Goal: Task Accomplishment & Management: Manage account settings

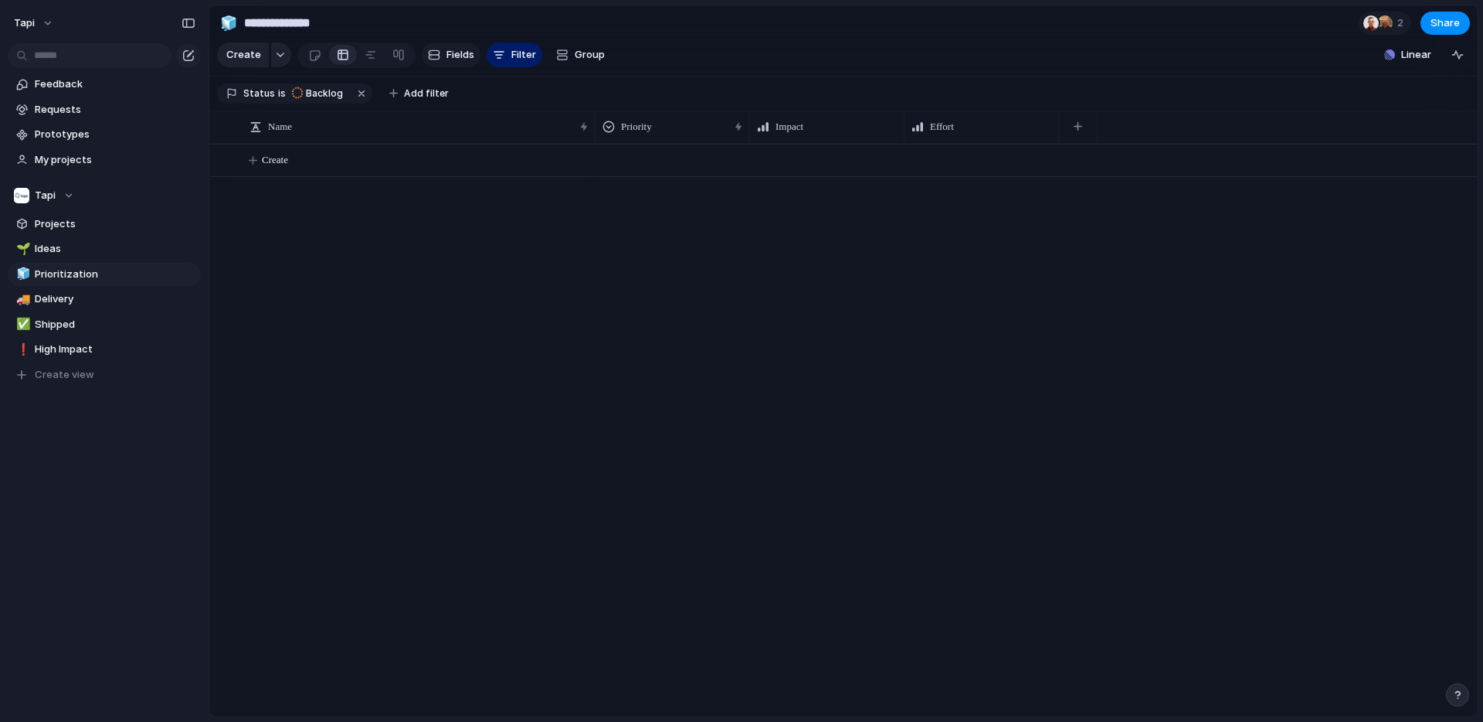
click at [458, 55] on span "Fields" at bounding box center [461, 54] width 28 height 15
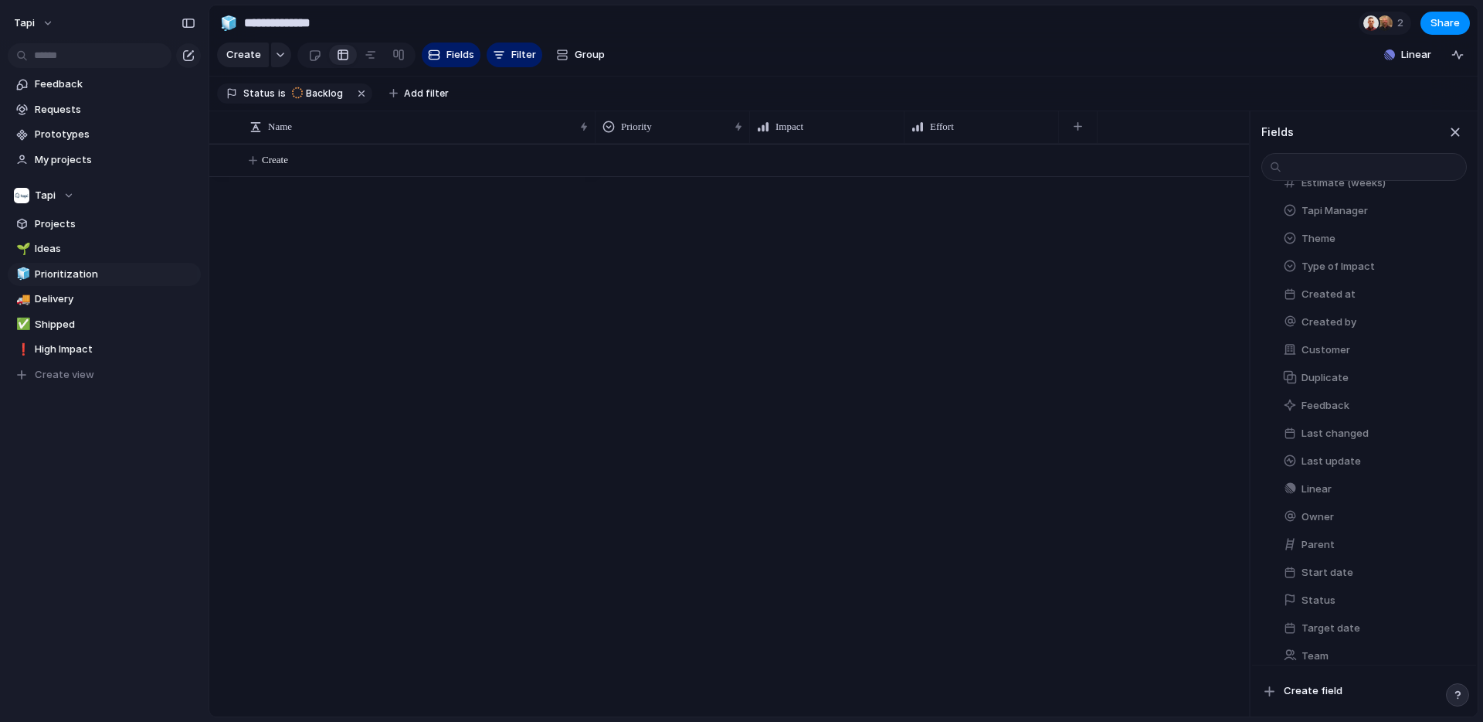
scroll to position [260, 0]
click at [1333, 643] on button "Team" at bounding box center [1372, 642] width 190 height 25
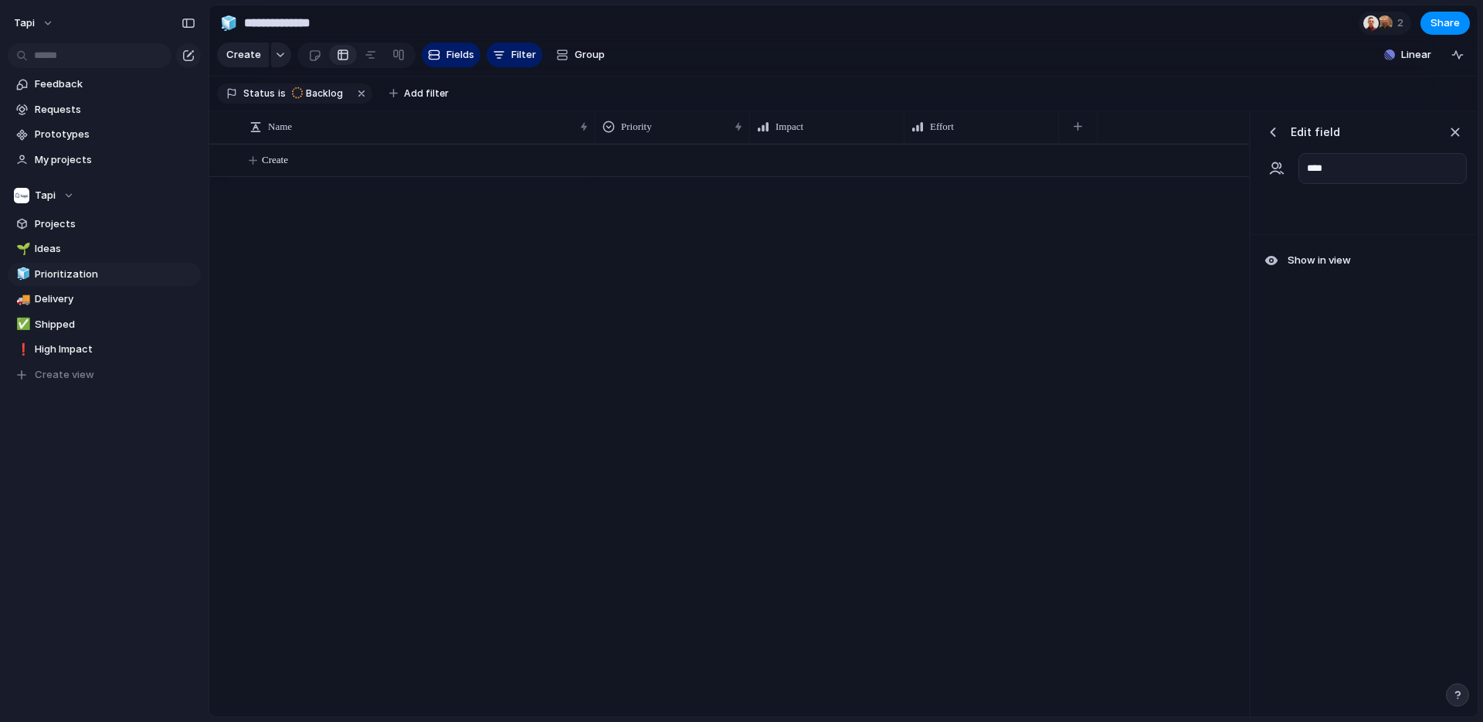
click at [1278, 127] on div "button" at bounding box center [1272, 131] width 15 height 15
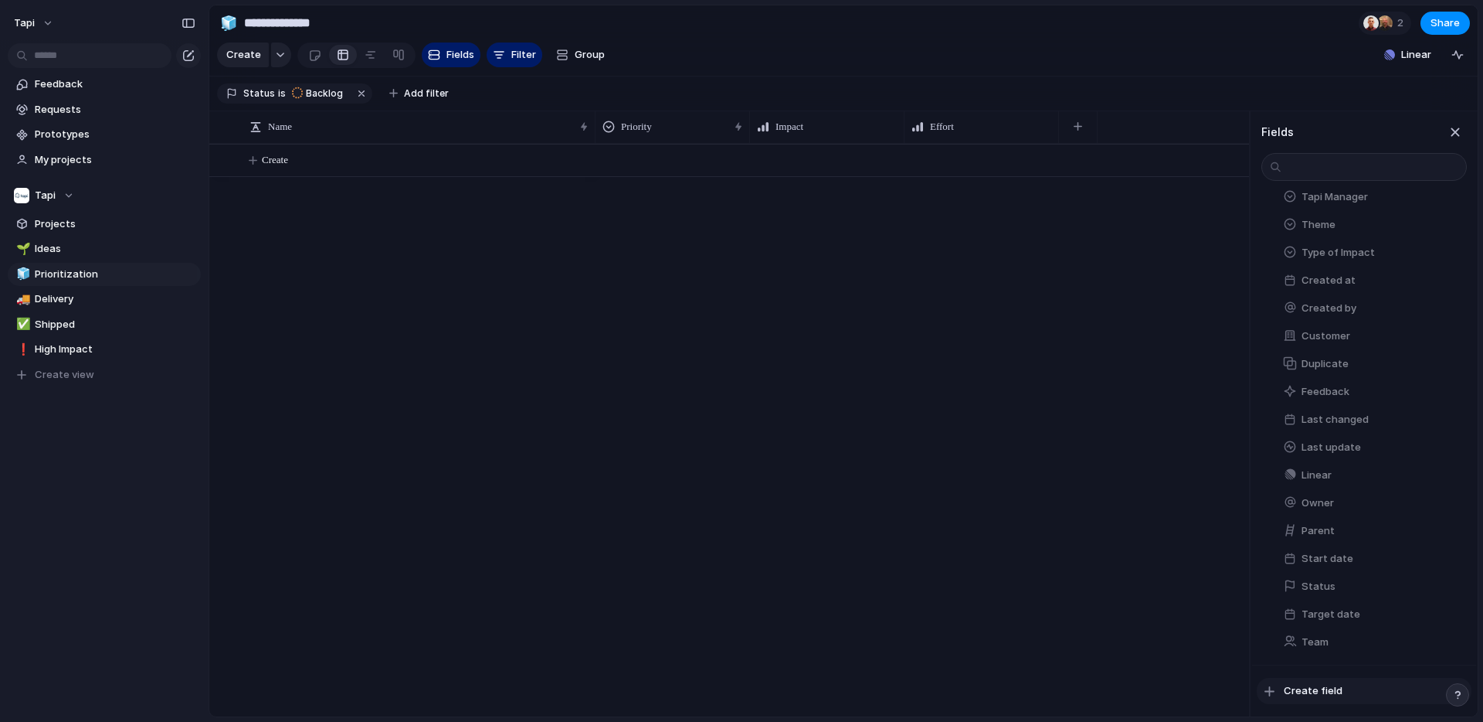
click at [1313, 694] on span "Create field" at bounding box center [1313, 690] width 59 height 15
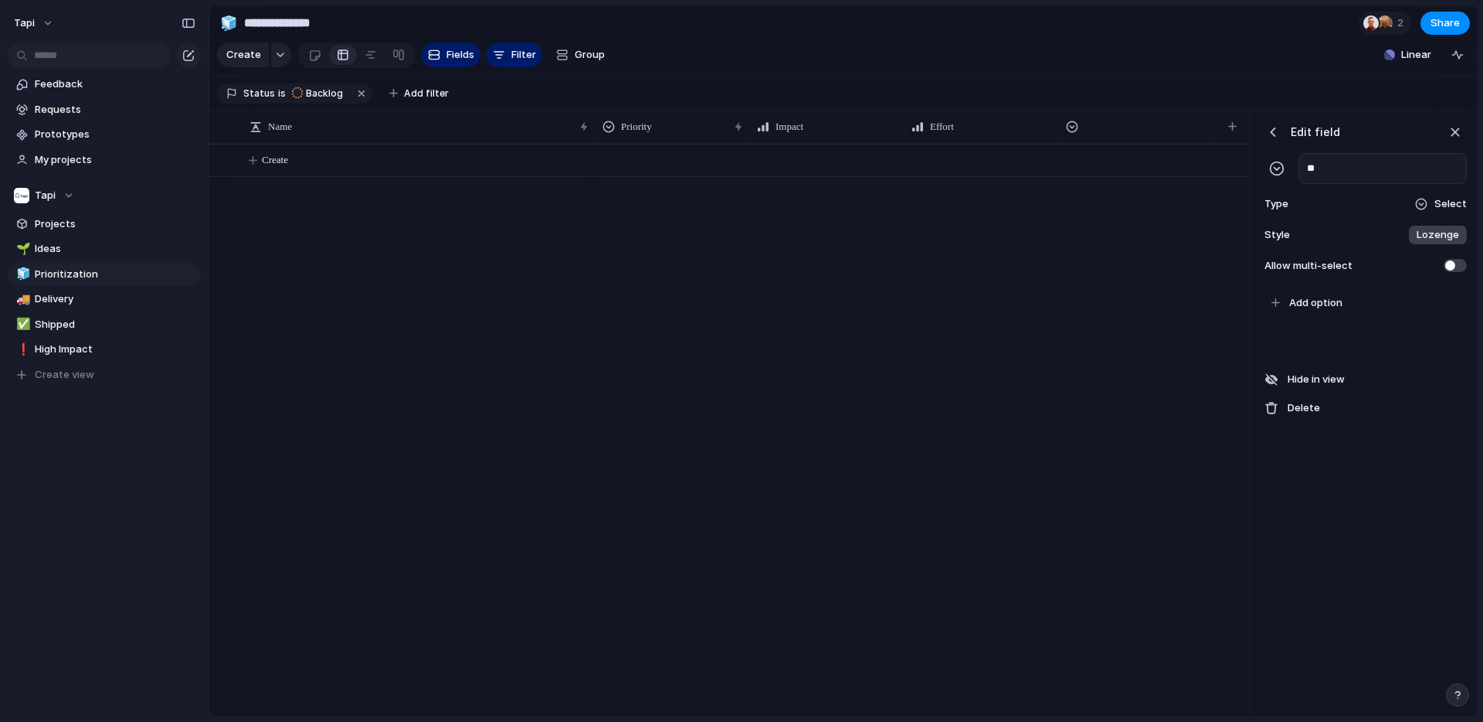
scroll to position [0, 3]
click at [1422, 169] on input "**********" at bounding box center [1383, 168] width 168 height 31
type input "**********"
click at [1318, 301] on span "Add option" at bounding box center [1315, 302] width 53 height 15
click at [1322, 301] on span "Add option" at bounding box center [1315, 302] width 53 height 15
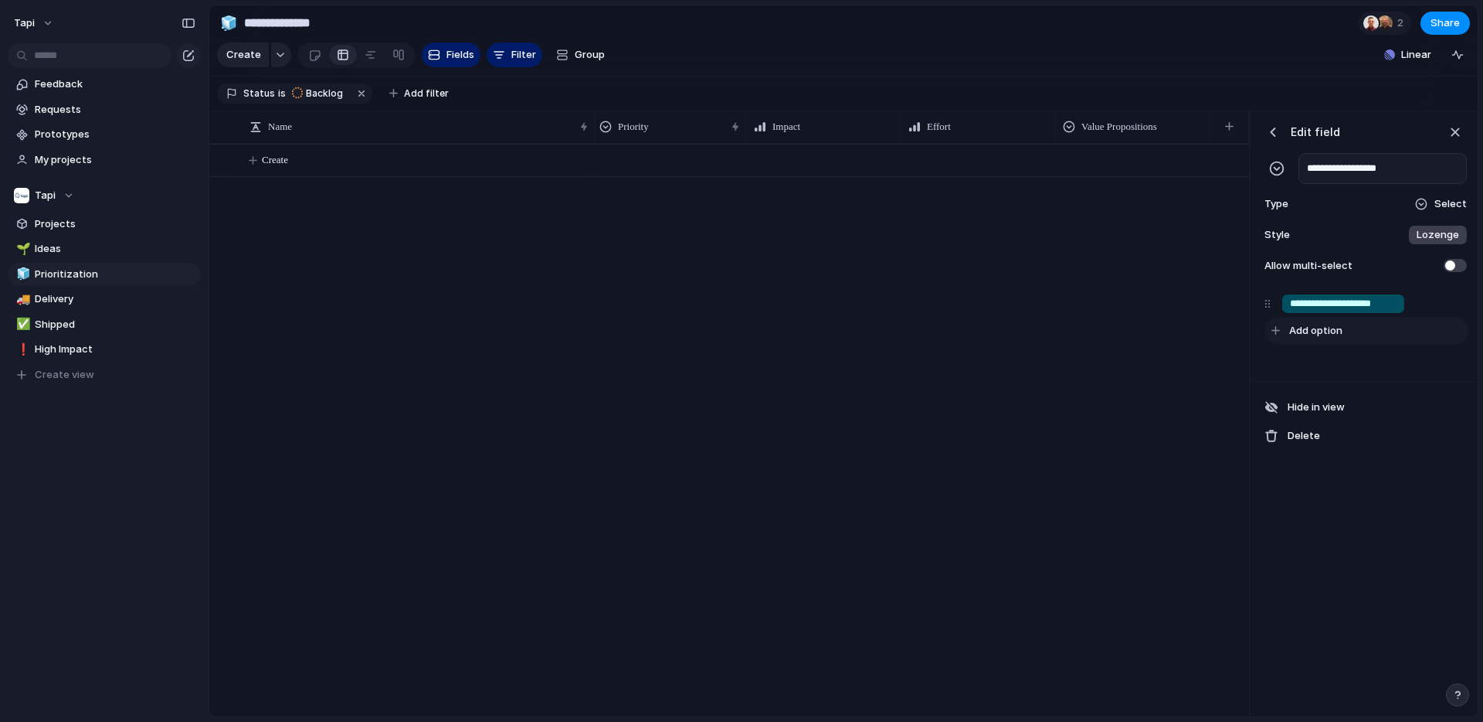
type input "**********"
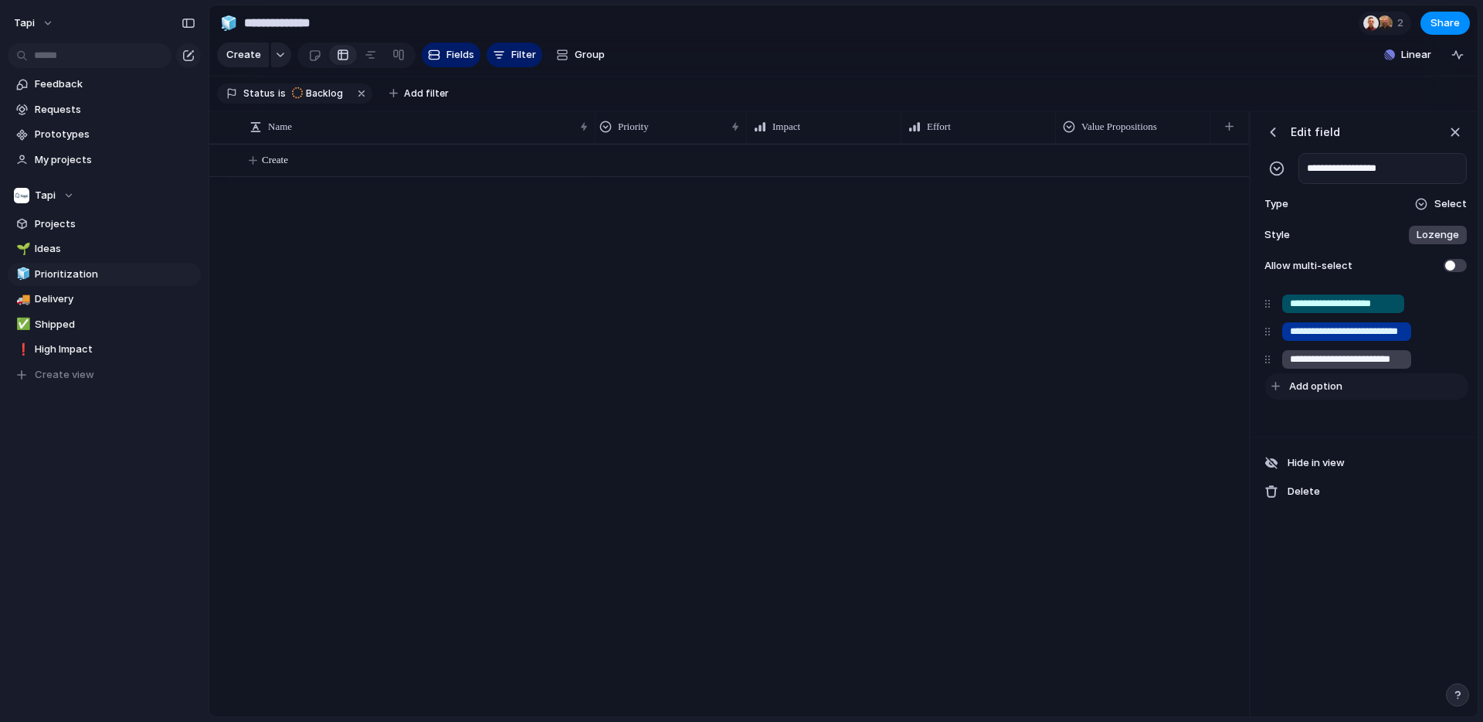
scroll to position [0, 4]
type input "**********"
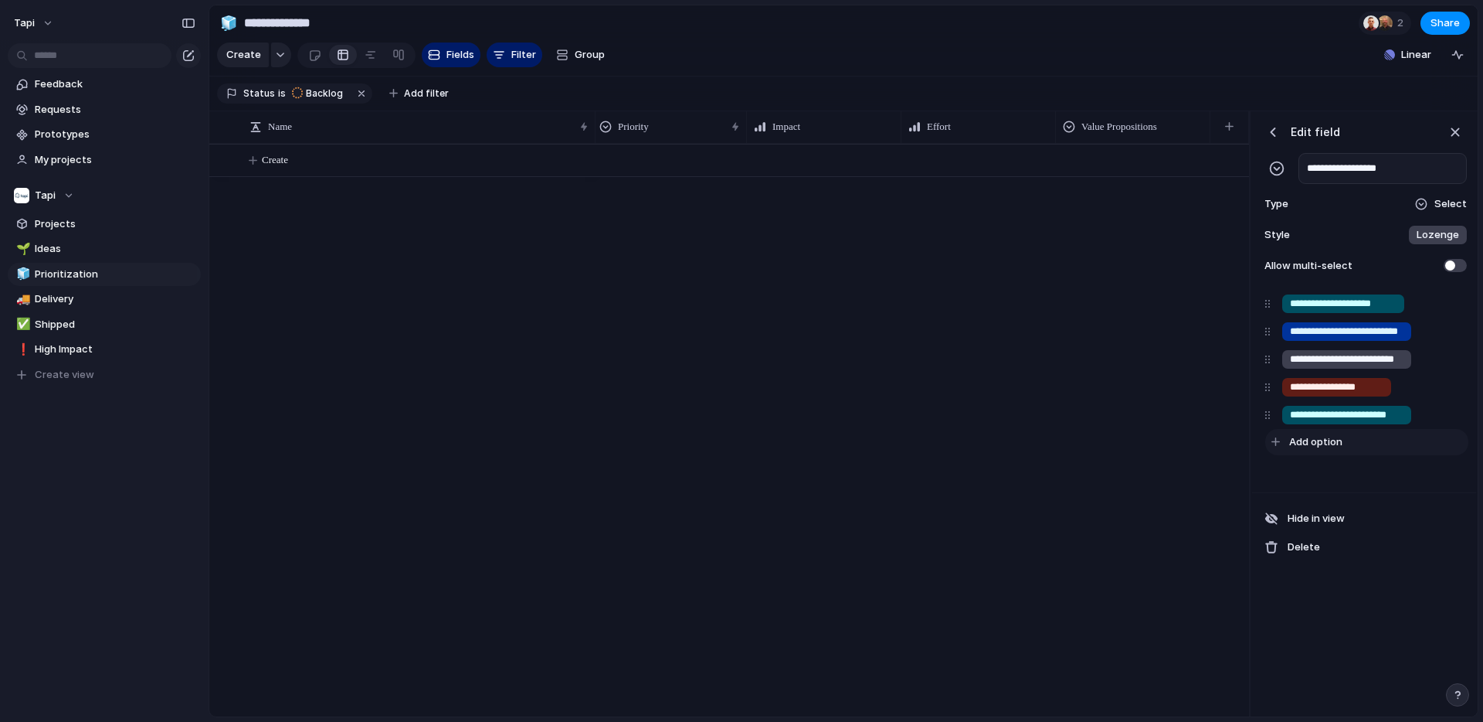
type input "**********"
click at [1338, 505] on div "**********" at bounding box center [1364, 403] width 224 height 234
click at [1279, 137] on div "button" at bounding box center [1272, 131] width 15 height 15
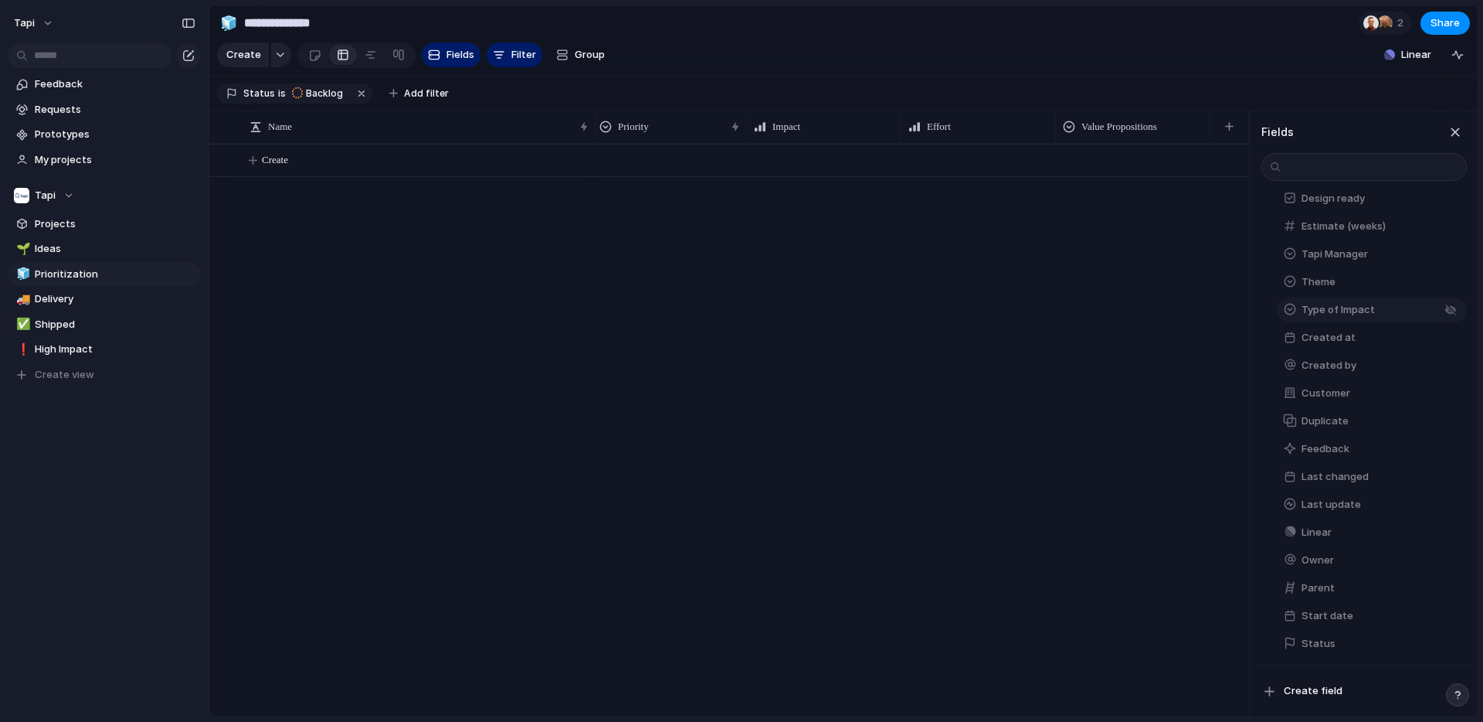
scroll to position [233, 0]
click at [1391, 277] on button "Theme" at bounding box center [1372, 279] width 190 height 25
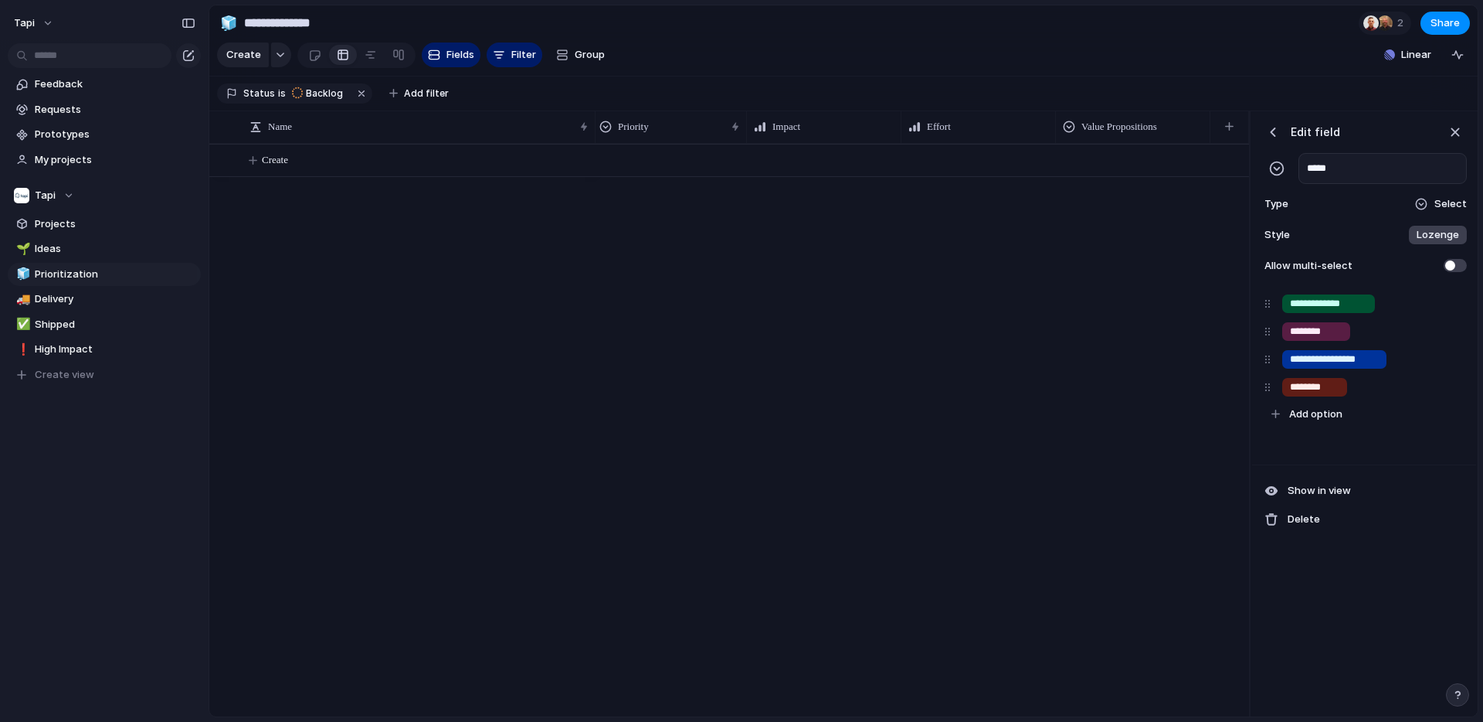
click at [1275, 135] on div "button" at bounding box center [1272, 131] width 15 height 15
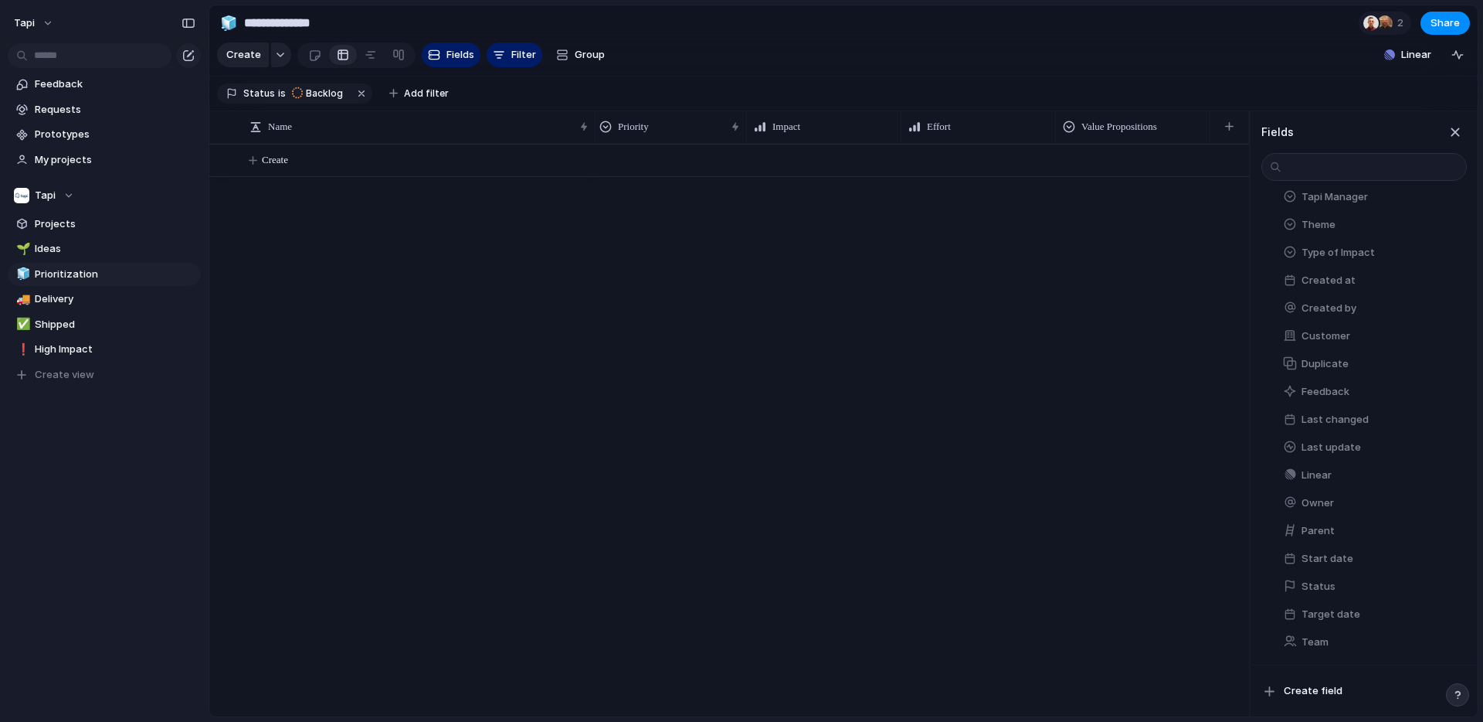
scroll to position [0, 0]
click at [753, 321] on div at bounding box center [923, 430] width 654 height 572
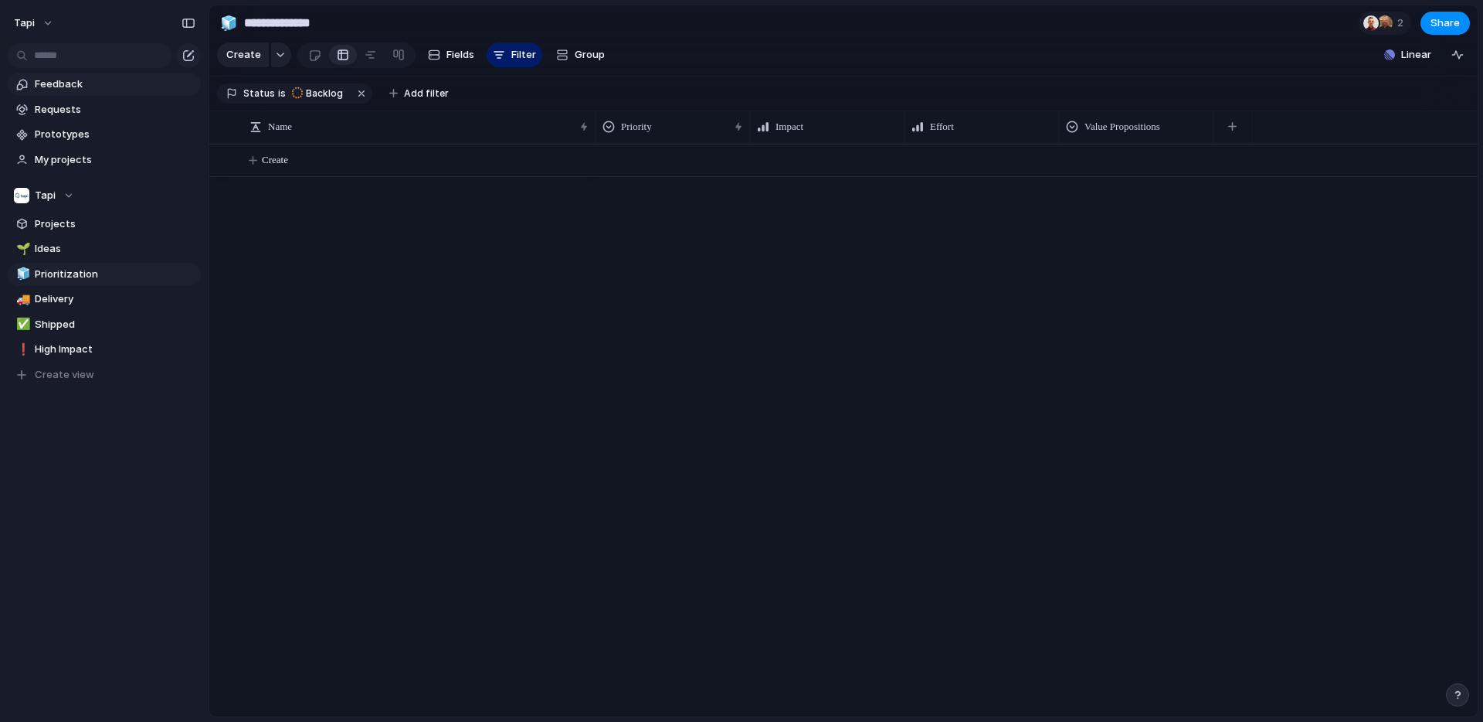
click at [65, 75] on link "Feedback" at bounding box center [104, 84] width 193 height 23
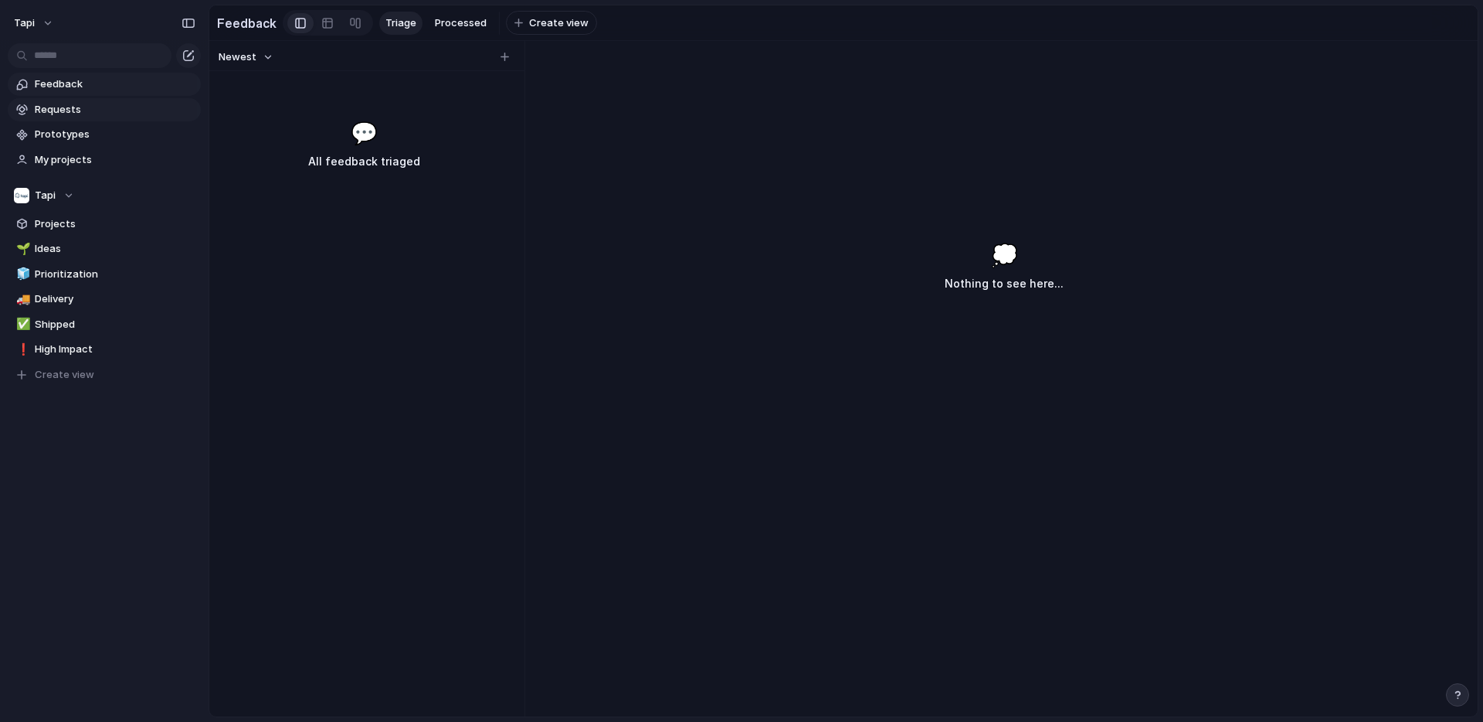
click at [64, 111] on span "Requests" at bounding box center [115, 109] width 161 height 15
click at [530, 16] on span "Accepted" at bounding box center [526, 22] width 49 height 15
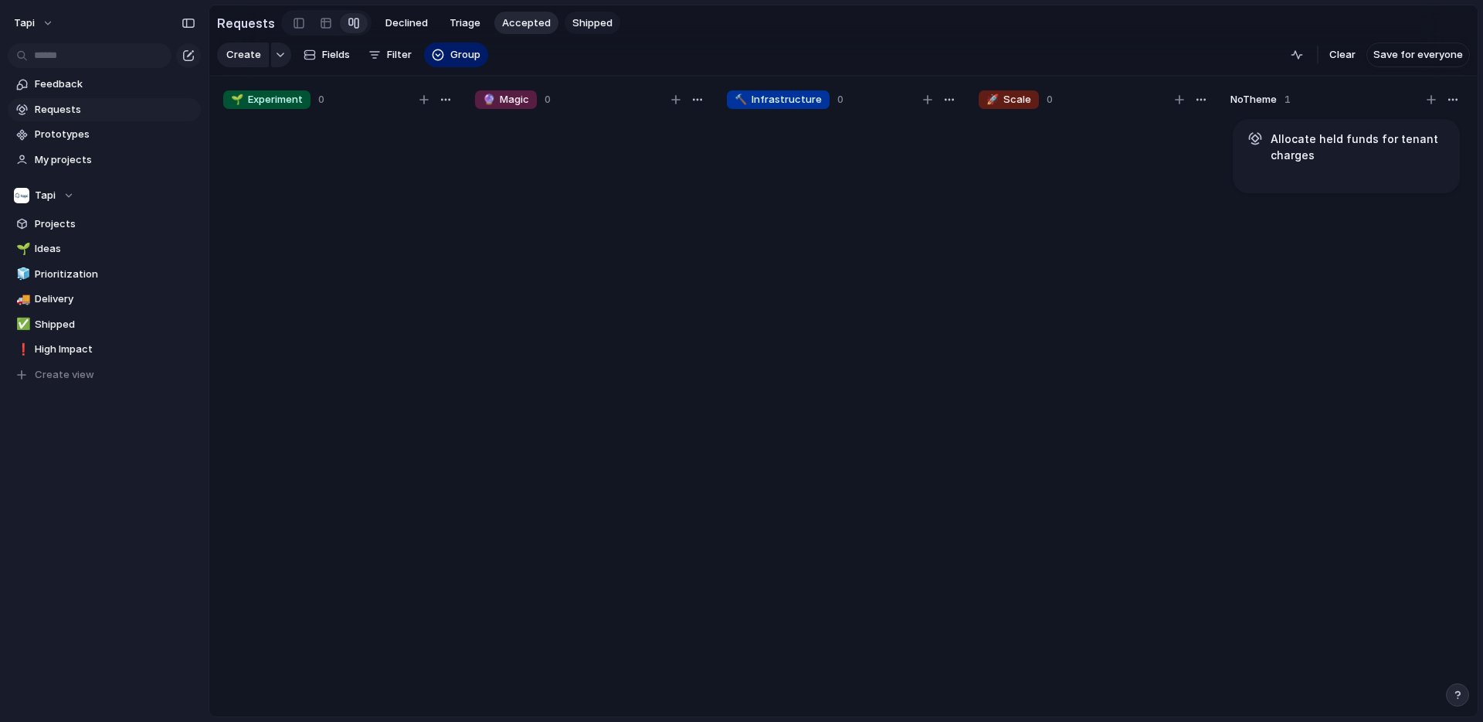
click at [586, 23] on span "Shipped" at bounding box center [592, 22] width 40 height 15
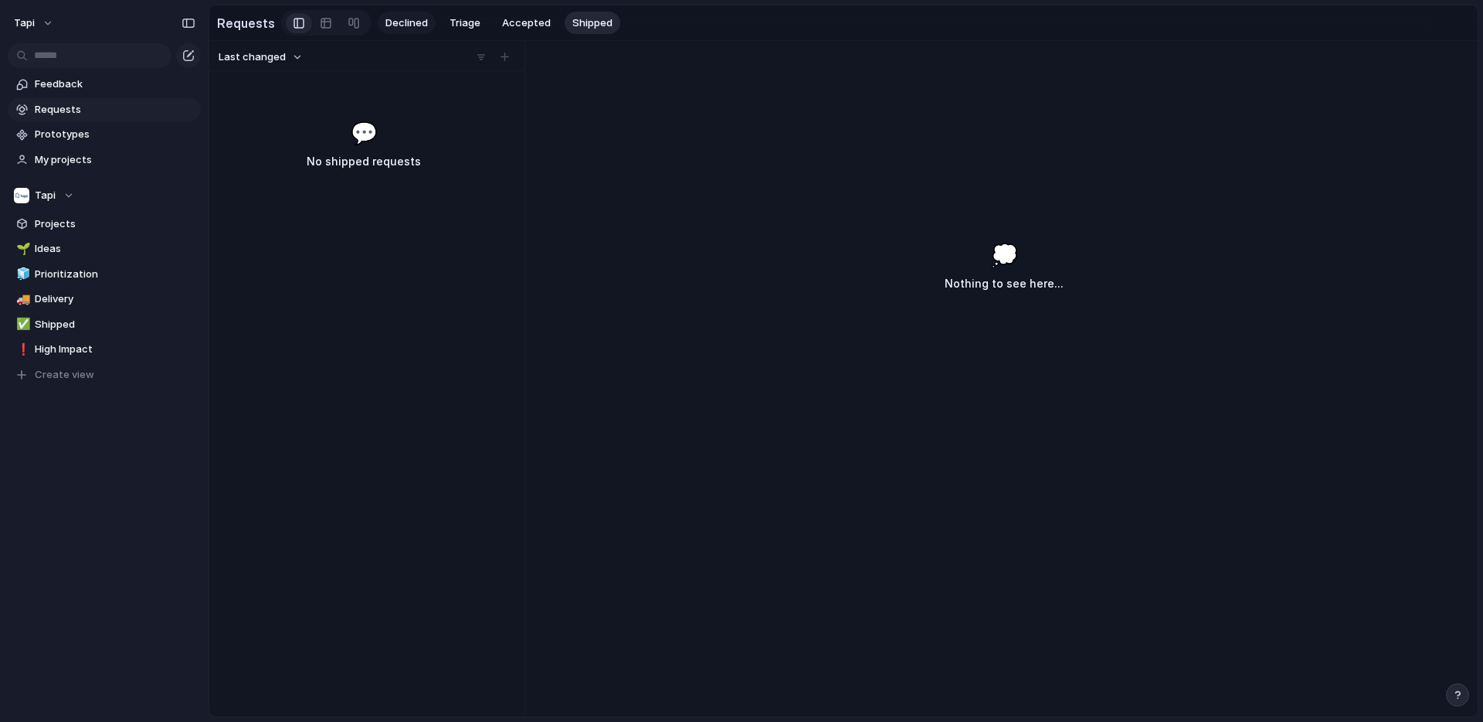
click at [406, 23] on span "Declined" at bounding box center [406, 22] width 42 height 15
click at [450, 25] on span "Triage" at bounding box center [465, 22] width 31 height 15
click at [521, 20] on span "Accepted" at bounding box center [526, 22] width 49 height 15
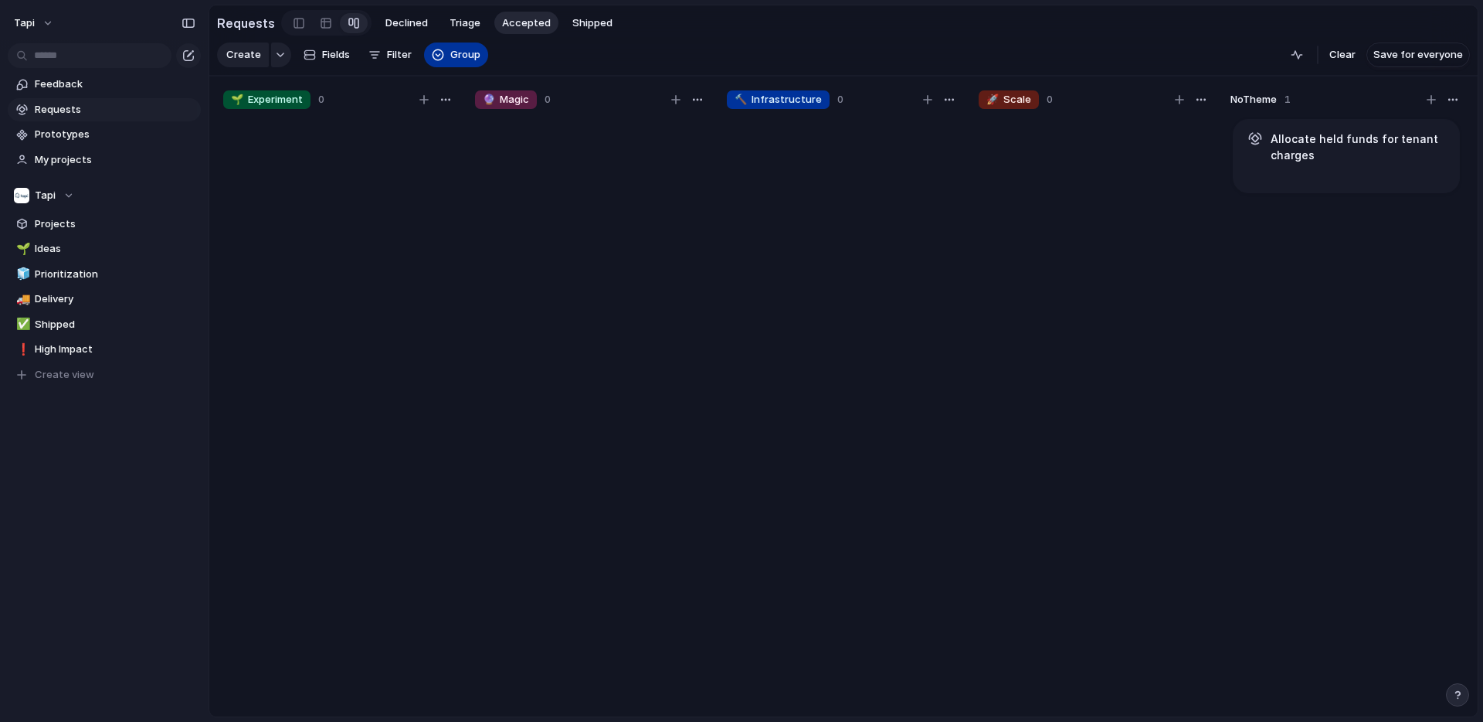
click at [444, 59] on button "Group" at bounding box center [456, 54] width 64 height 25
click at [445, 53] on div "Owner Impact Status Design ready Effort Priority Theme Team Value Propositions …" at bounding box center [741, 361] width 1483 height 722
click at [436, 55] on div "button" at bounding box center [438, 55] width 12 height 12
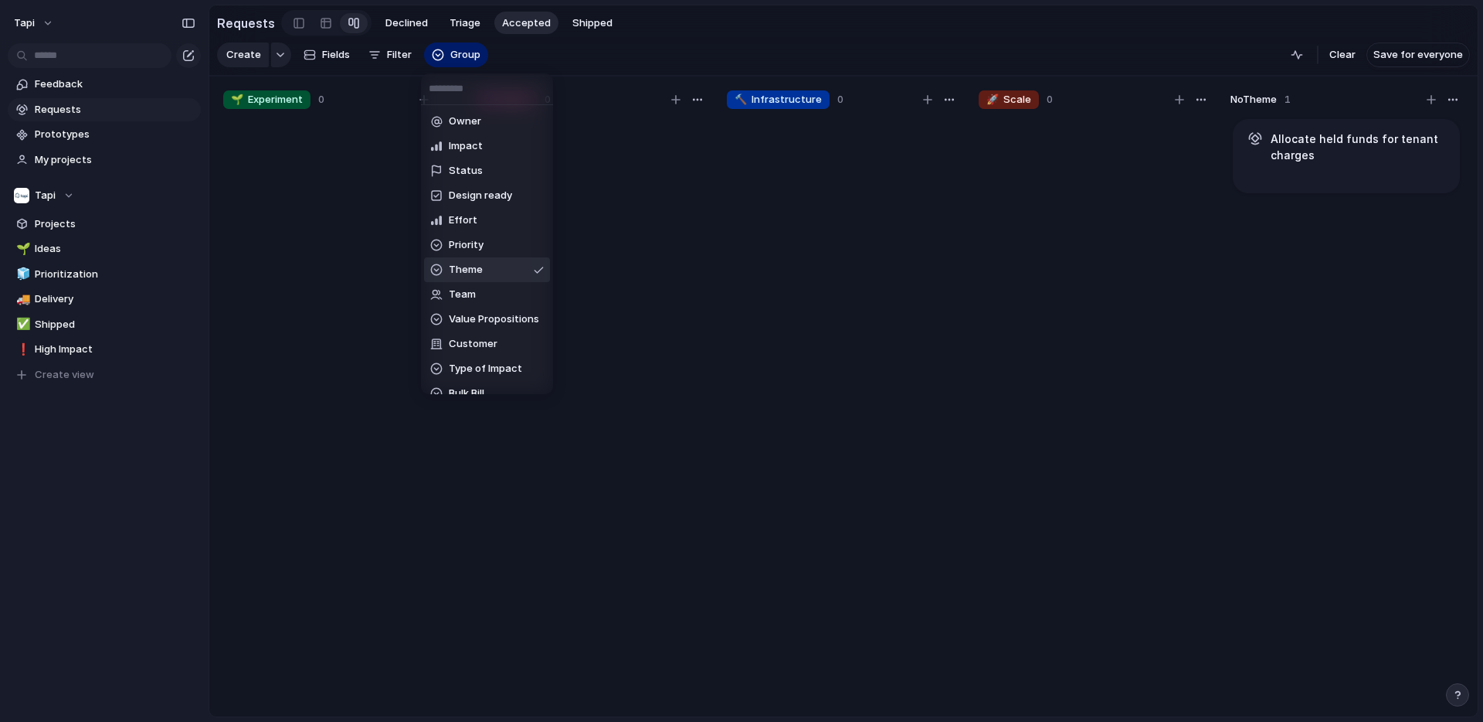
click at [538, 268] on div at bounding box center [539, 269] width 10 height 13
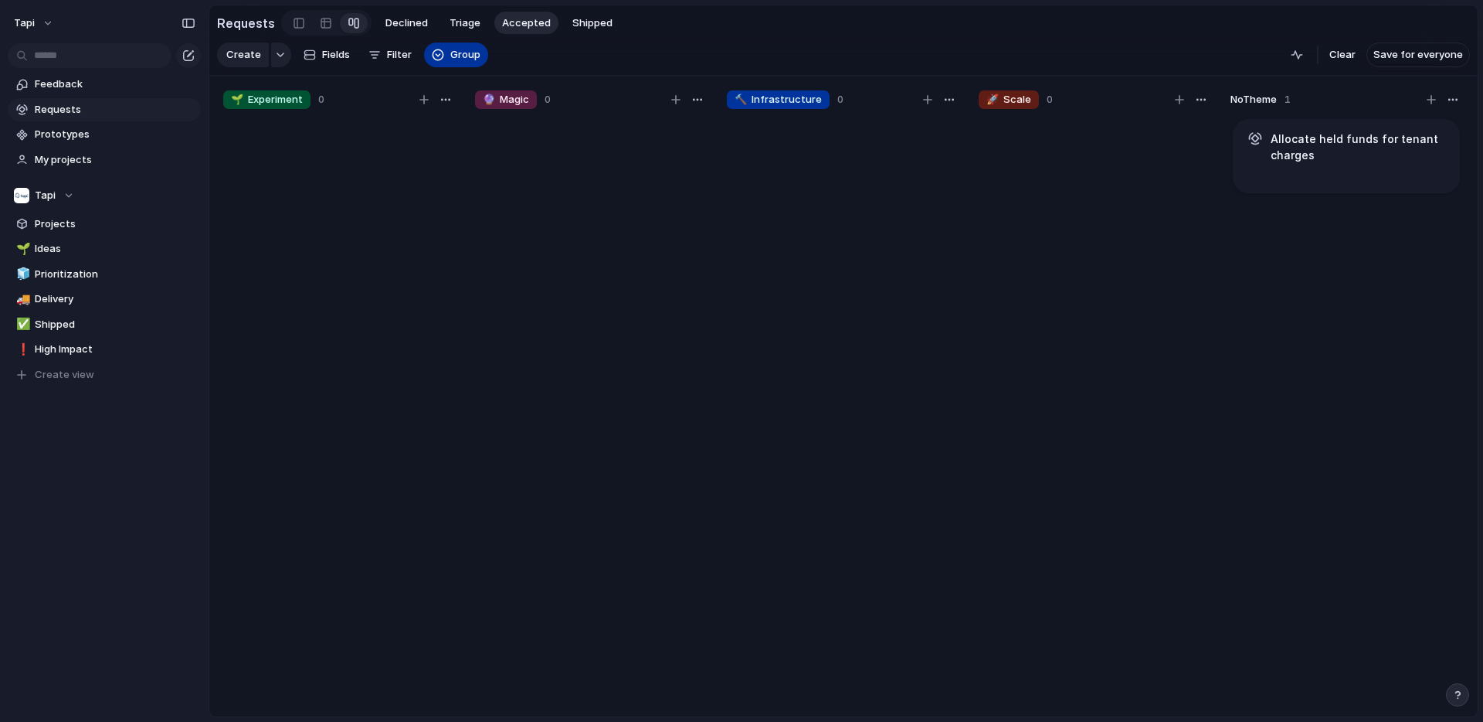
click at [460, 59] on span "Group" at bounding box center [465, 54] width 30 height 15
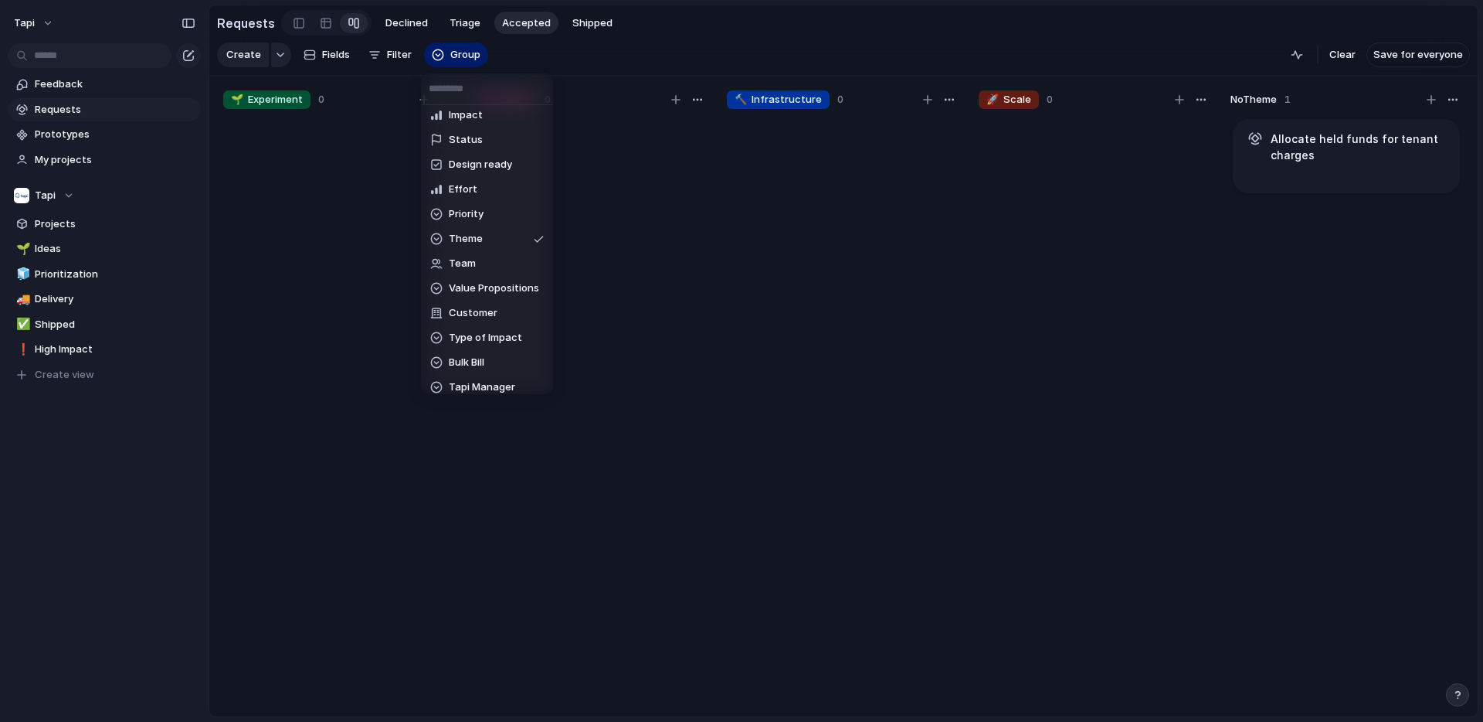
scroll to position [25, 0]
click at [474, 120] on span "Impact" at bounding box center [466, 121] width 34 height 15
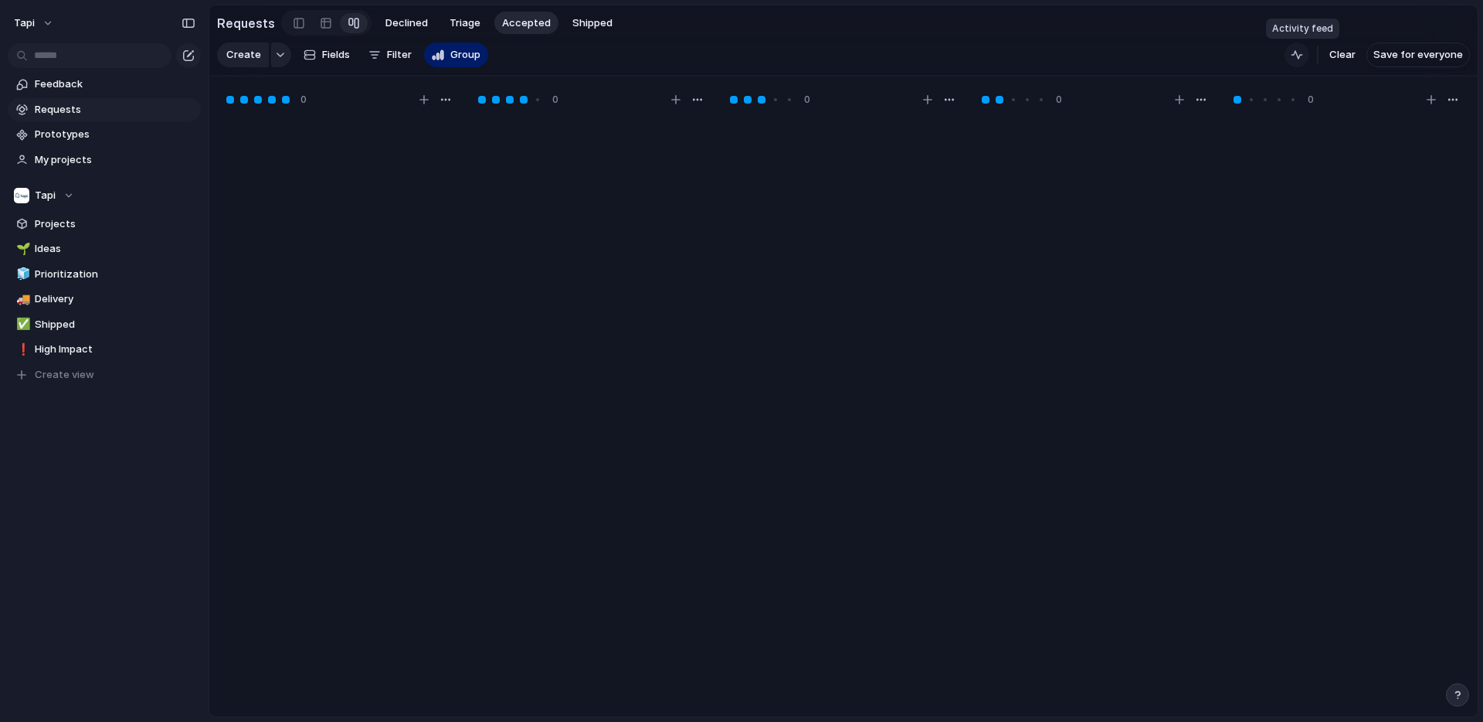
click at [1298, 59] on div "button" at bounding box center [1297, 55] width 12 height 12
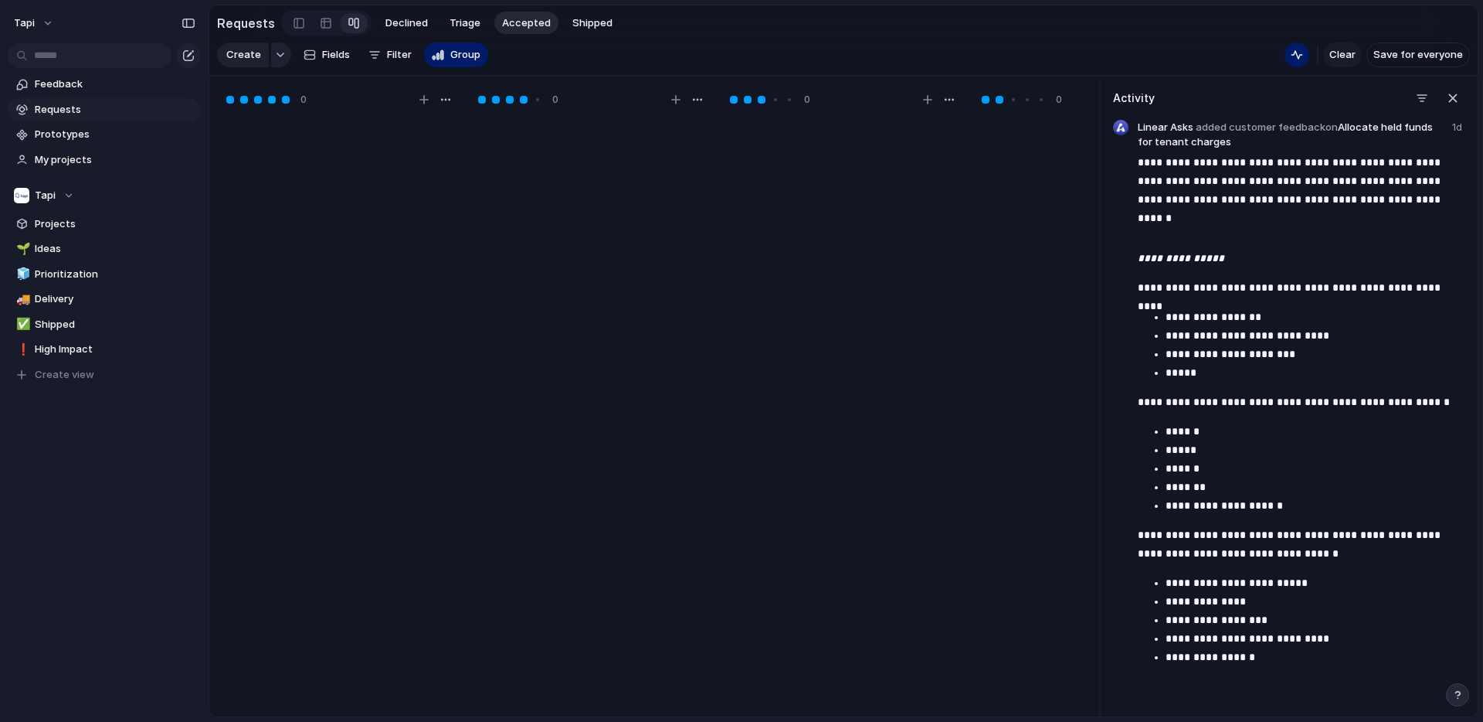
click at [1347, 50] on span "Clear" at bounding box center [1343, 54] width 26 height 15
click at [1456, 97] on div "button" at bounding box center [1453, 98] width 17 height 17
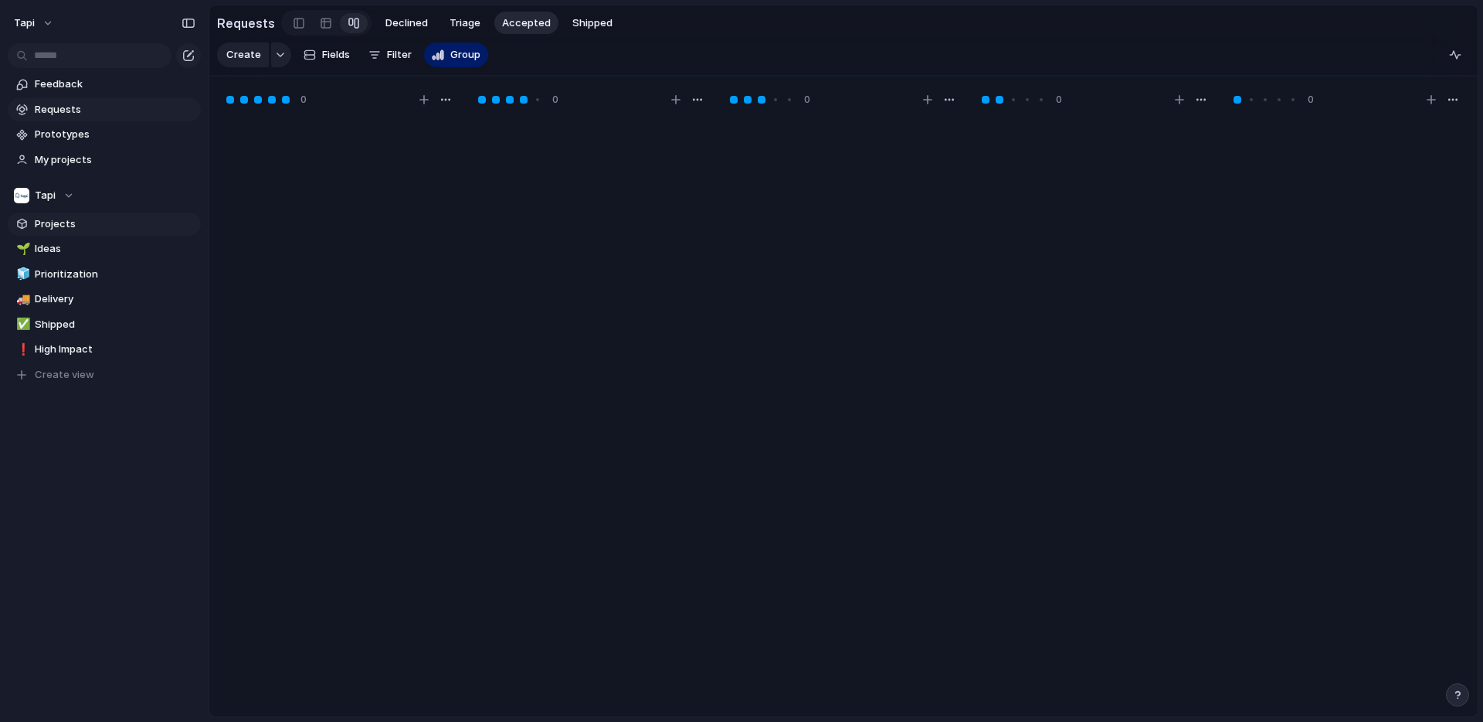
click at [70, 225] on span "Projects" at bounding box center [115, 223] width 161 height 15
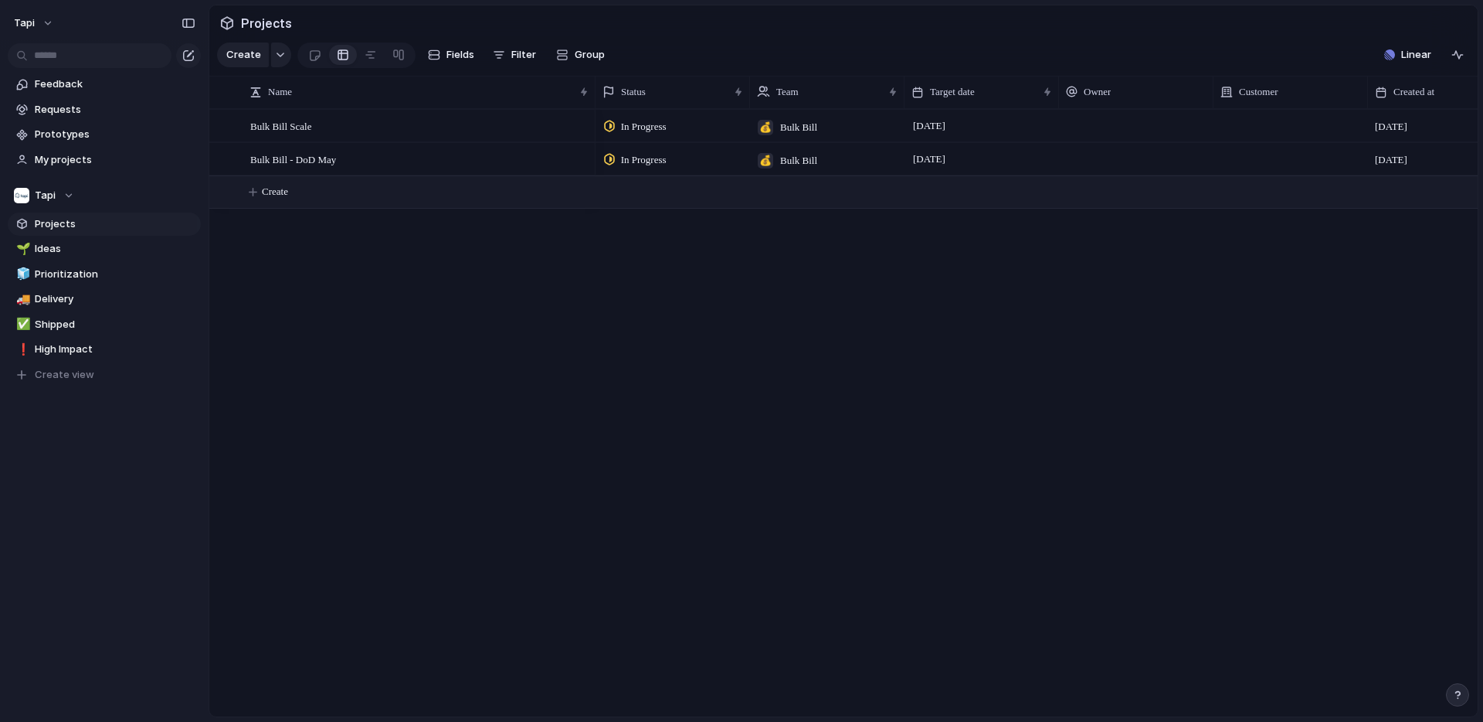
click at [282, 193] on span "Create" at bounding box center [275, 191] width 26 height 15
click at [284, 192] on span "Create" at bounding box center [275, 191] width 26 height 15
click at [80, 76] on span "Feedback" at bounding box center [115, 83] width 161 height 15
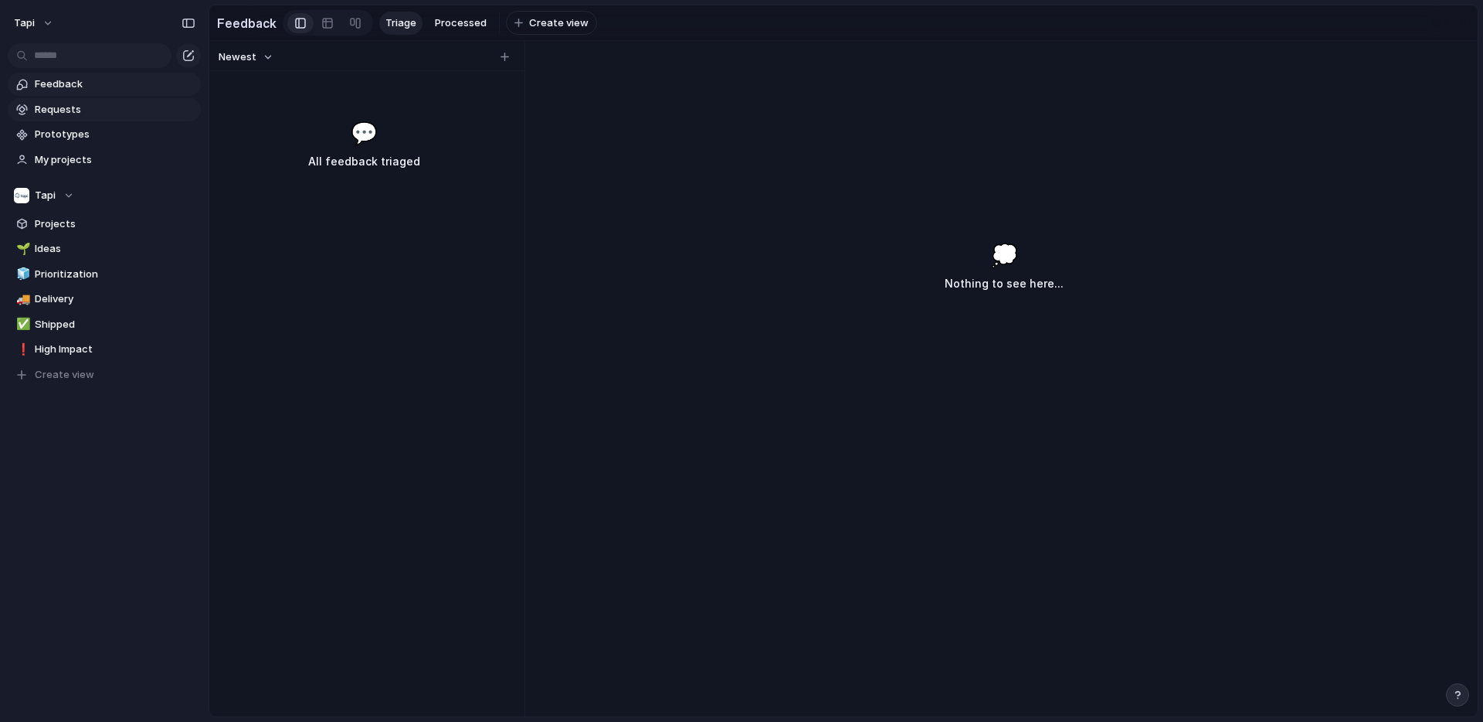
click at [68, 104] on span "Requests" at bounding box center [115, 109] width 161 height 15
click at [321, 23] on div at bounding box center [326, 23] width 12 height 25
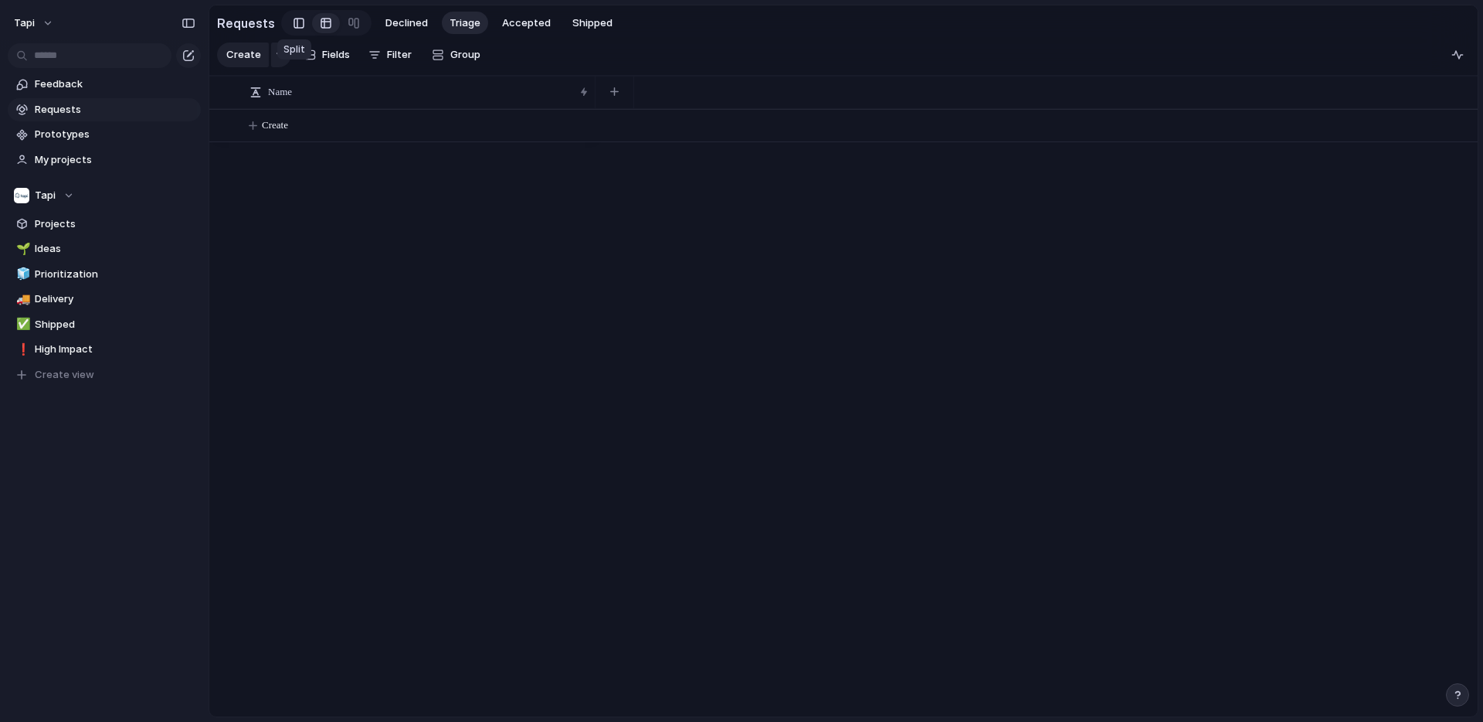
click at [294, 25] on div at bounding box center [299, 23] width 11 height 23
click at [355, 16] on link at bounding box center [354, 23] width 28 height 25
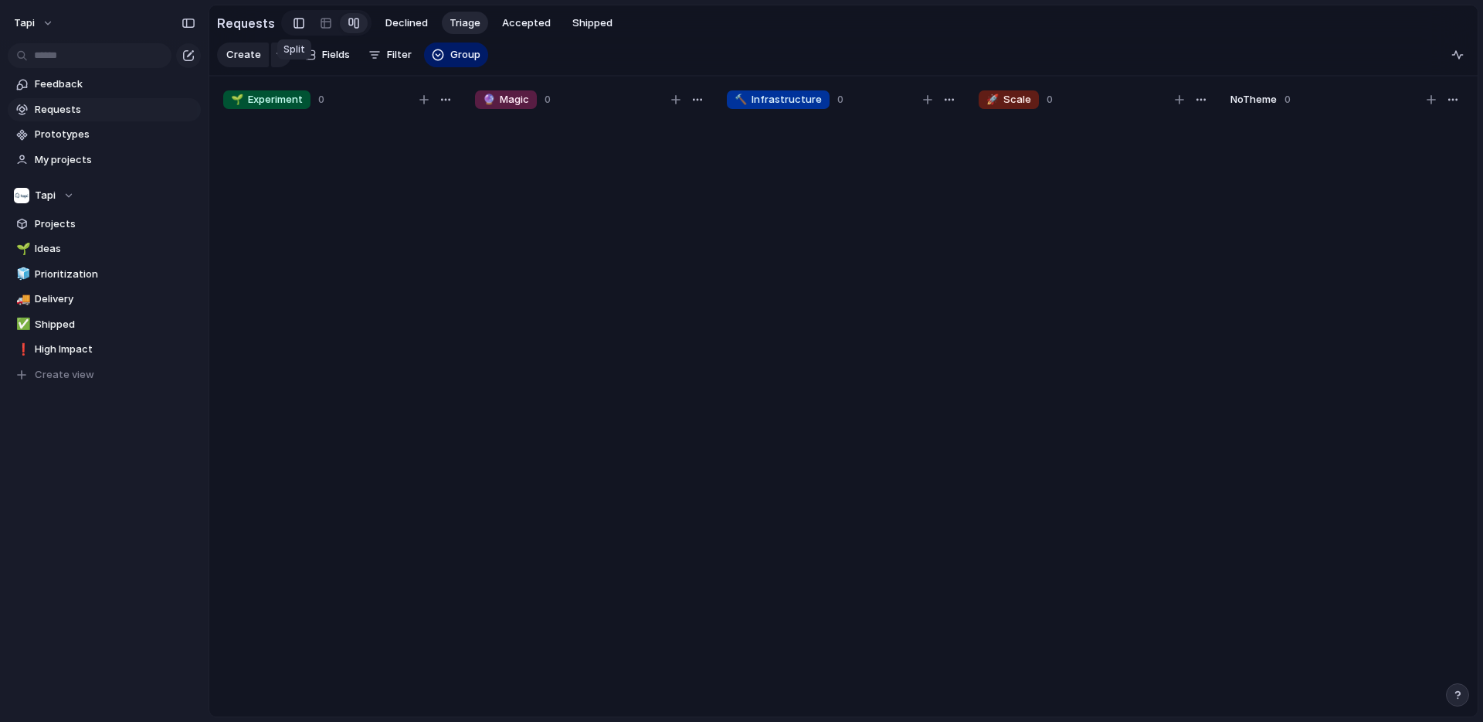
click at [297, 24] on div at bounding box center [299, 23] width 11 height 23
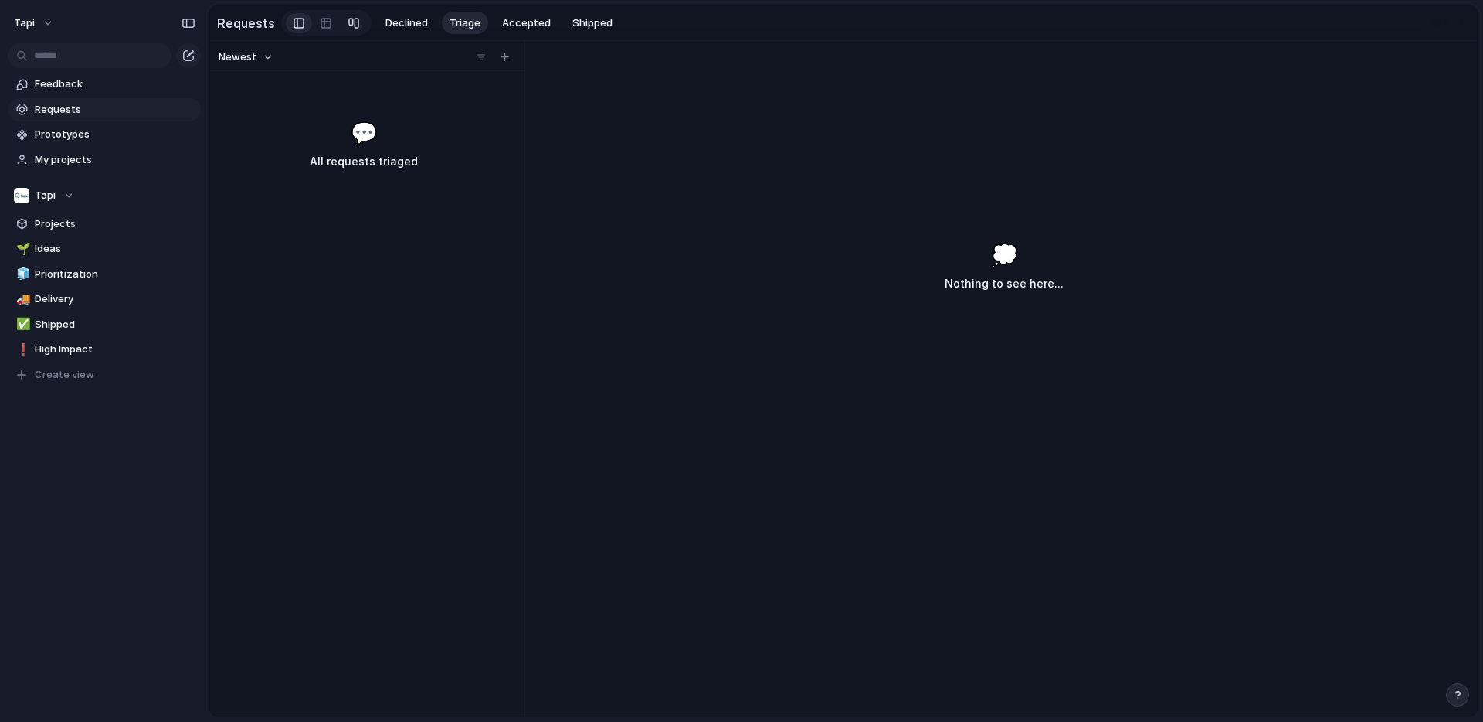
click at [349, 22] on div at bounding box center [354, 23] width 12 height 25
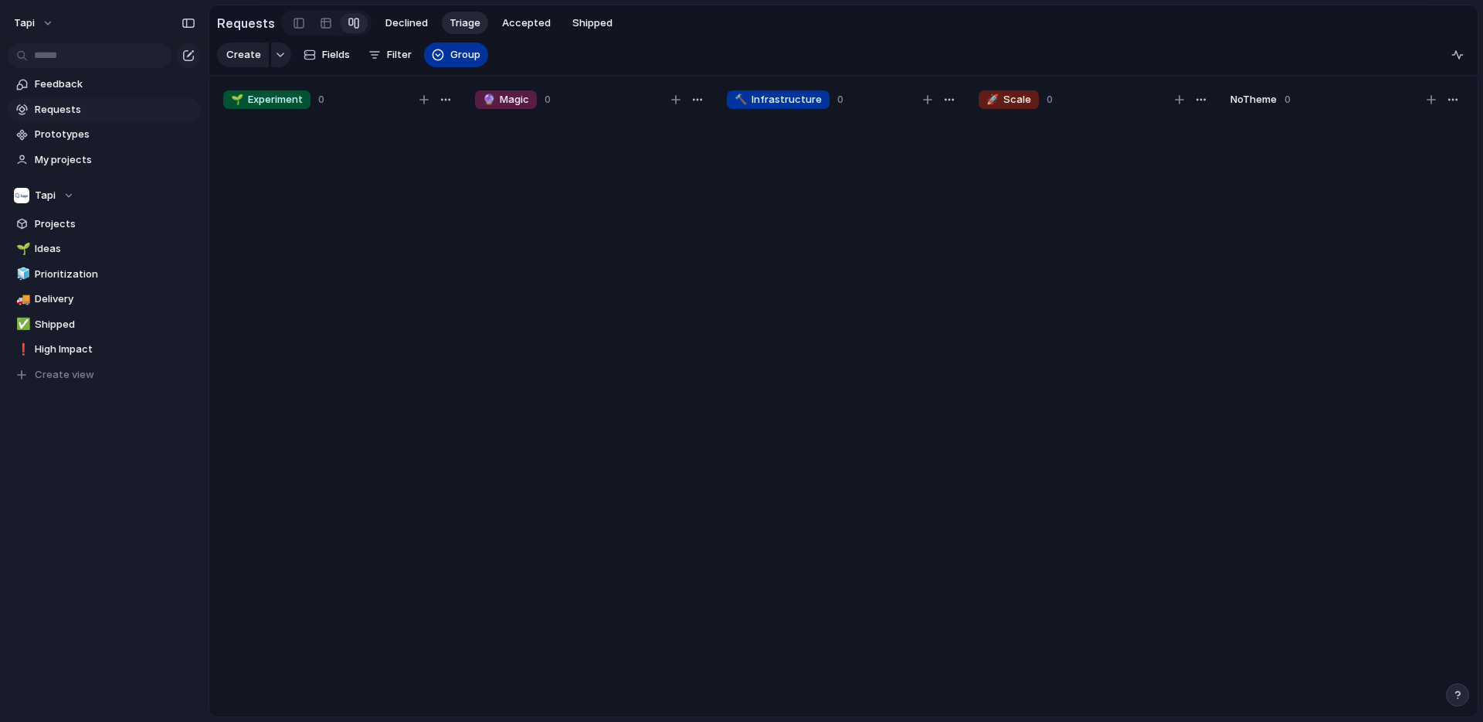
click at [462, 62] on button "Group" at bounding box center [456, 54] width 64 height 25
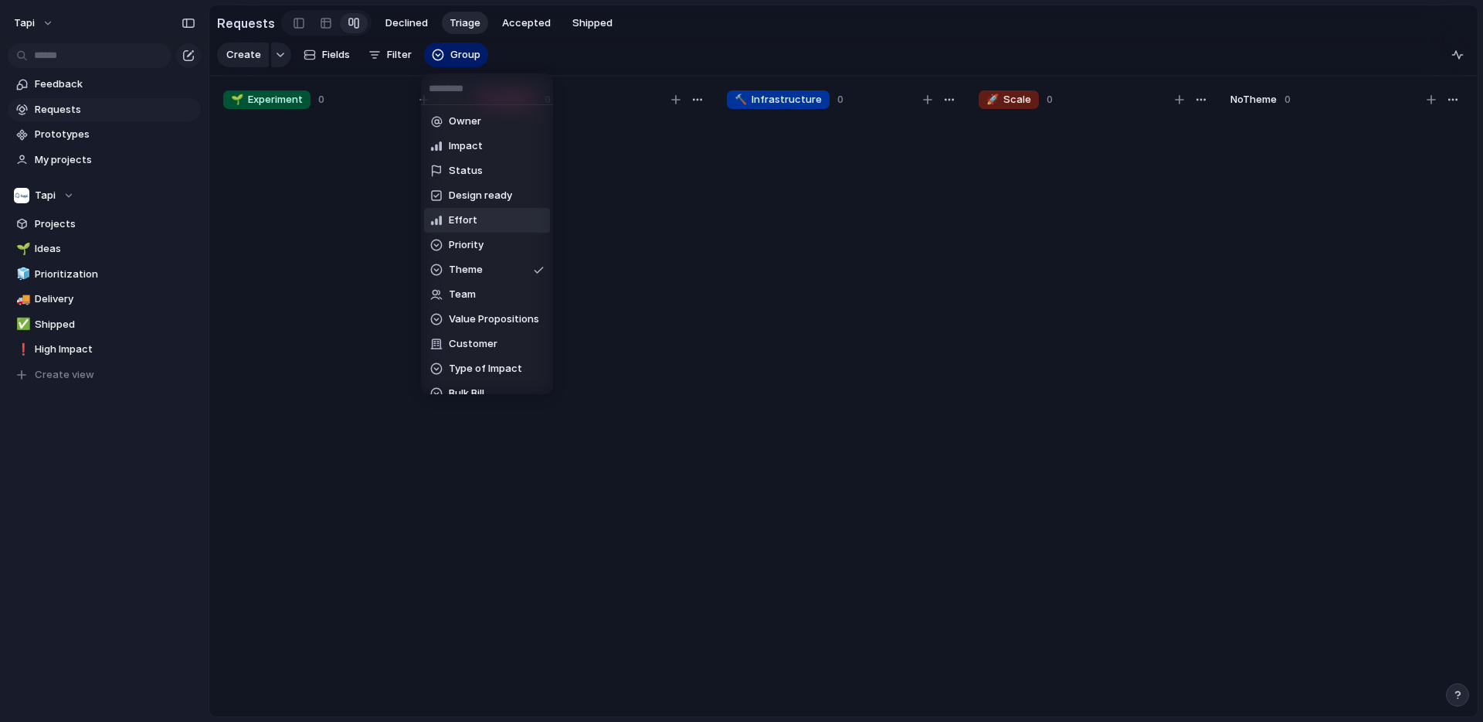
scroll to position [65, 0]
click at [474, 255] on span "Value Propositions" at bounding box center [494, 253] width 90 height 15
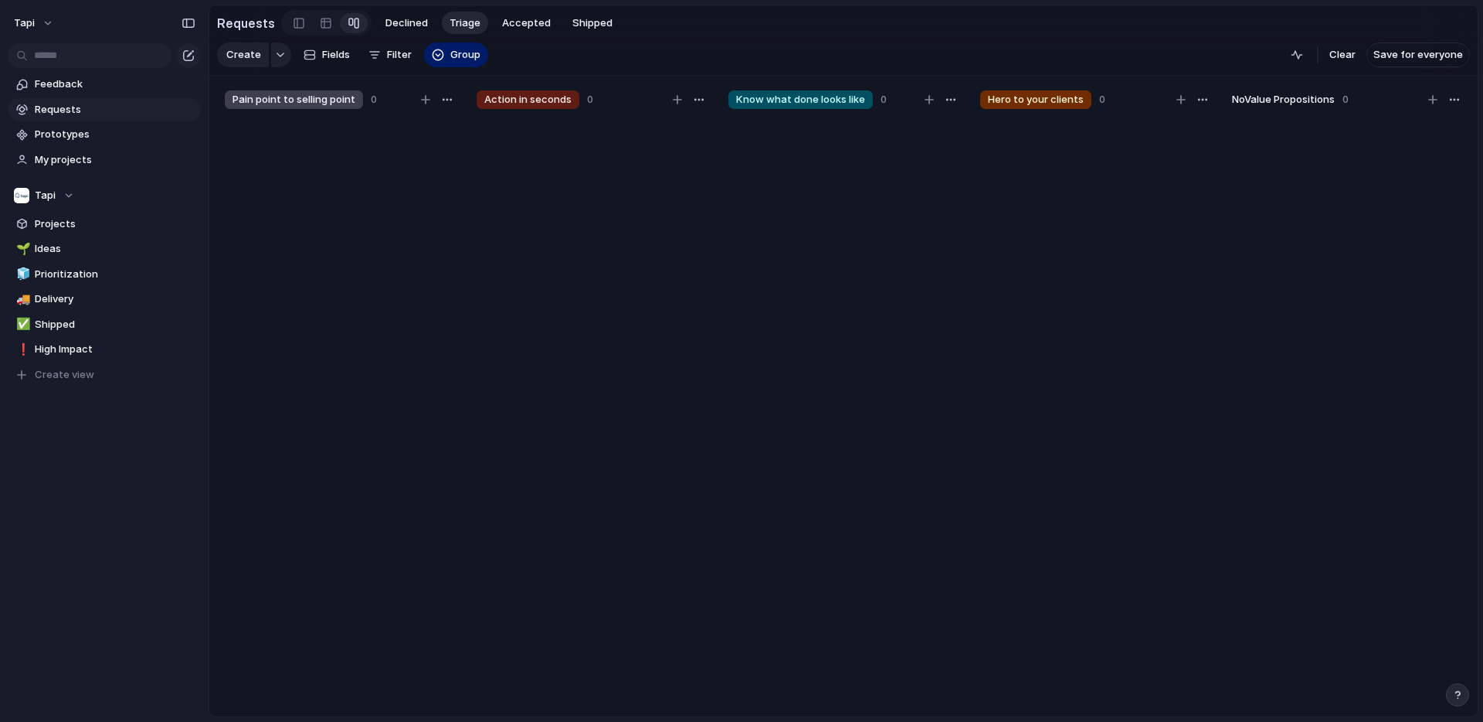
scroll to position [0, 0]
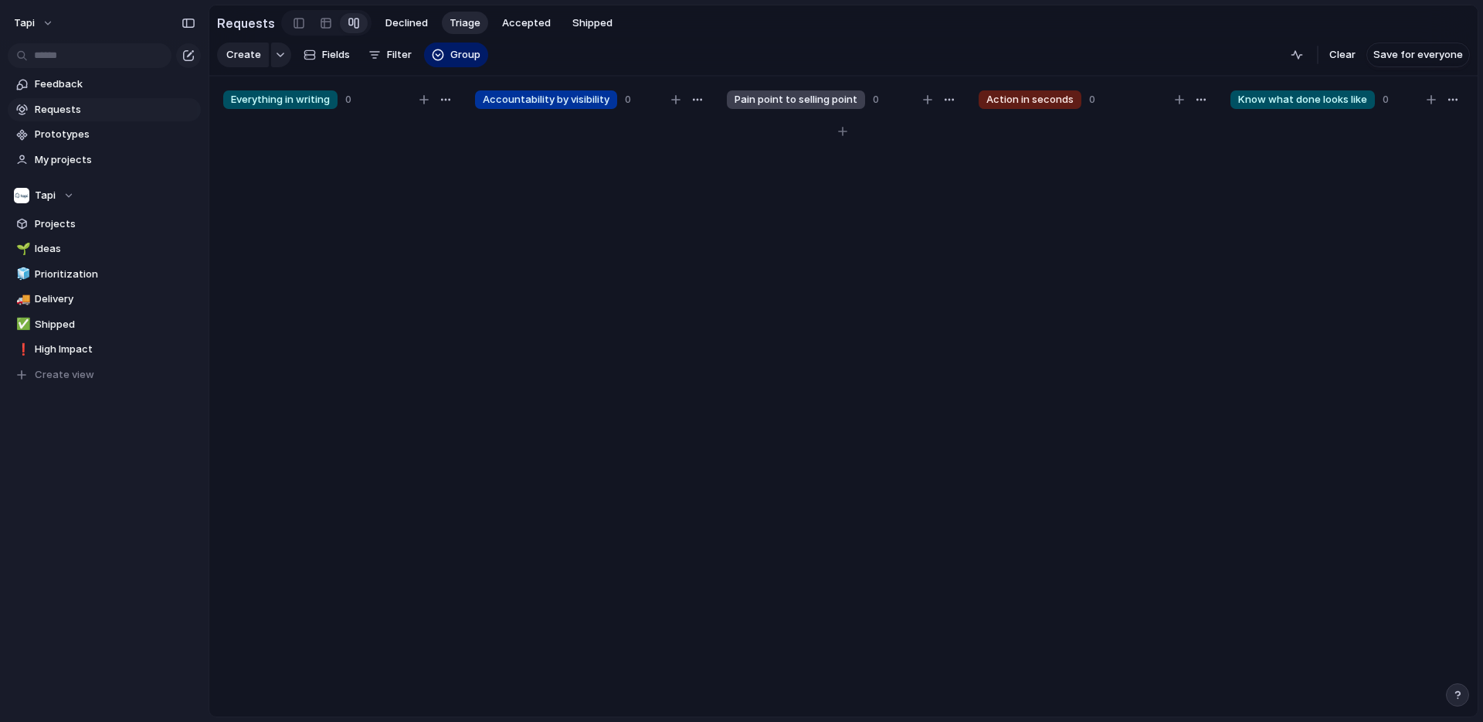
click at [807, 104] on span "Pain point to selling point" at bounding box center [796, 99] width 123 height 15
click at [1438, 58] on span "Save for everyone" at bounding box center [1419, 54] width 90 height 15
click at [107, 87] on span "Feedback" at bounding box center [115, 83] width 161 height 15
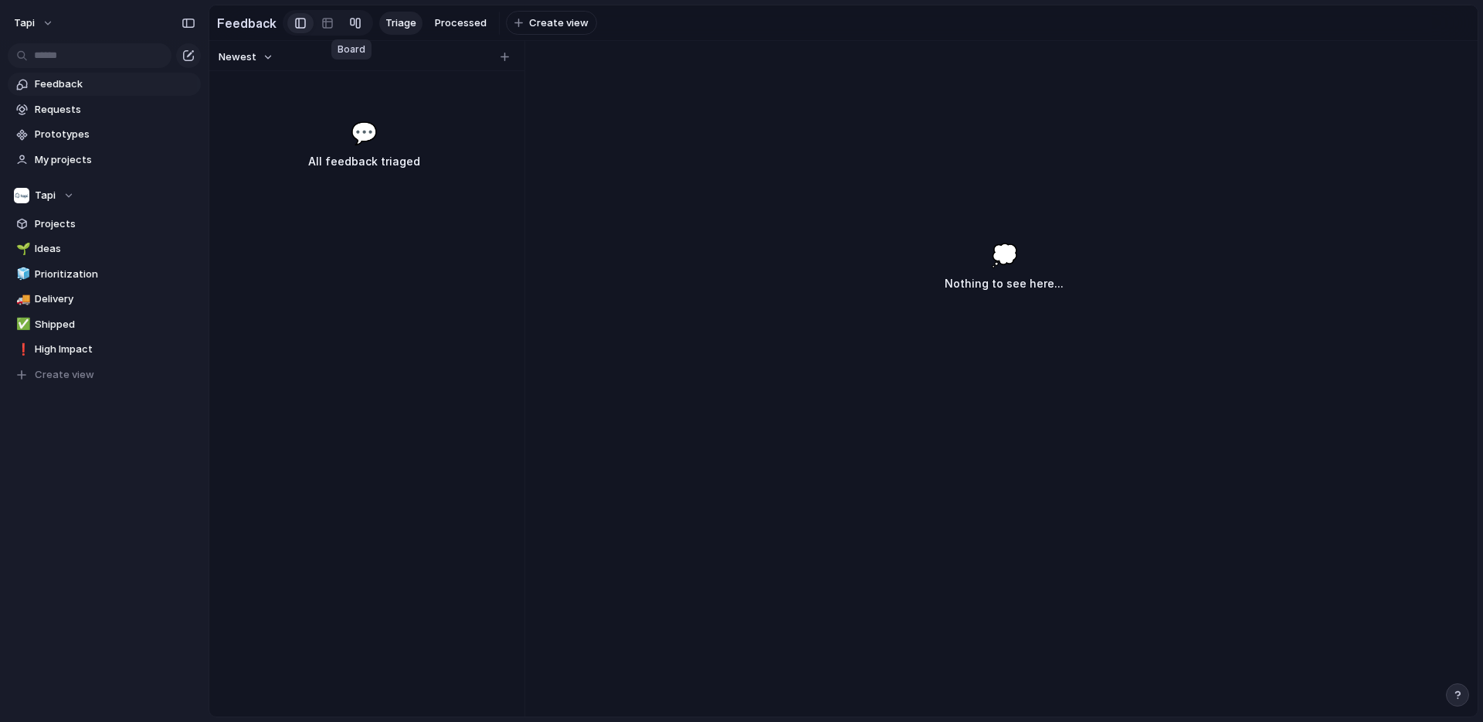
click at [349, 29] on div at bounding box center [355, 23] width 12 height 25
click at [458, 60] on button "Group" at bounding box center [432, 54] width 64 height 25
click at [583, 49] on div "Processed? Person Company Created by" at bounding box center [741, 361] width 1483 height 722
click at [295, 24] on div at bounding box center [300, 23] width 11 height 23
click at [358, 25] on link at bounding box center [355, 23] width 28 height 25
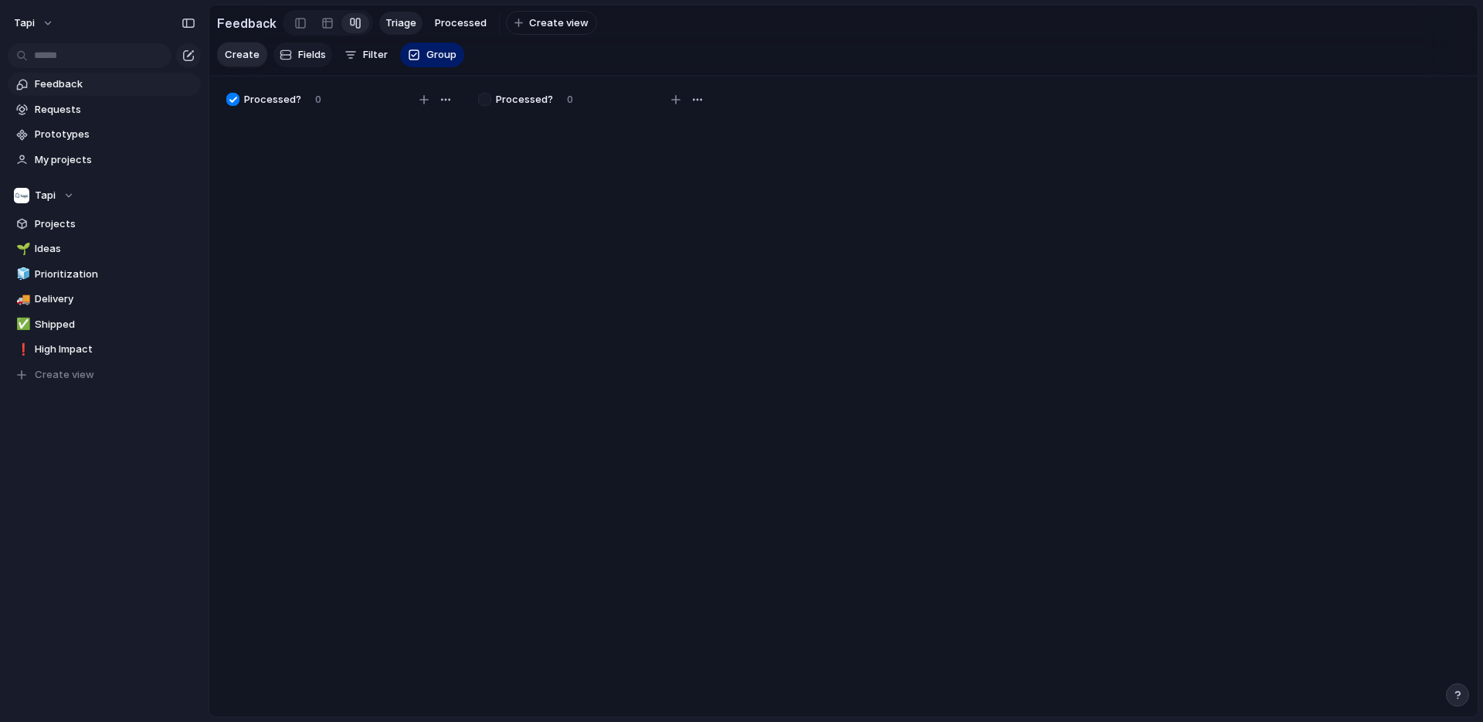
click at [314, 55] on span "Fields" at bounding box center [312, 54] width 28 height 15
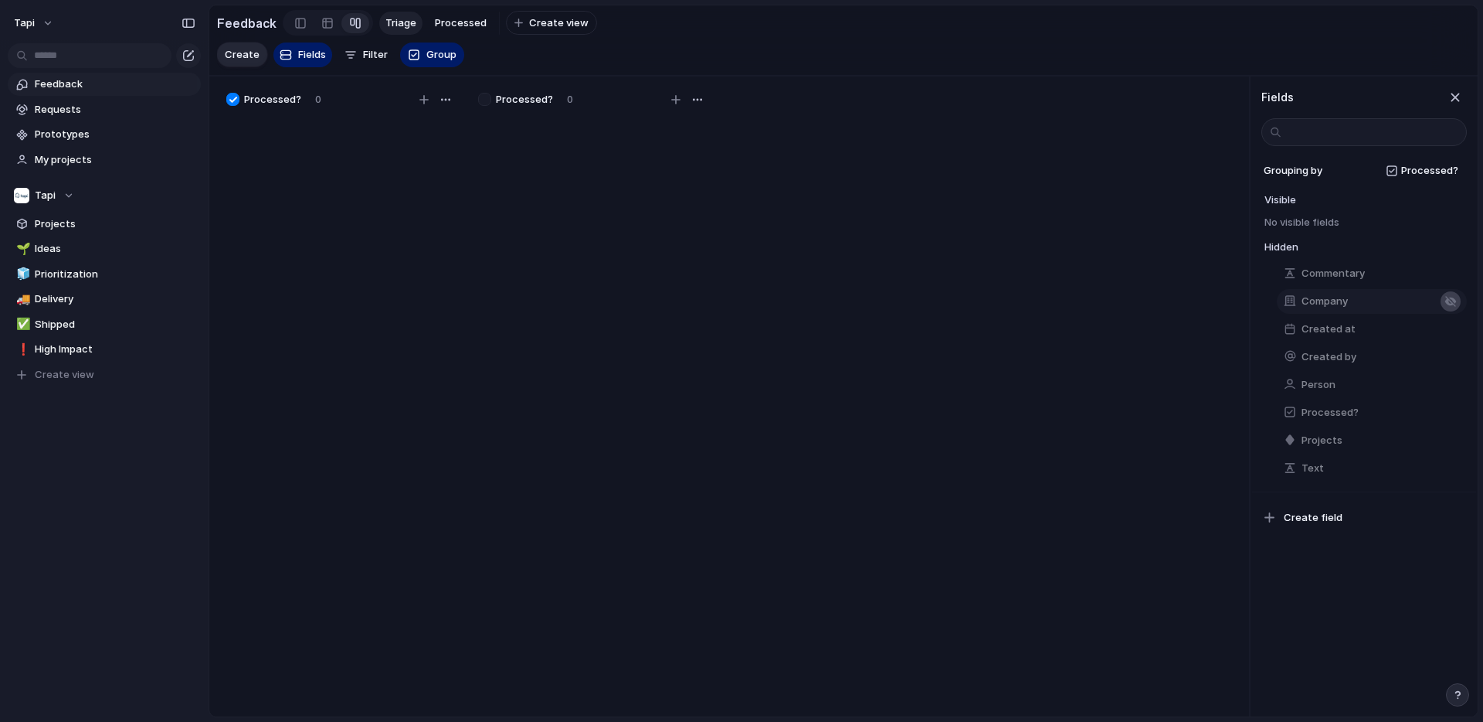
click at [1454, 301] on button "button" at bounding box center [1451, 301] width 20 height 20
click at [1449, 338] on div "button" at bounding box center [1451, 338] width 12 height 12
click at [1447, 393] on div "button" at bounding box center [1451, 394] width 12 height 12
click at [1449, 450] on div "button" at bounding box center [1451, 449] width 12 height 12
click at [1106, 468] on div "Processed? 0 Processed? 0 To pick up a draggable item, press the space bar. Whi…" at bounding box center [729, 396] width 1040 height 640
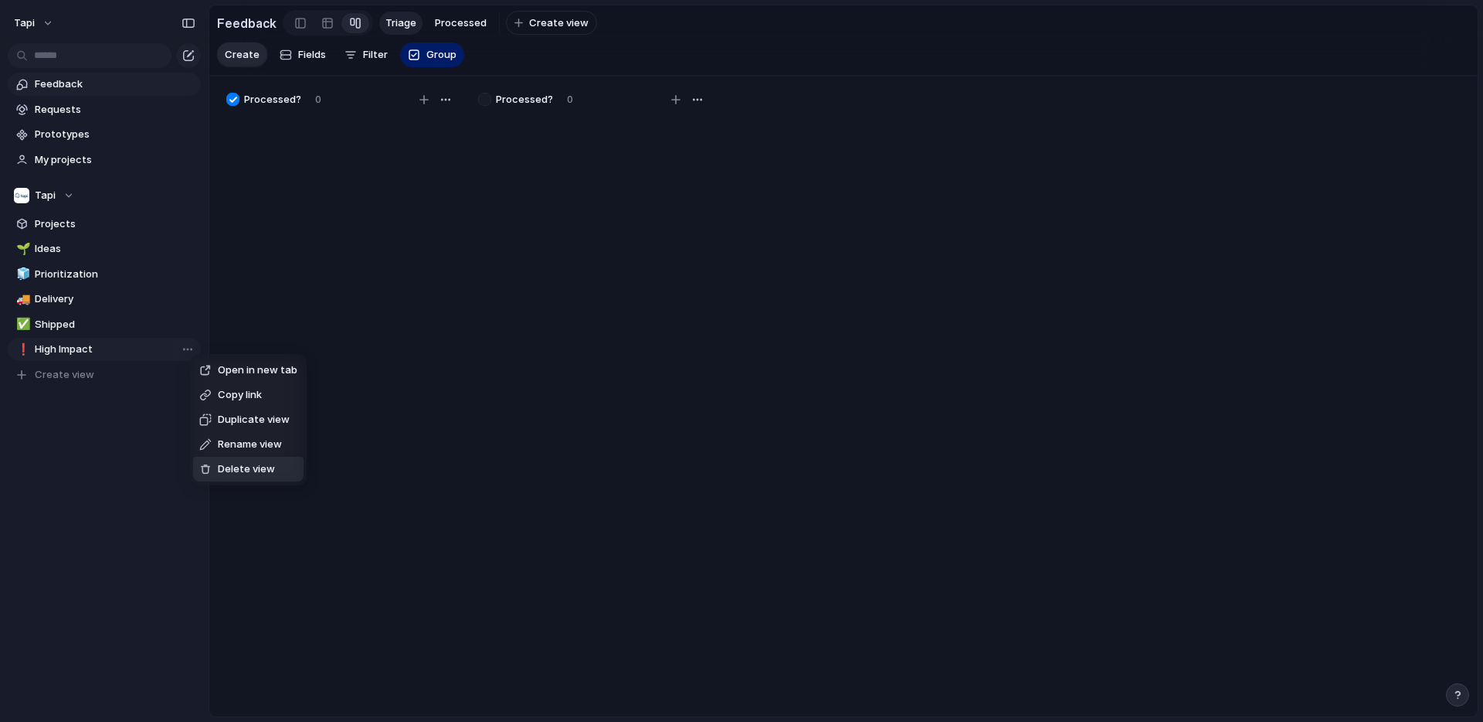
click at [267, 464] on span "Delete view" at bounding box center [246, 468] width 57 height 15
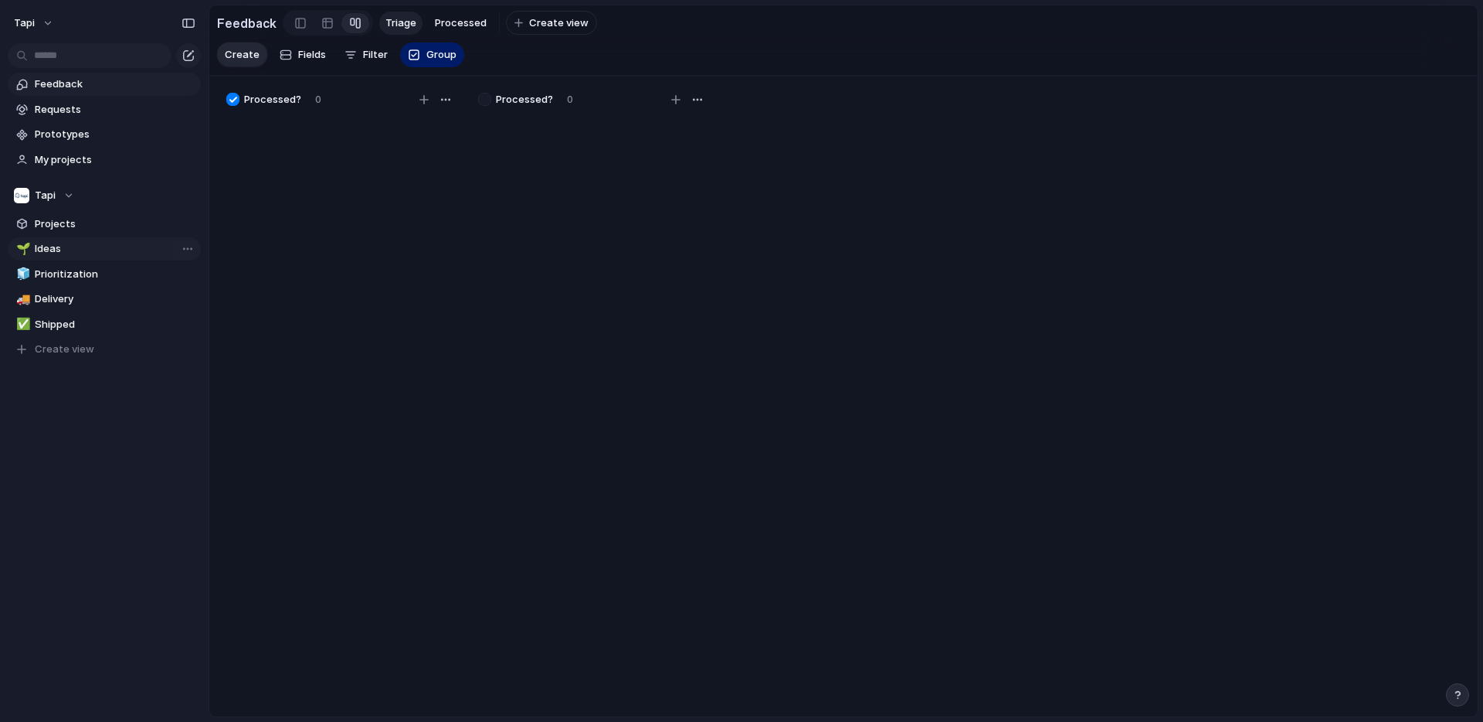
click at [63, 243] on span "Ideas" at bounding box center [115, 248] width 161 height 15
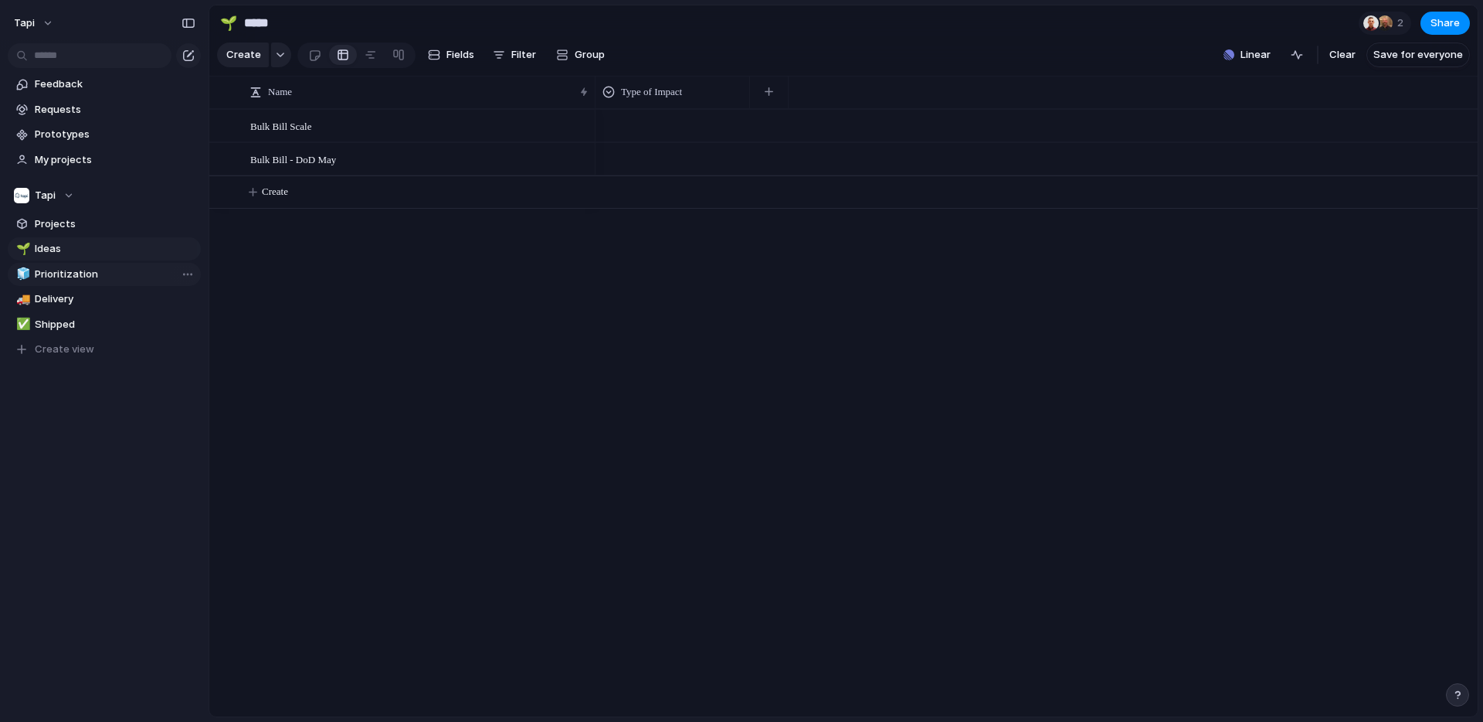
click at [66, 277] on span "Prioritization" at bounding box center [115, 274] width 161 height 15
type input "**********"
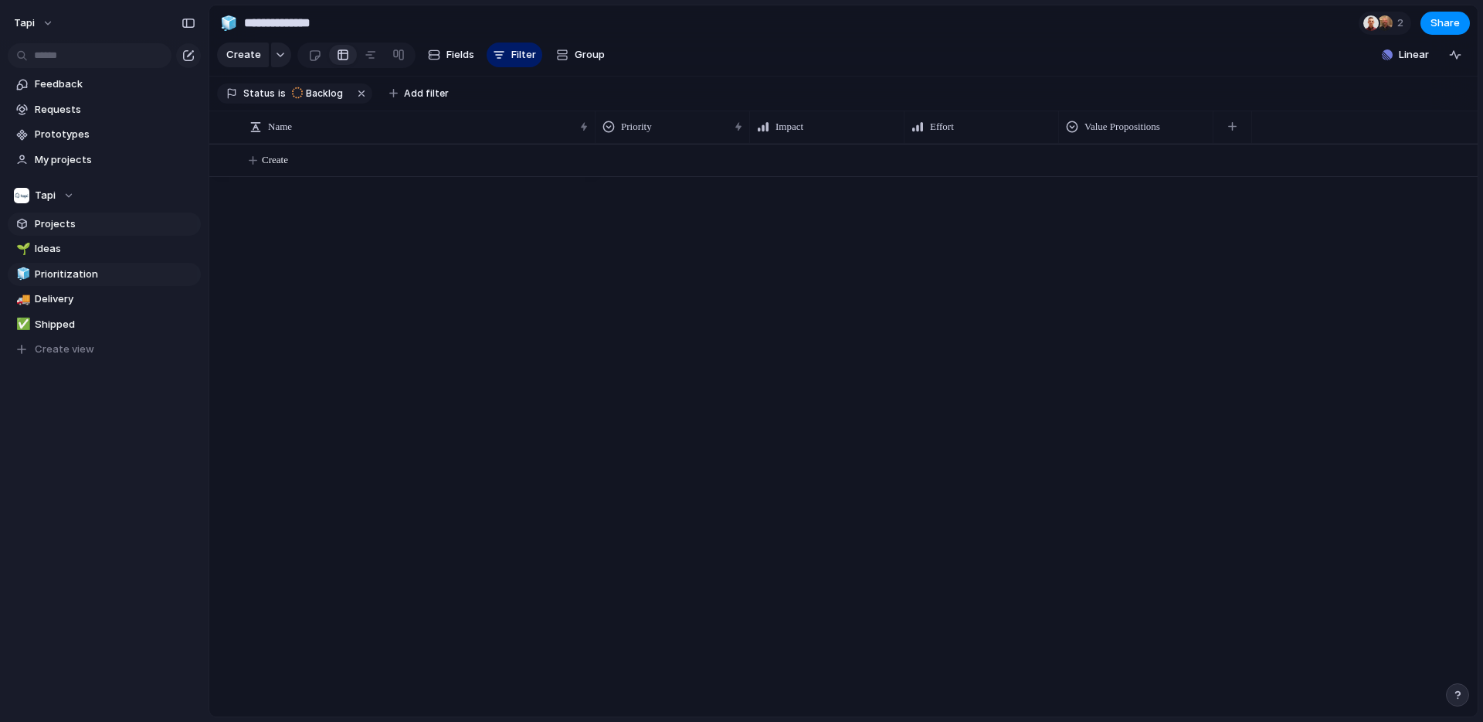
click at [70, 223] on span "Projects" at bounding box center [115, 223] width 161 height 15
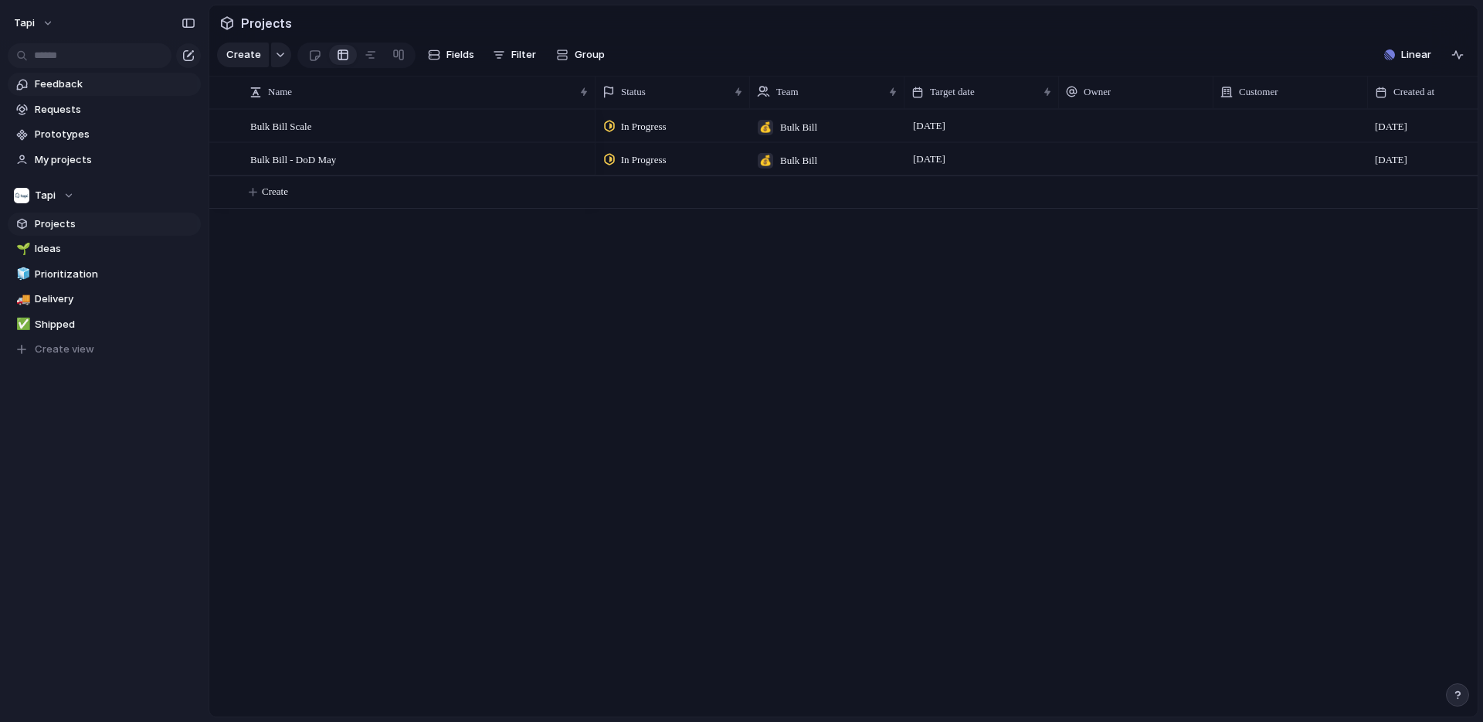
click at [87, 82] on span "Feedback" at bounding box center [115, 83] width 161 height 15
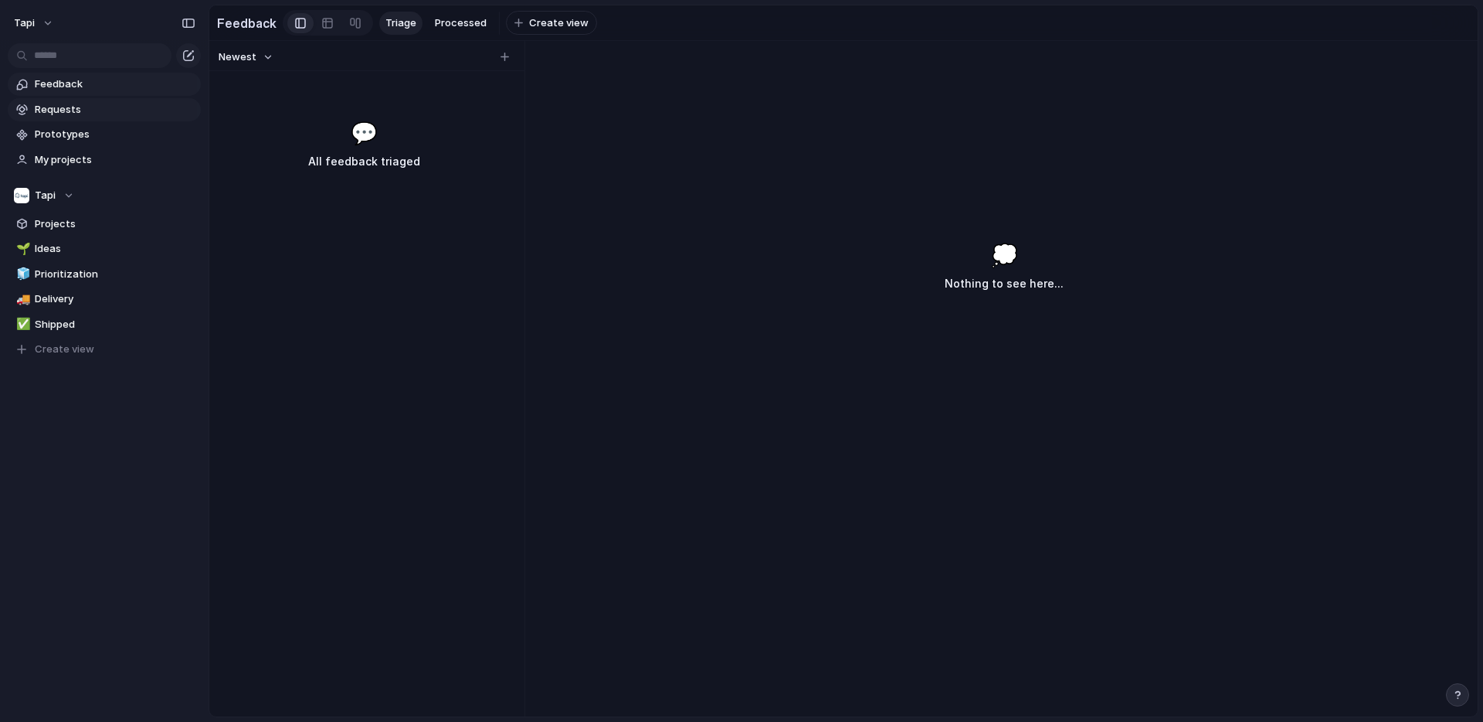
click at [82, 106] on span "Requests" at bounding box center [115, 109] width 161 height 15
click at [88, 87] on span "Feedback" at bounding box center [115, 83] width 161 height 15
click at [35, 22] on button "tapi" at bounding box center [34, 23] width 55 height 25
click at [79, 59] on li "Settings" at bounding box center [75, 58] width 128 height 25
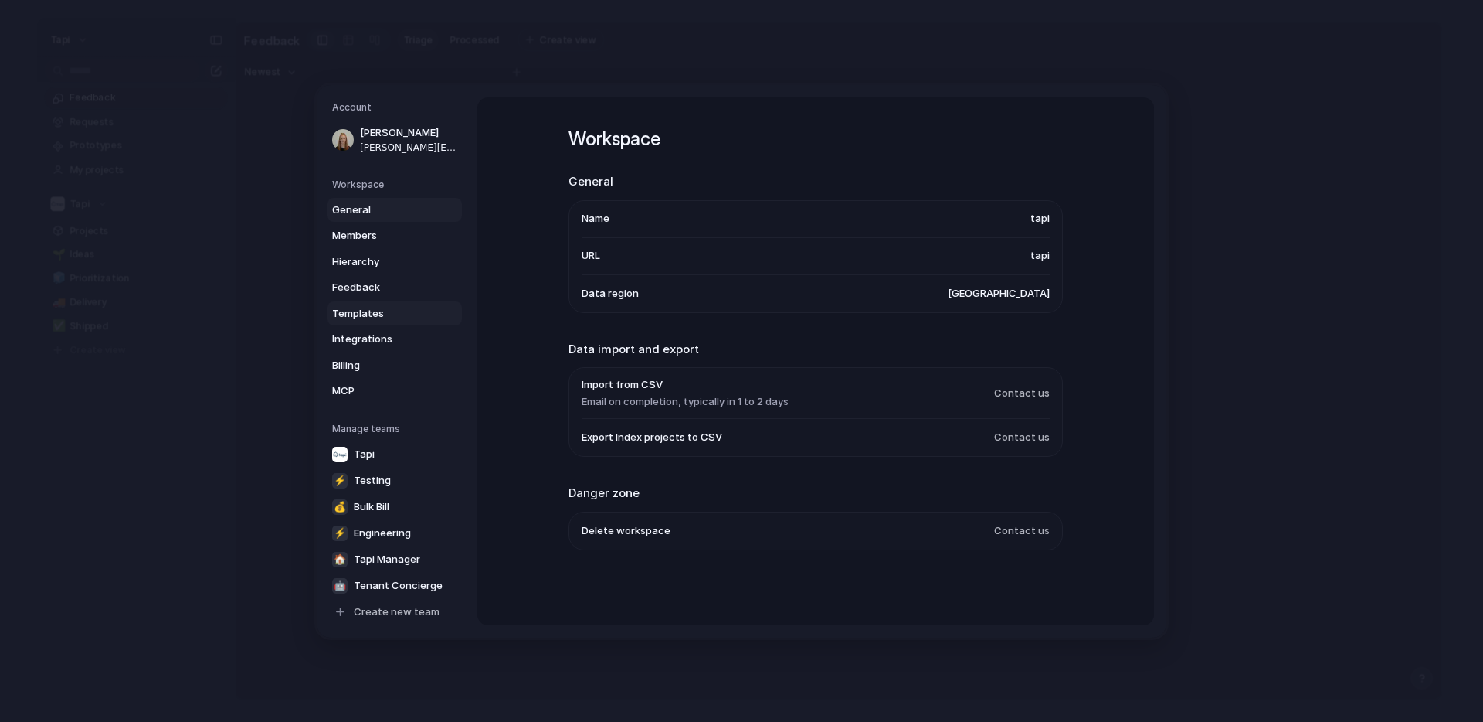
click at [406, 306] on span "Templates" at bounding box center [381, 312] width 99 height 15
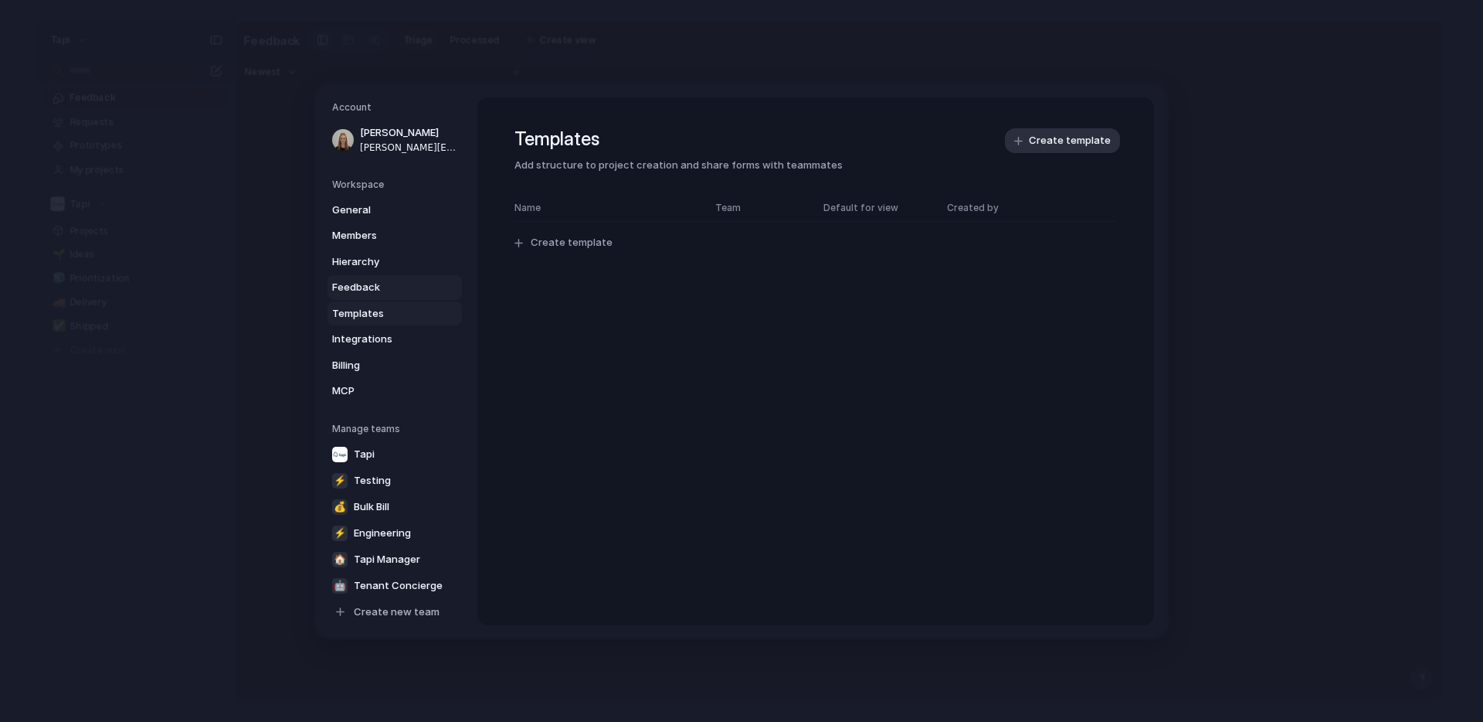
click at [429, 286] on span "Feedback" at bounding box center [381, 287] width 99 height 15
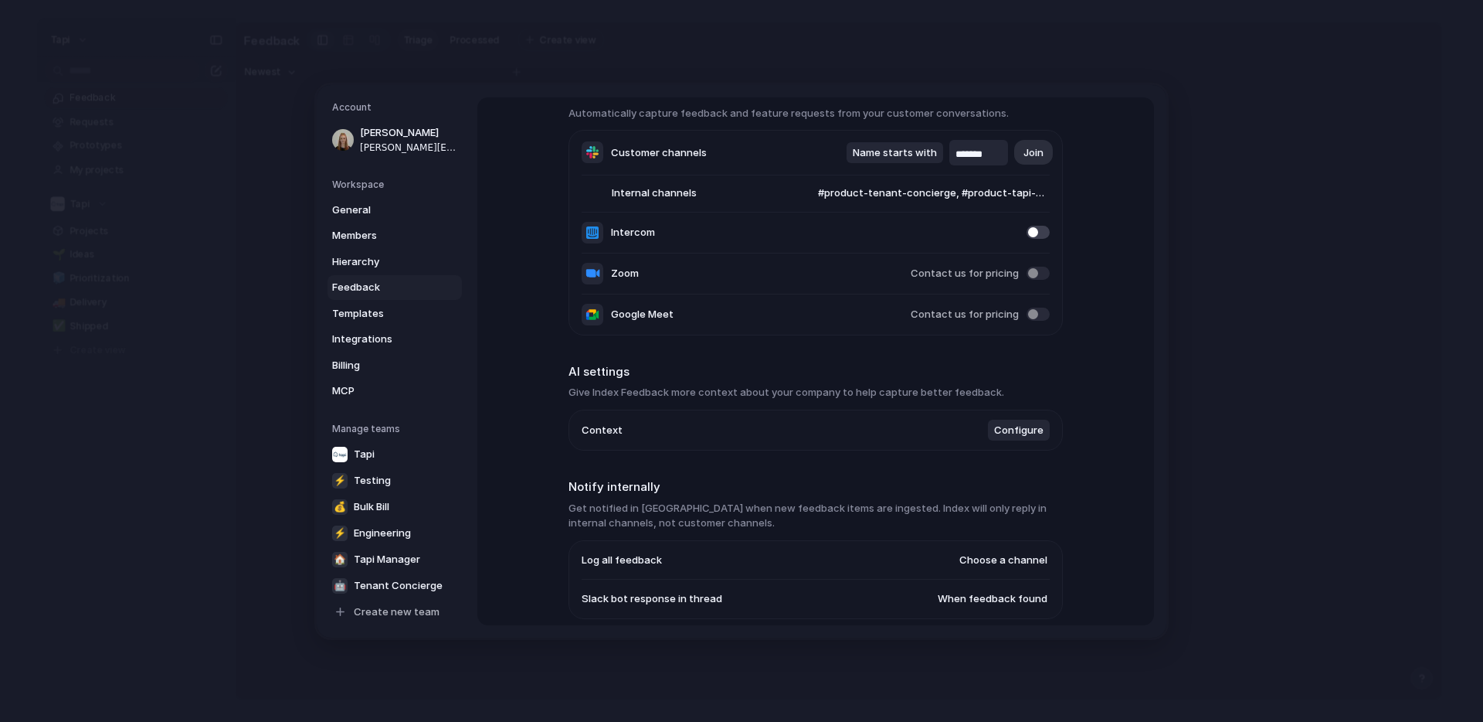
scroll to position [265, 0]
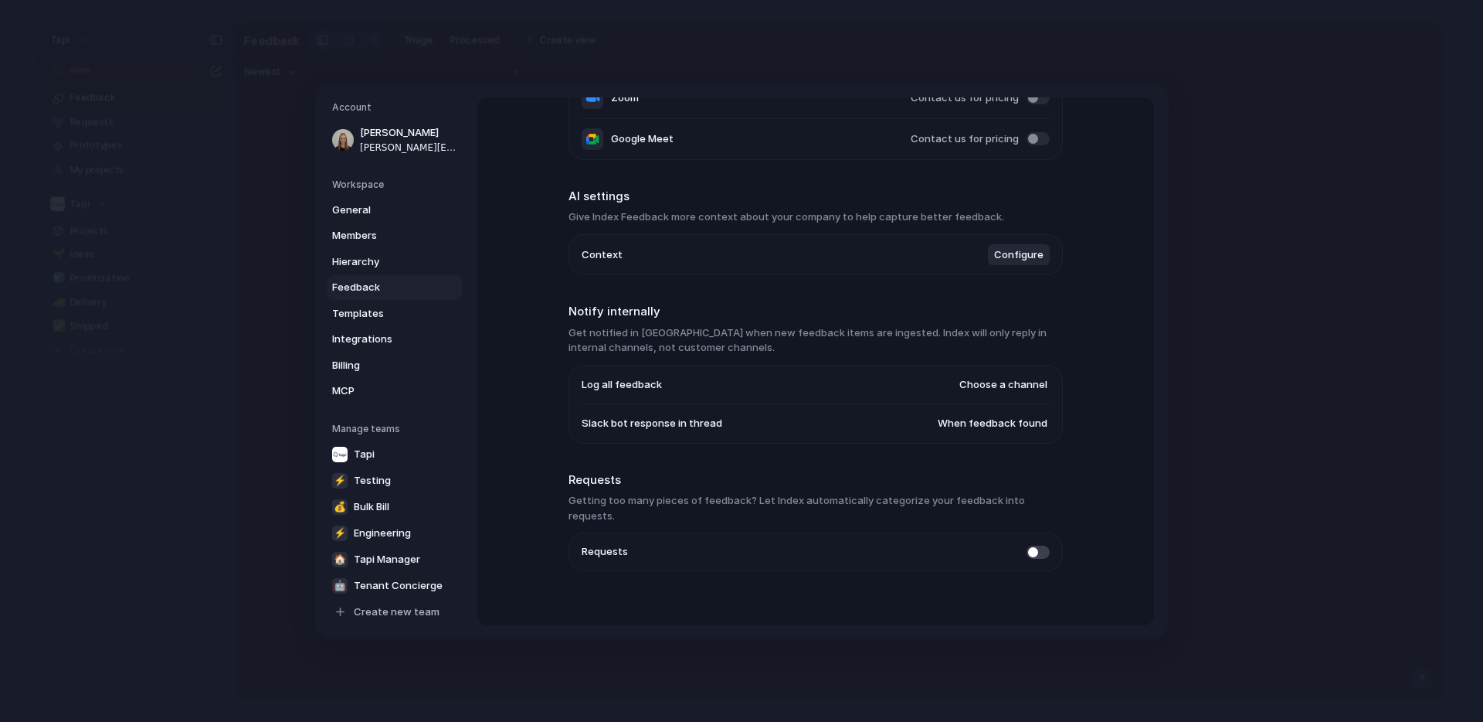
click at [702, 260] on li "Context Configure" at bounding box center [816, 254] width 468 height 40
click at [1038, 253] on span "Configure" at bounding box center [1018, 253] width 49 height 15
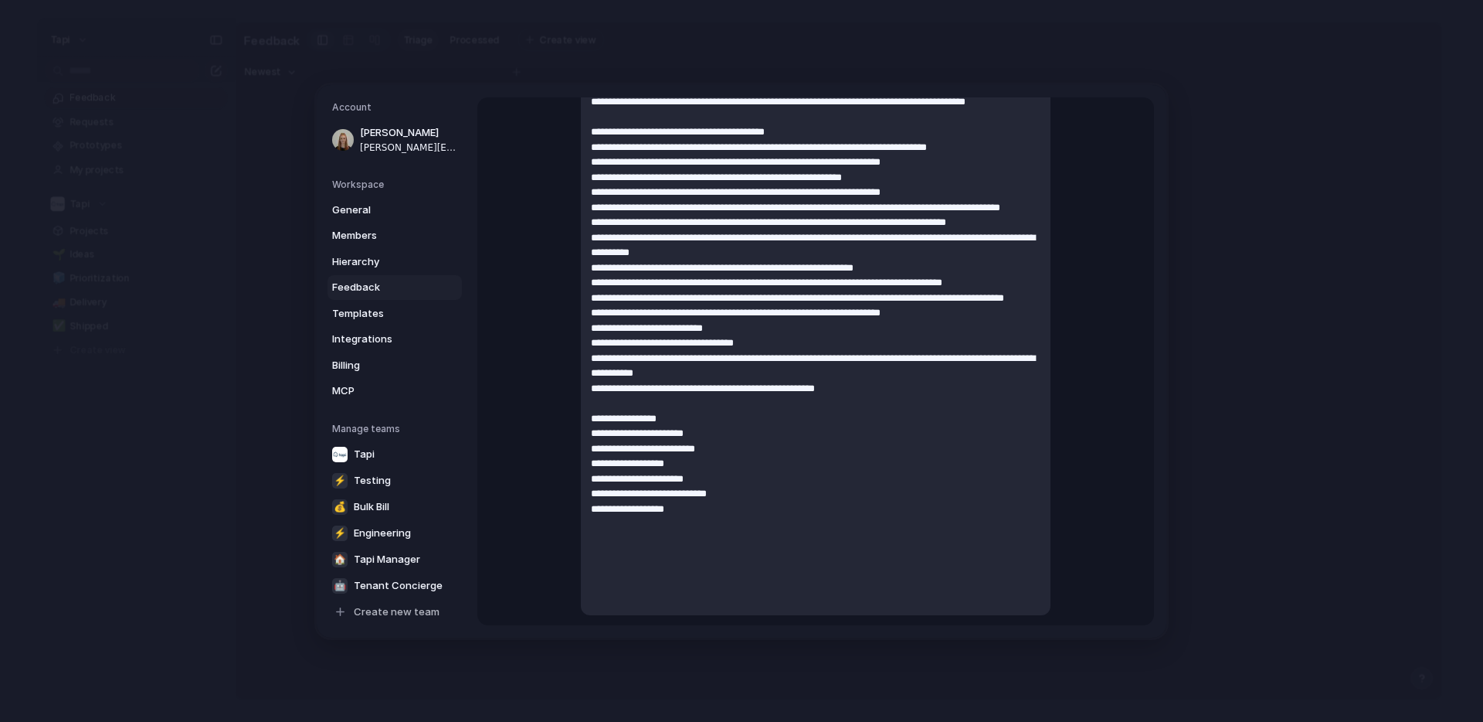
scroll to position [185, 0]
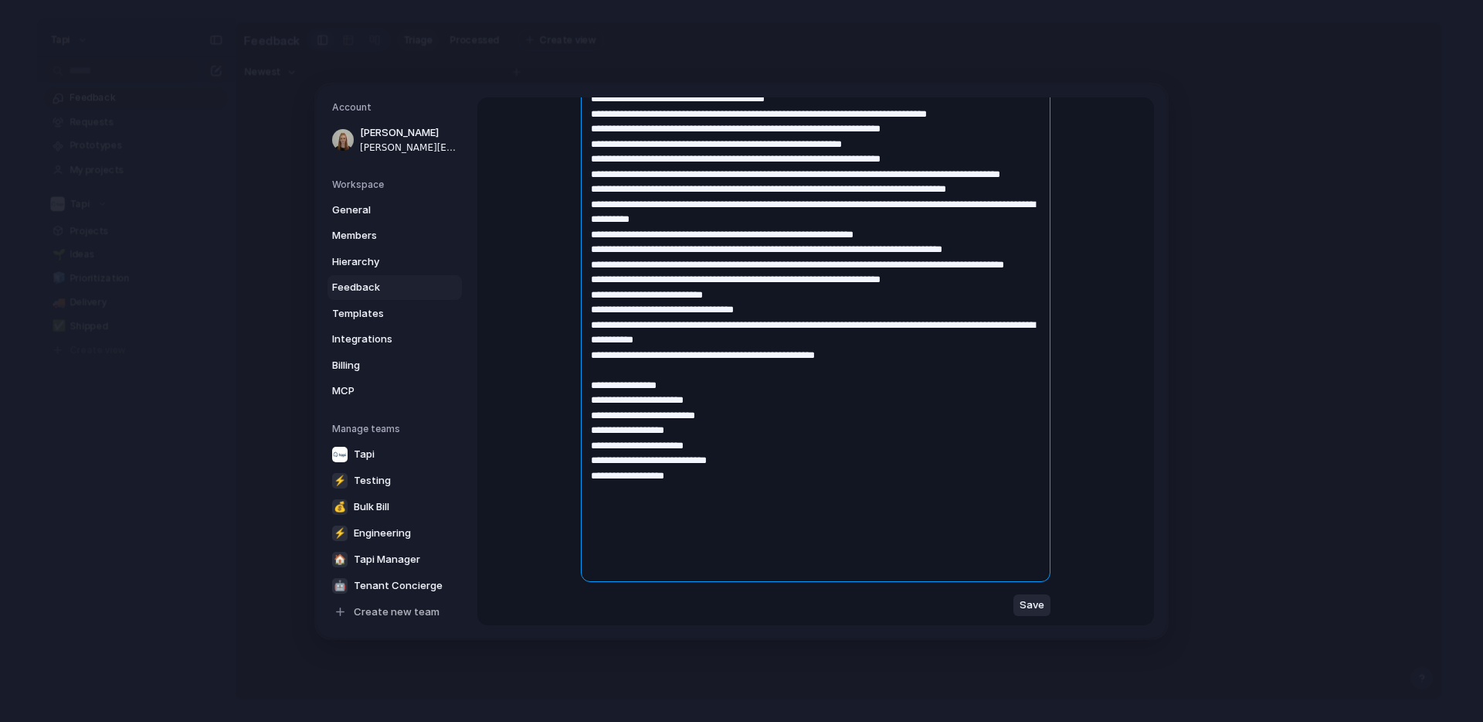
click at [671, 533] on textarea at bounding box center [816, 316] width 470 height 531
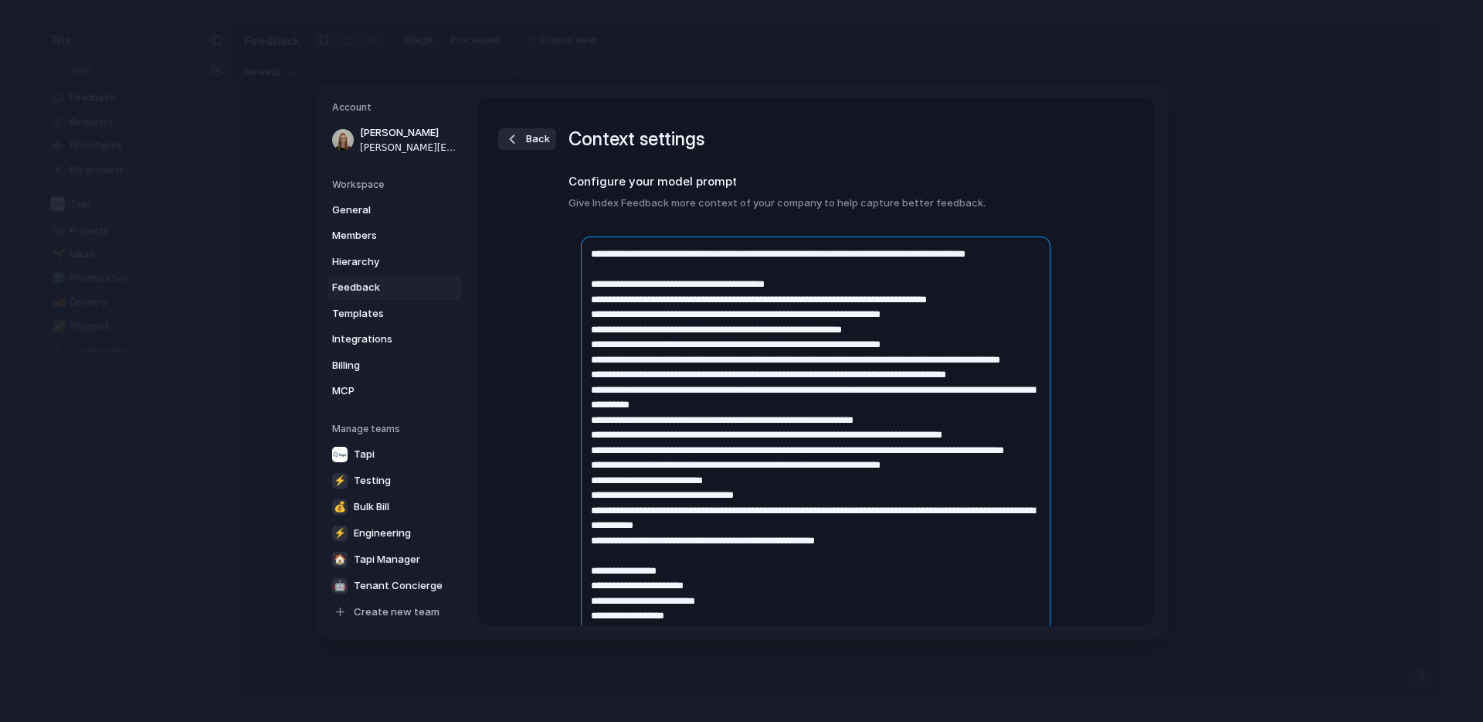
paste textarea
paste textarea "**********"
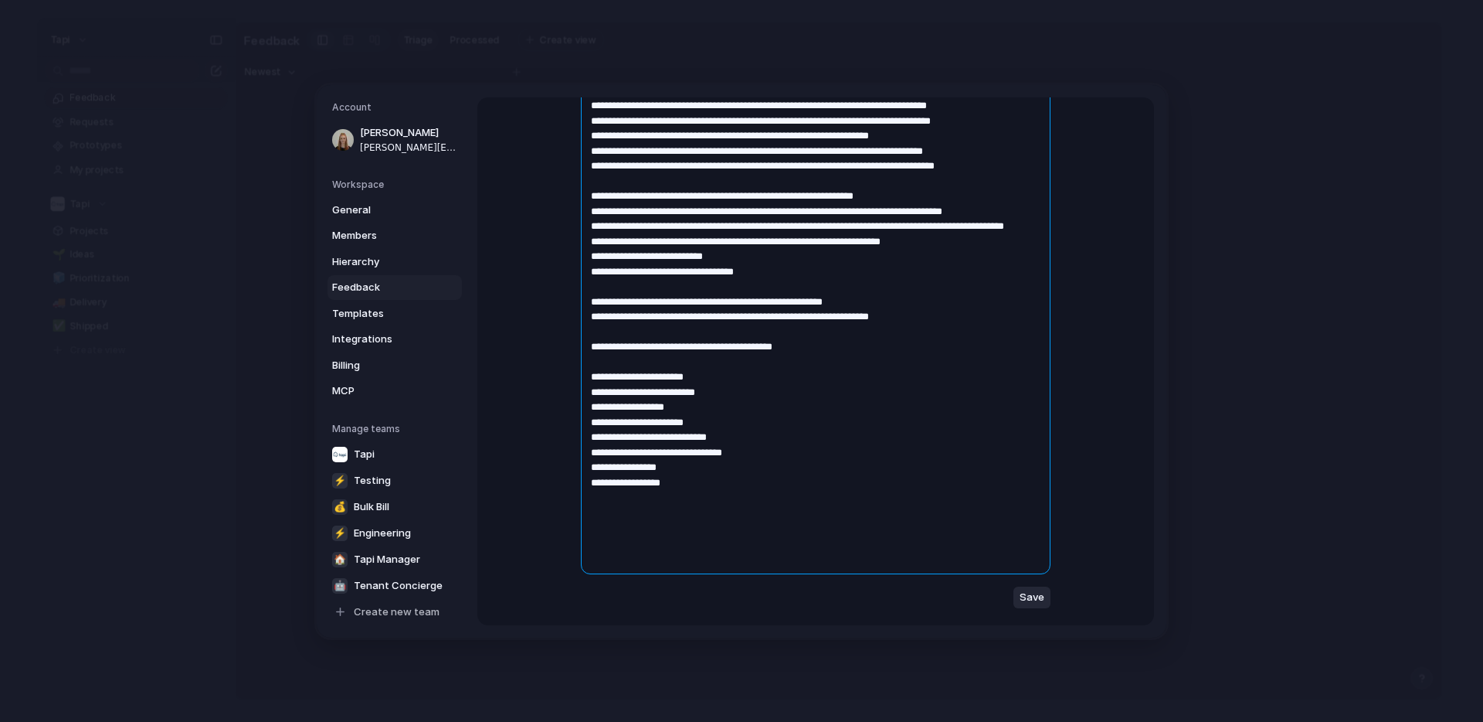
scroll to position [424, 0]
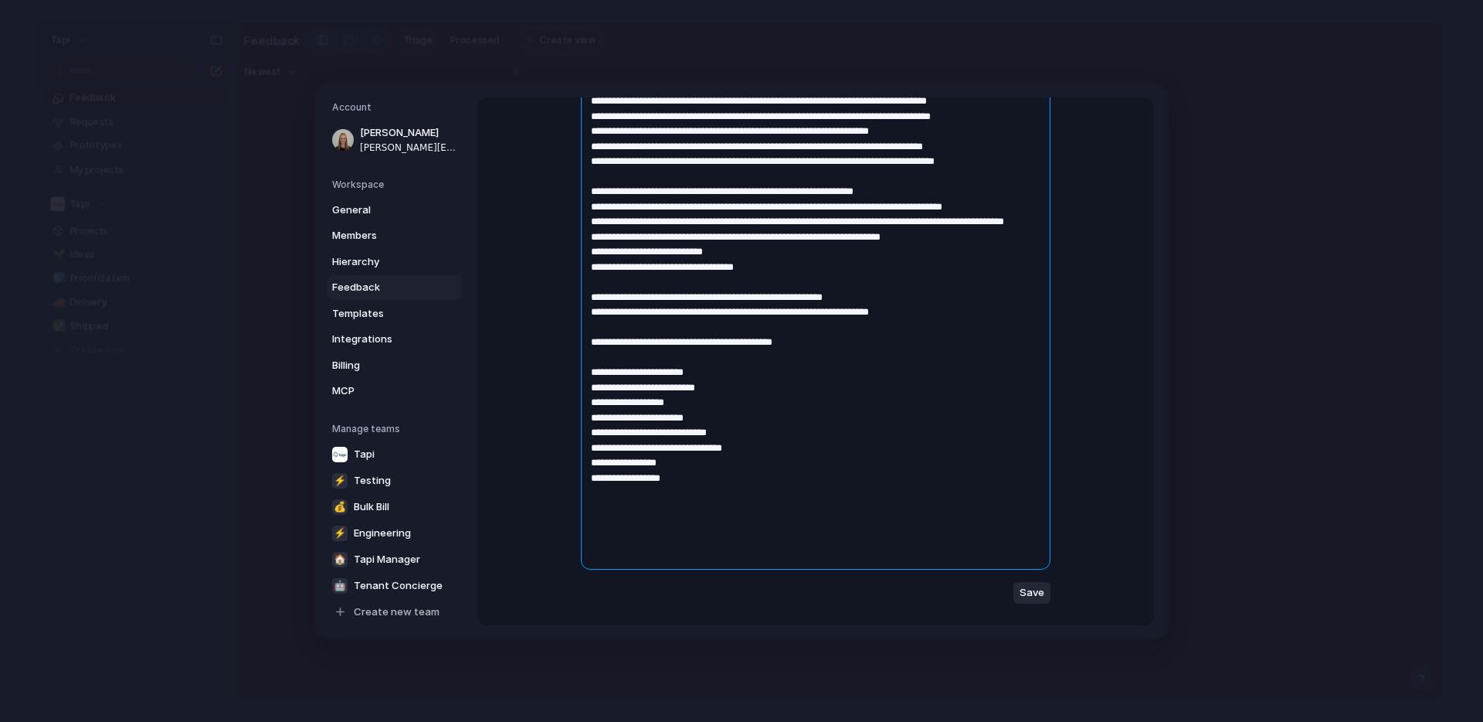
click at [794, 314] on textarea at bounding box center [816, 190] width 470 height 757
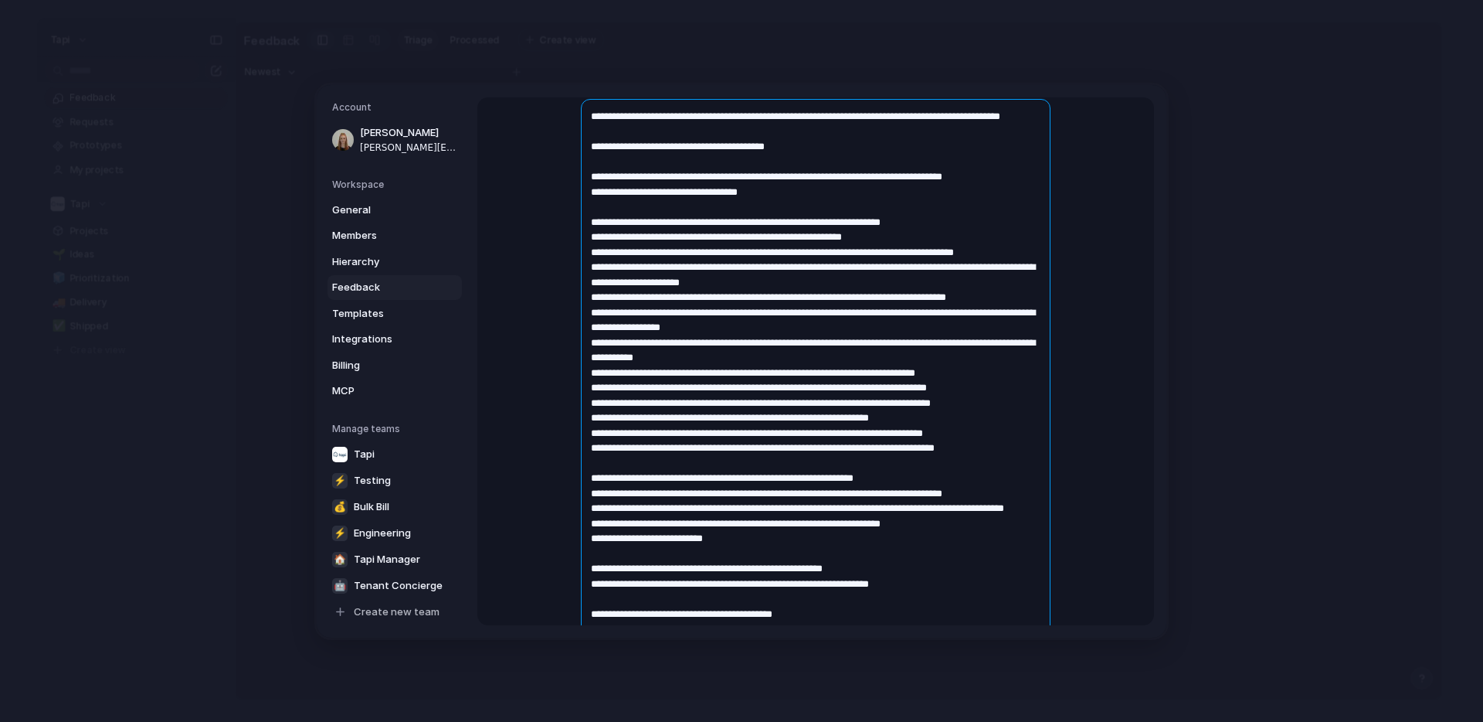
scroll to position [141, 0]
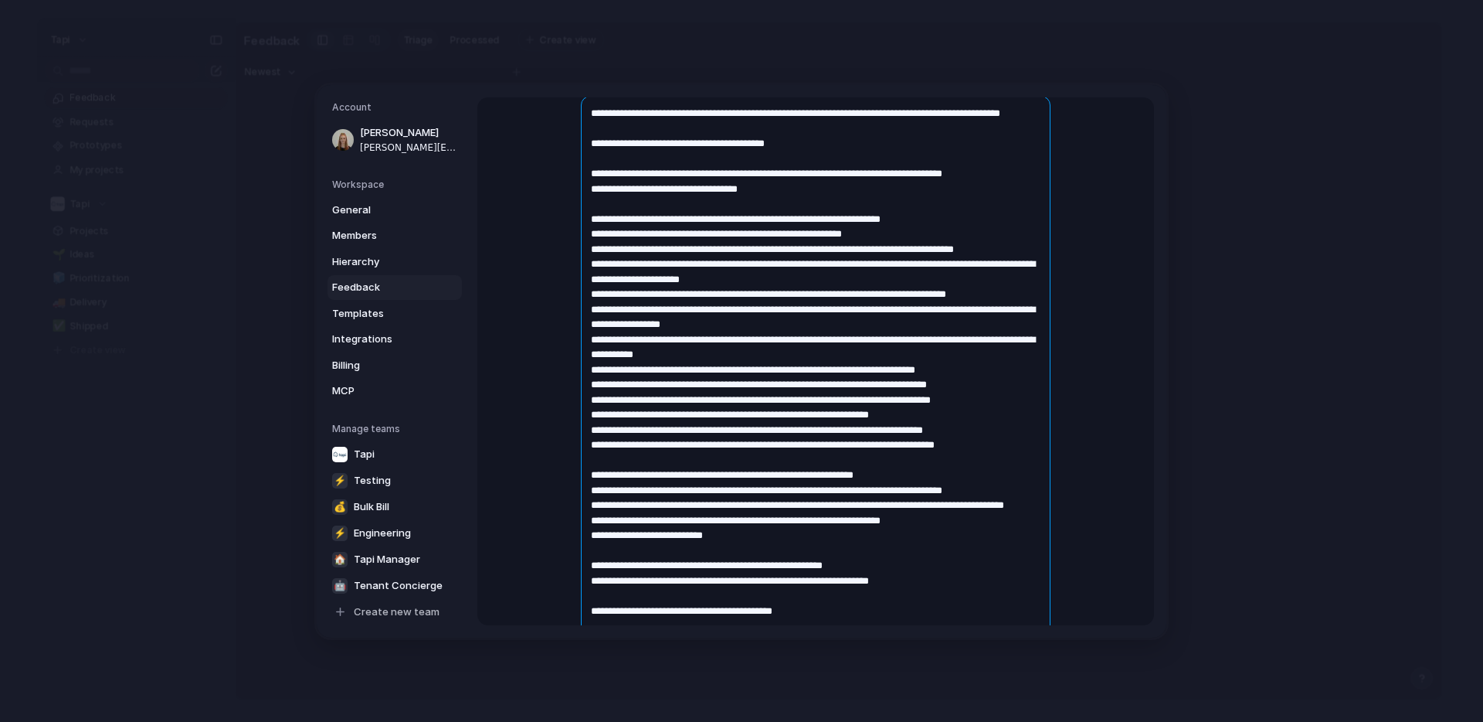
drag, startPoint x: 846, startPoint y: 355, endPoint x: 1006, endPoint y: 337, distance: 161.0
click at [1006, 337] on textarea at bounding box center [816, 467] width 470 height 742
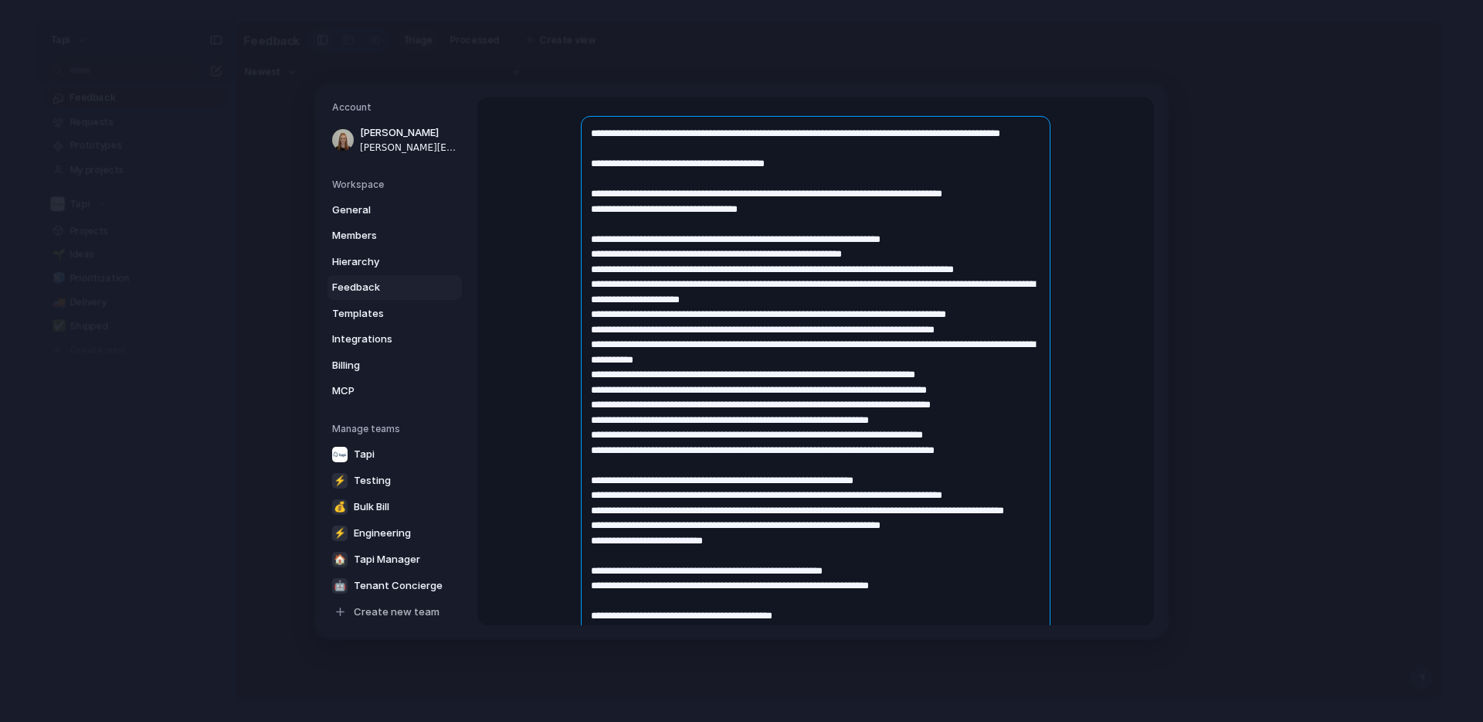
scroll to position [159, 0]
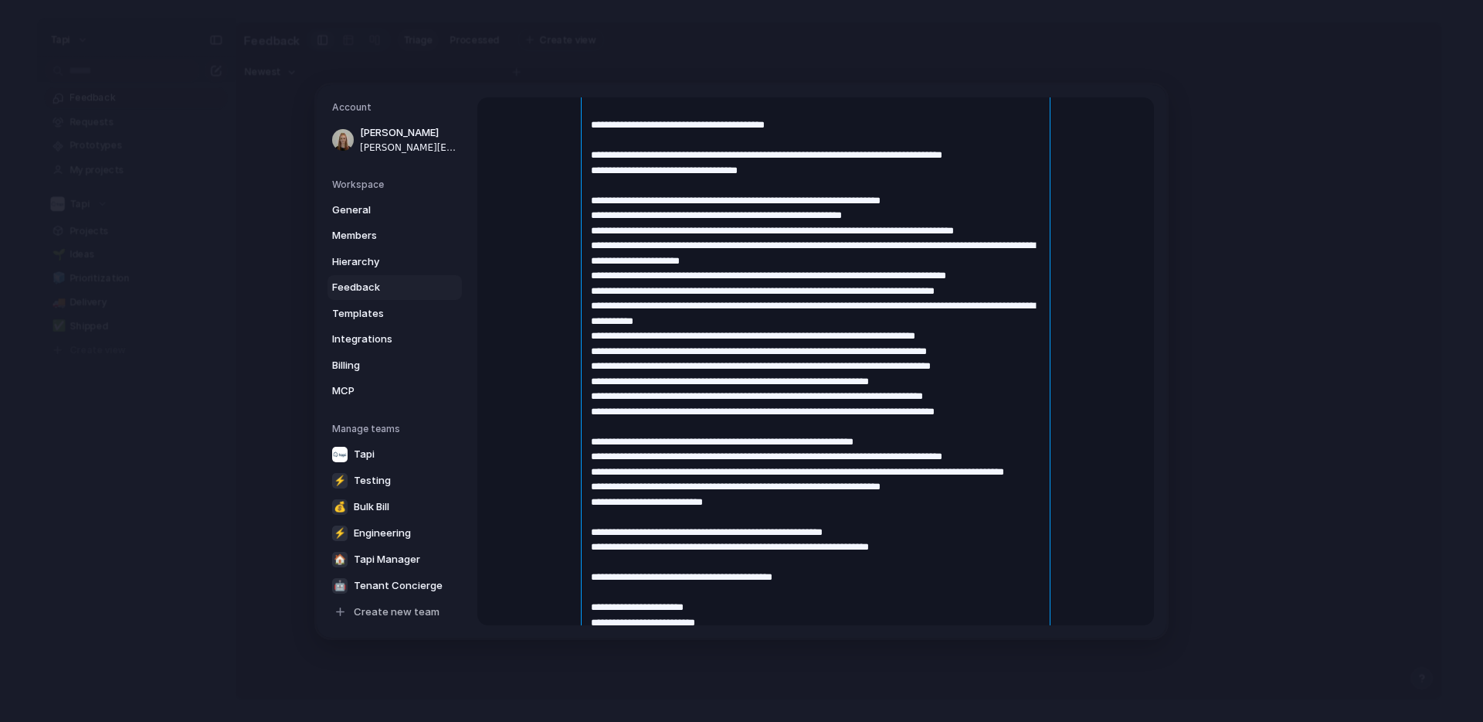
click at [810, 304] on textarea at bounding box center [816, 440] width 470 height 727
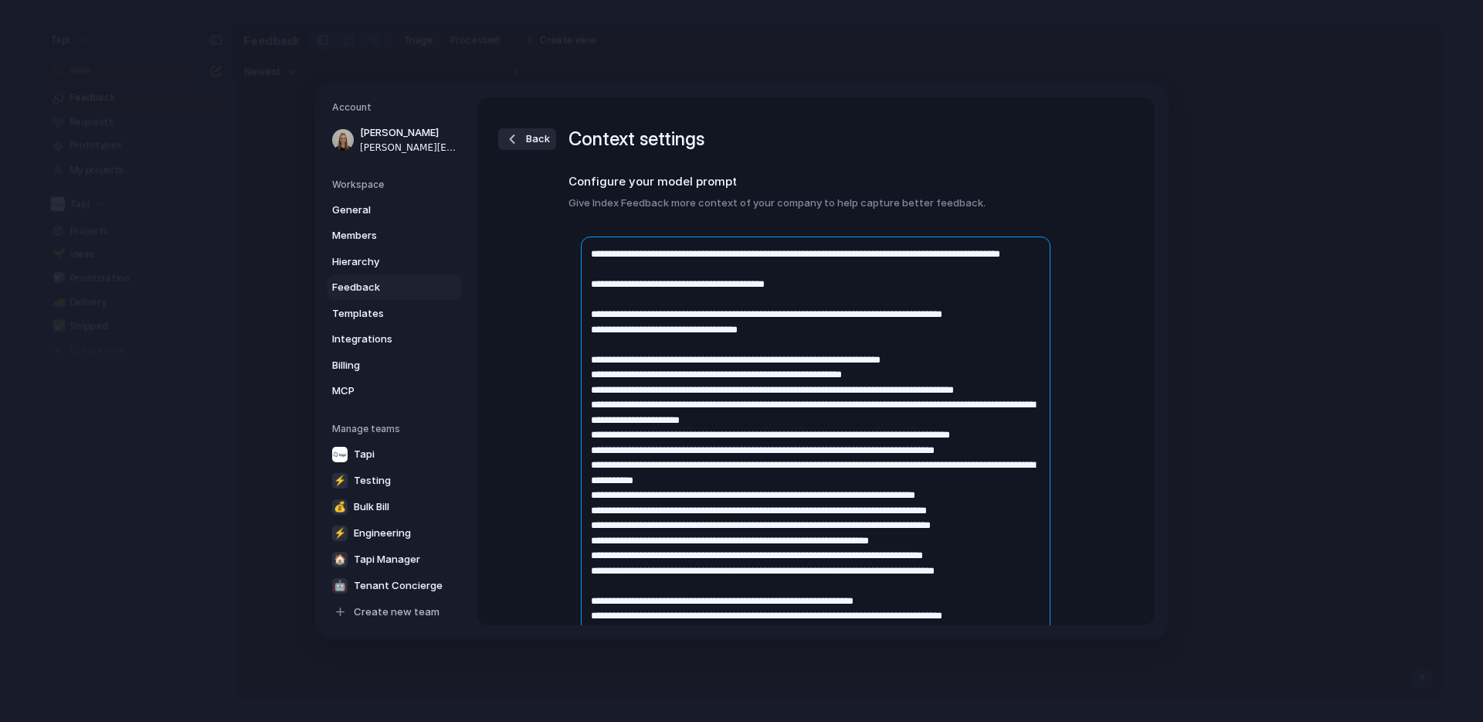
click at [877, 464] on textarea at bounding box center [816, 599] width 470 height 727
click at [915, 464] on textarea at bounding box center [816, 599] width 470 height 727
click at [976, 465] on textarea at bounding box center [816, 599] width 470 height 727
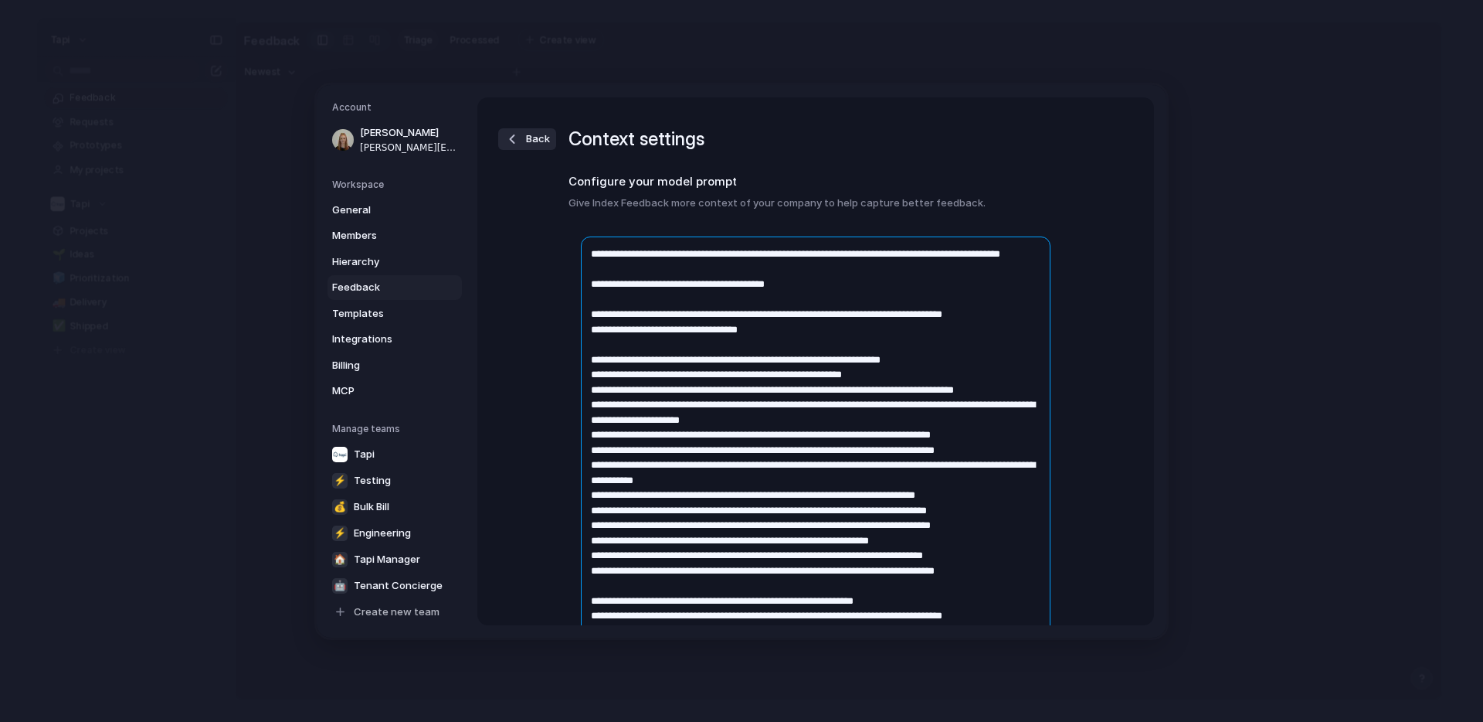
click at [976, 465] on textarea at bounding box center [816, 599] width 470 height 727
paste textarea "**********"
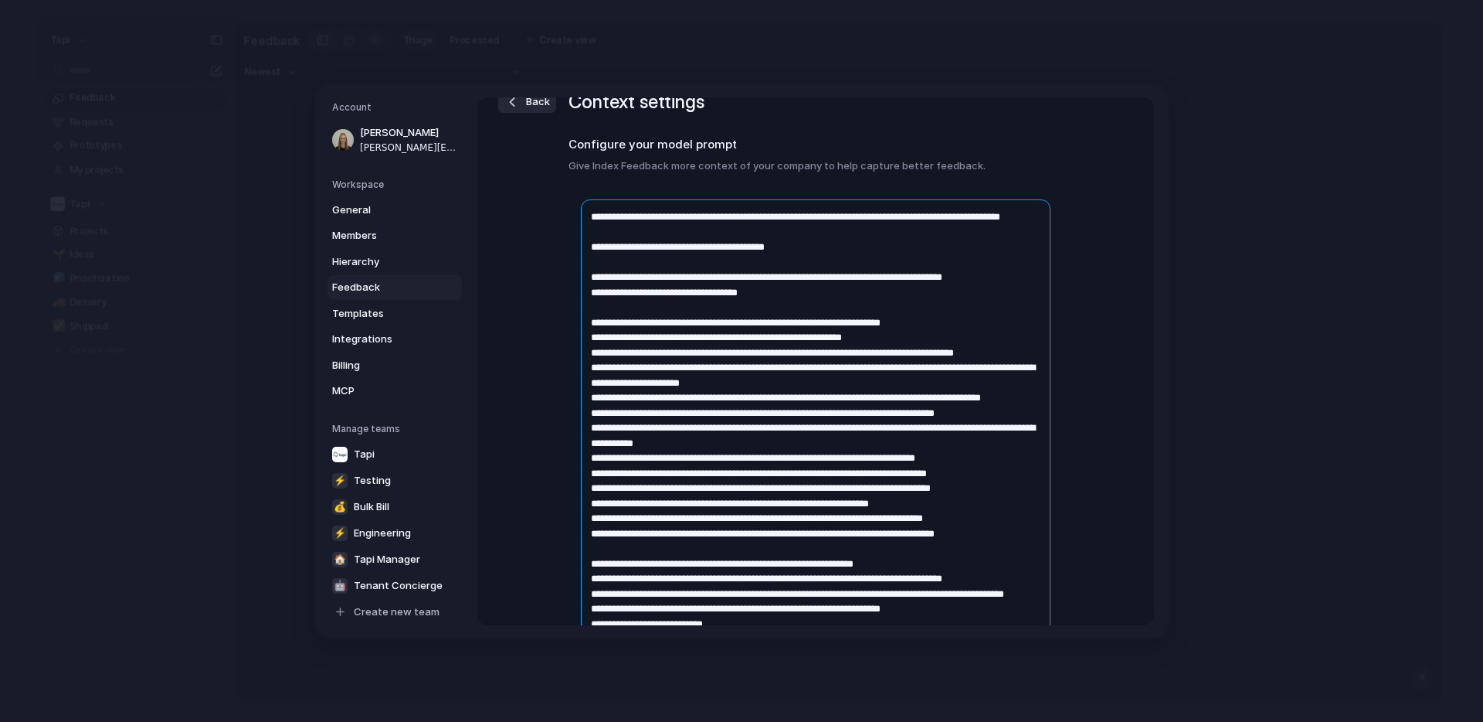
scroll to position [33, 0]
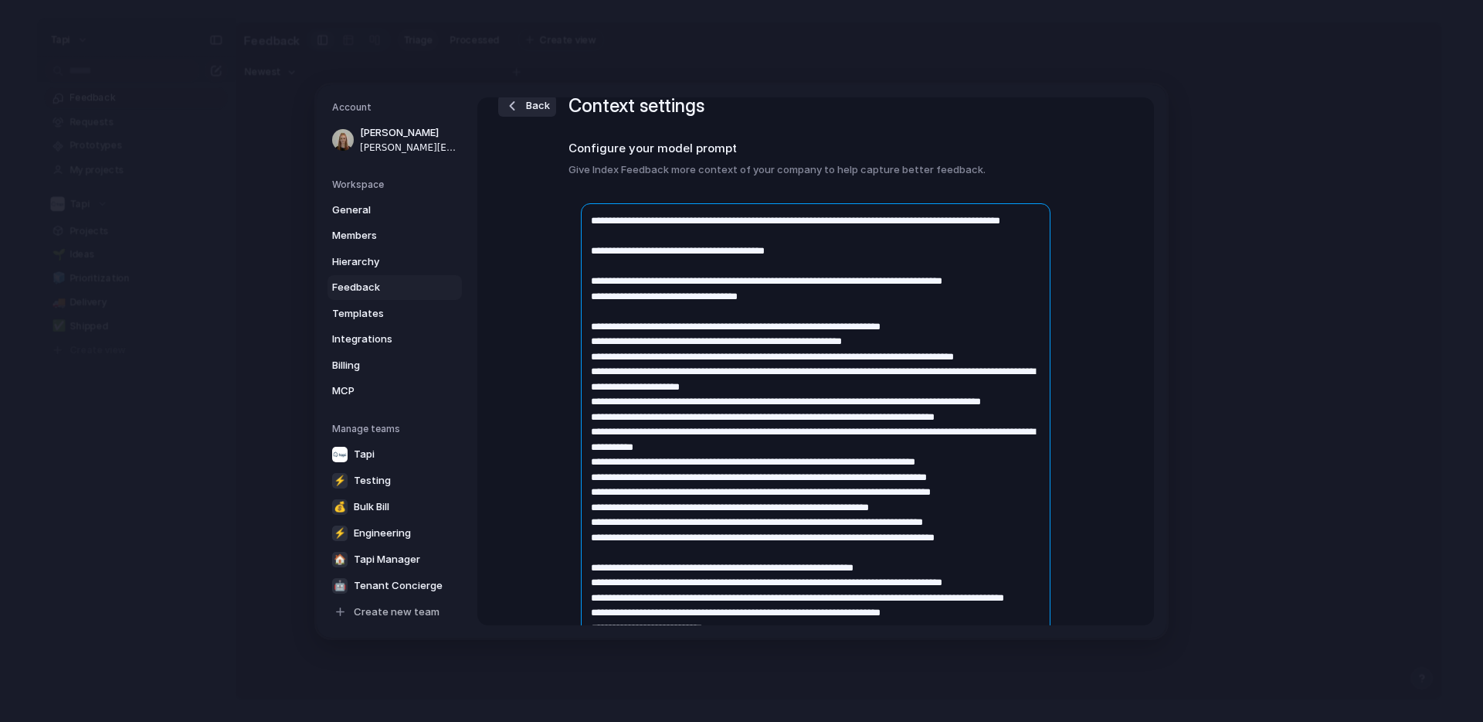
click at [957, 401] on textarea at bounding box center [816, 574] width 470 height 742
click at [973, 402] on textarea at bounding box center [816, 574] width 470 height 742
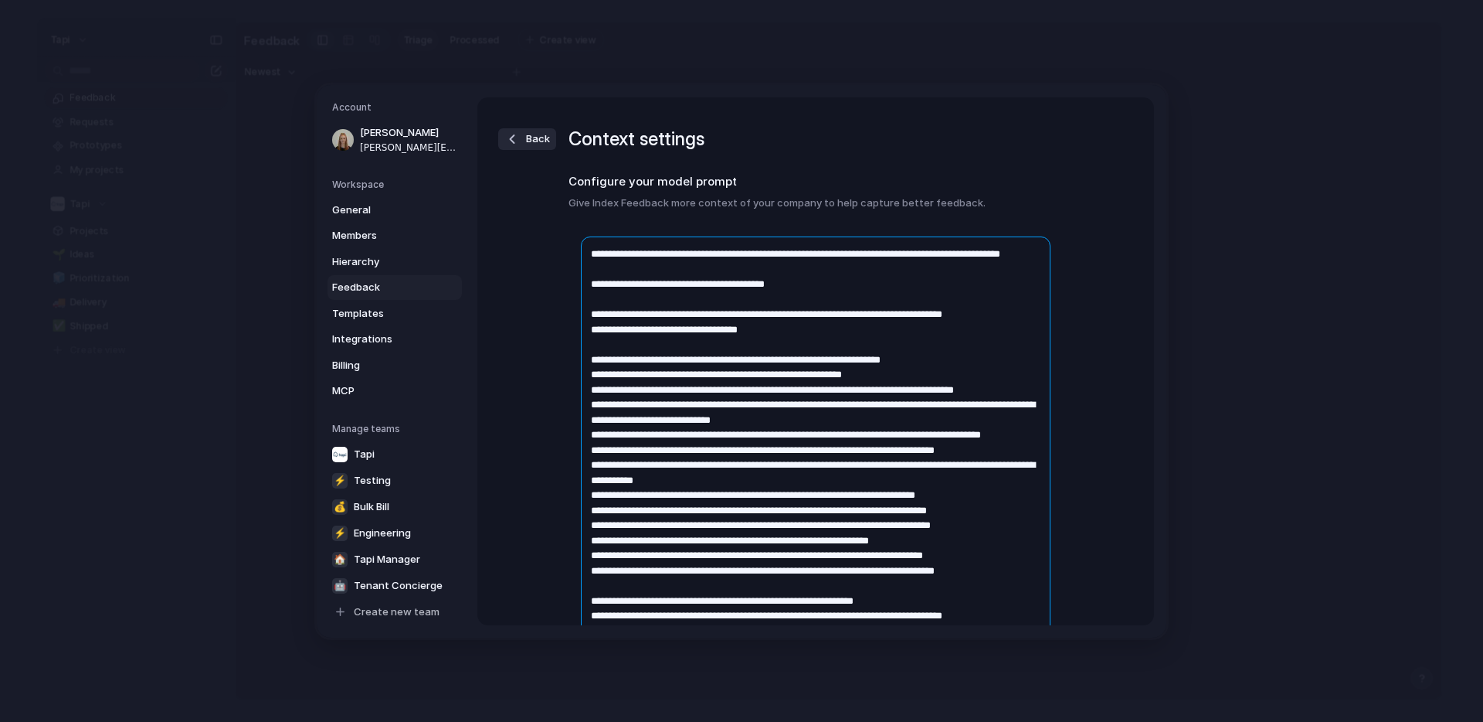
click at [649, 450] on textarea at bounding box center [816, 607] width 470 height 742
click at [757, 451] on textarea at bounding box center [816, 607] width 470 height 742
click at [892, 451] on textarea at bounding box center [816, 607] width 470 height 742
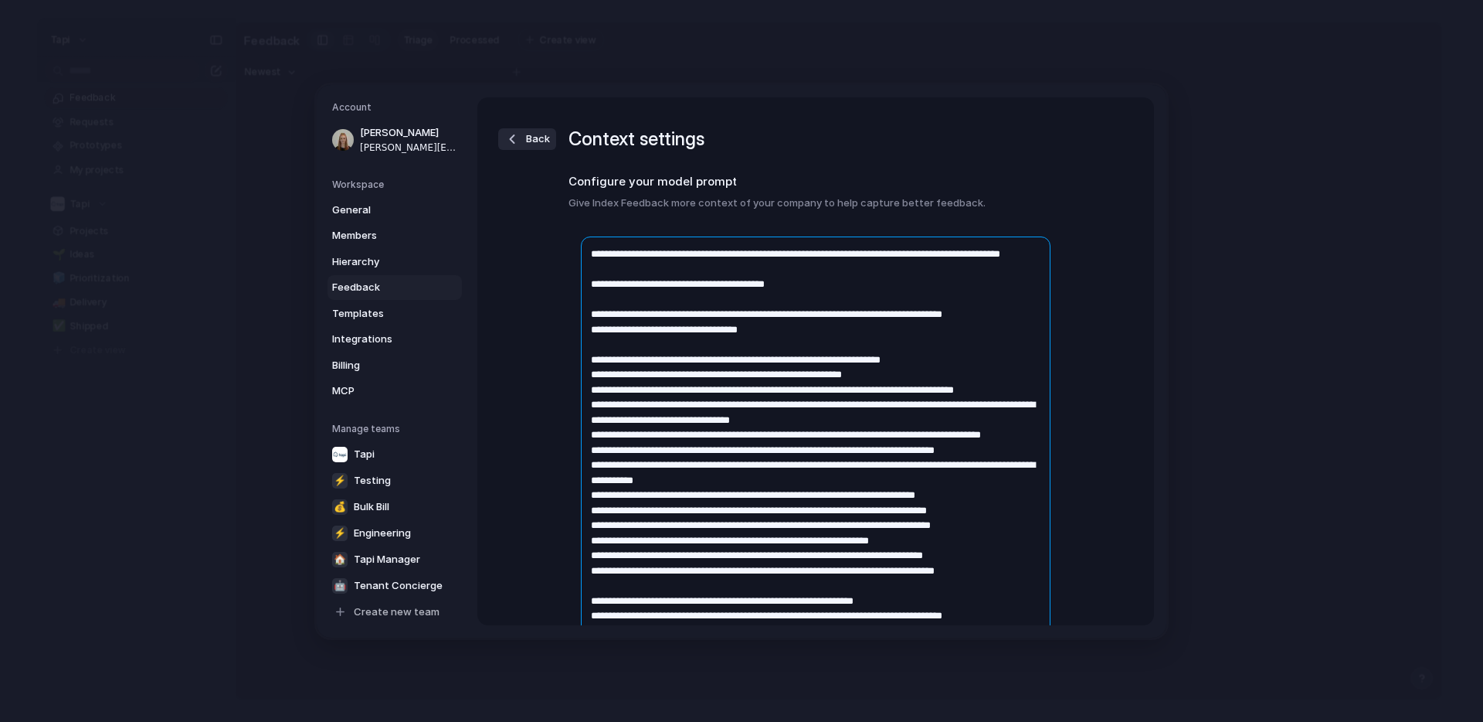
click at [708, 453] on textarea at bounding box center [816, 607] width 470 height 742
click at [657, 450] on textarea at bounding box center [816, 607] width 470 height 742
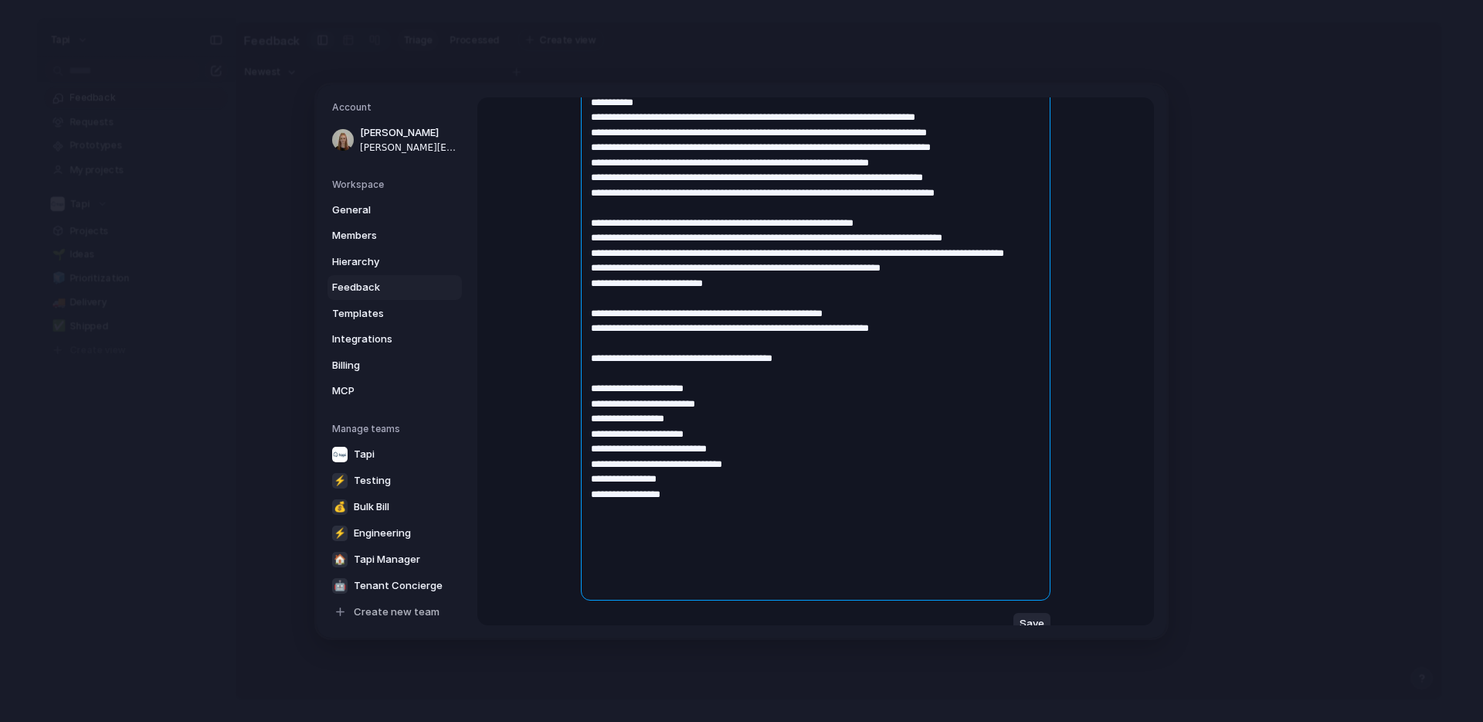
scroll to position [455, 0]
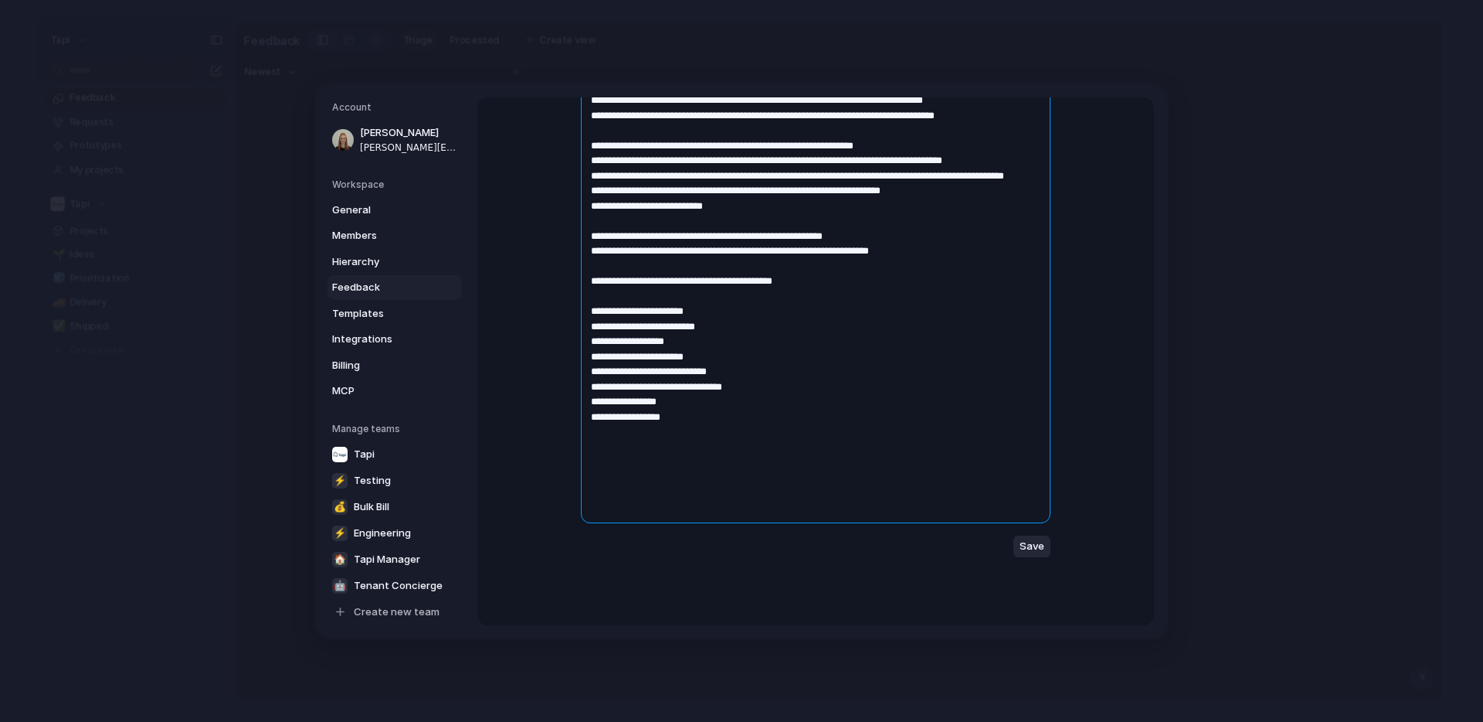
type textarea "**********"
click at [1034, 546] on span "Save" at bounding box center [1032, 545] width 25 height 15
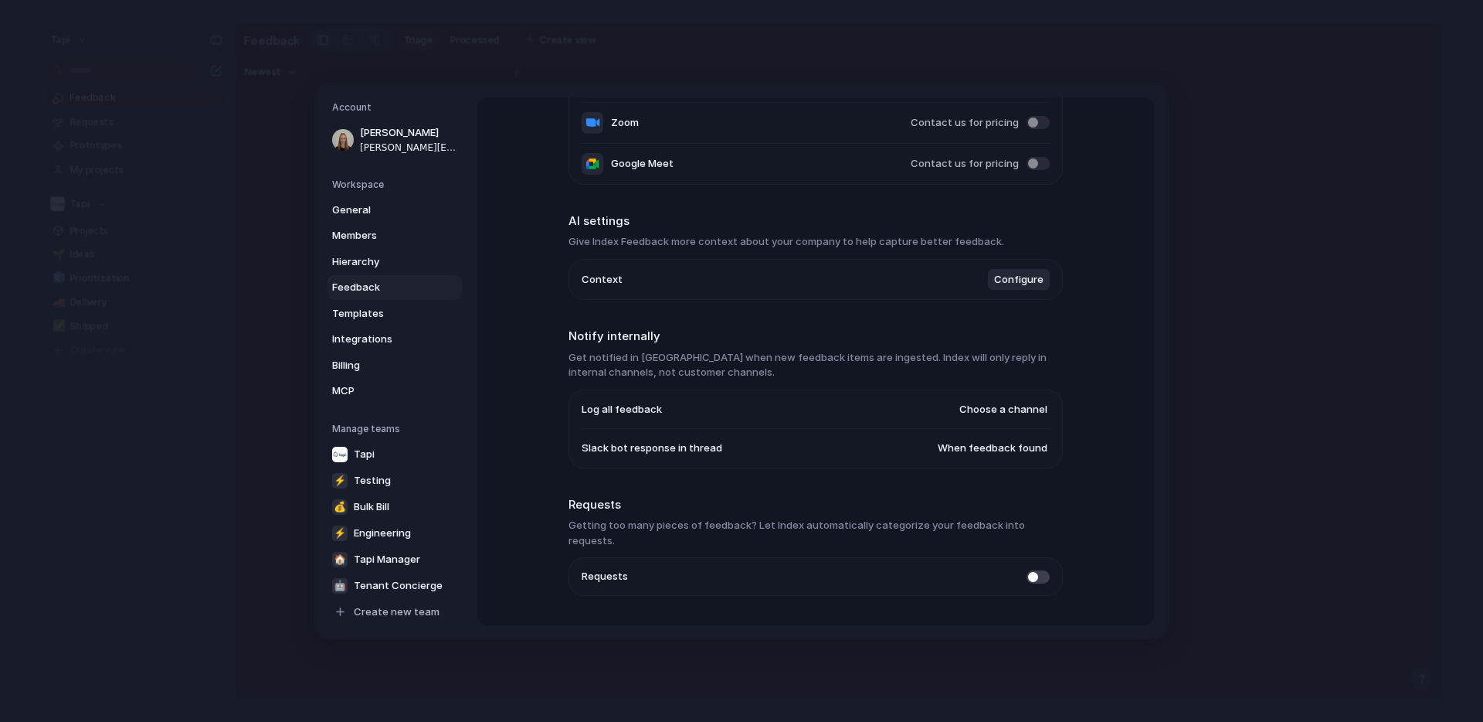
scroll to position [233, 0]
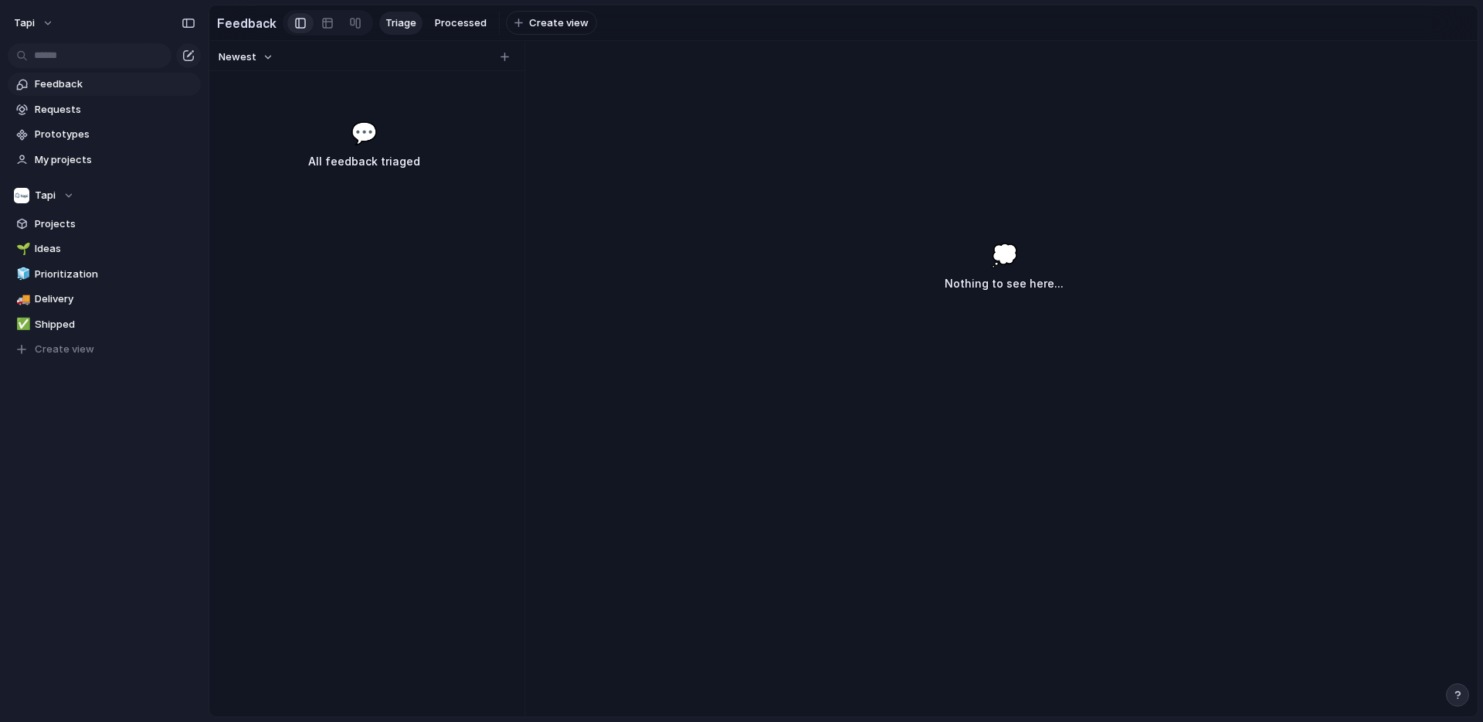
click at [80, 86] on span "Feedback" at bounding box center [115, 83] width 161 height 15
click at [53, 109] on span "Requests" at bounding box center [108, 109] width 146 height 15
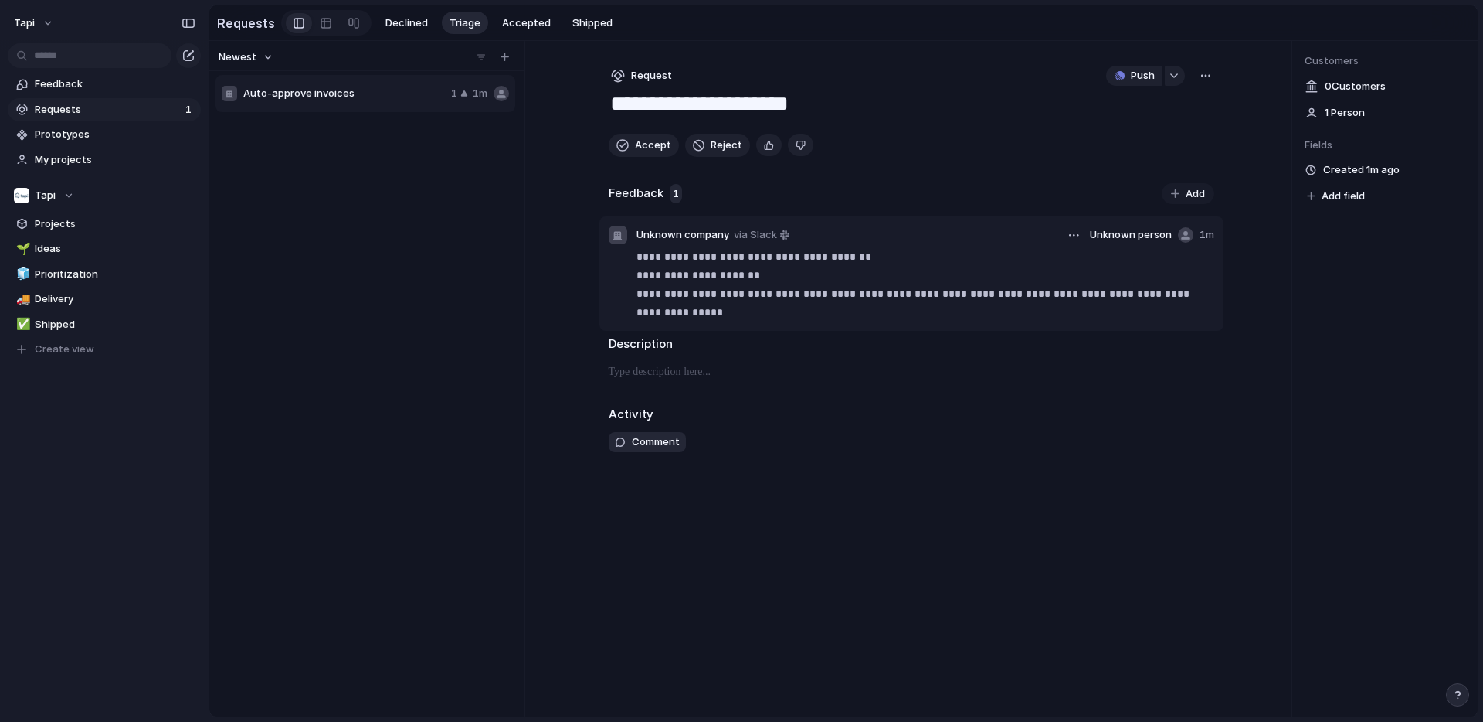
click at [730, 279] on strong "**********" at bounding box center [699, 275] width 124 height 11
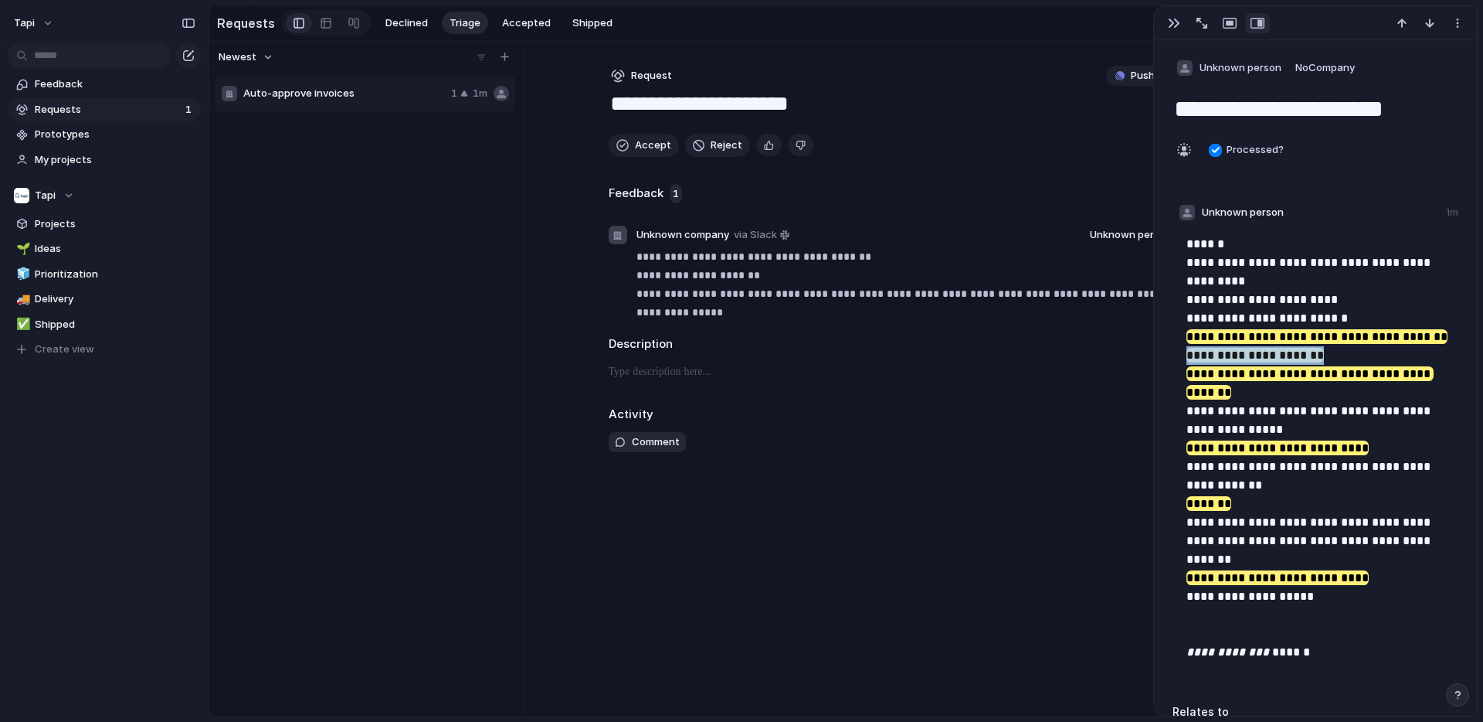
drag, startPoint x: 1336, startPoint y: 352, endPoint x: 1180, endPoint y: 355, distance: 156.1
click at [1187, 355] on p "**********" at bounding box center [1317, 448] width 261 height 426
click at [1206, 355] on mark "**********" at bounding box center [1256, 355] width 138 height 14
click at [1293, 316] on button "Remove highlight" at bounding box center [1283, 324] width 102 height 25
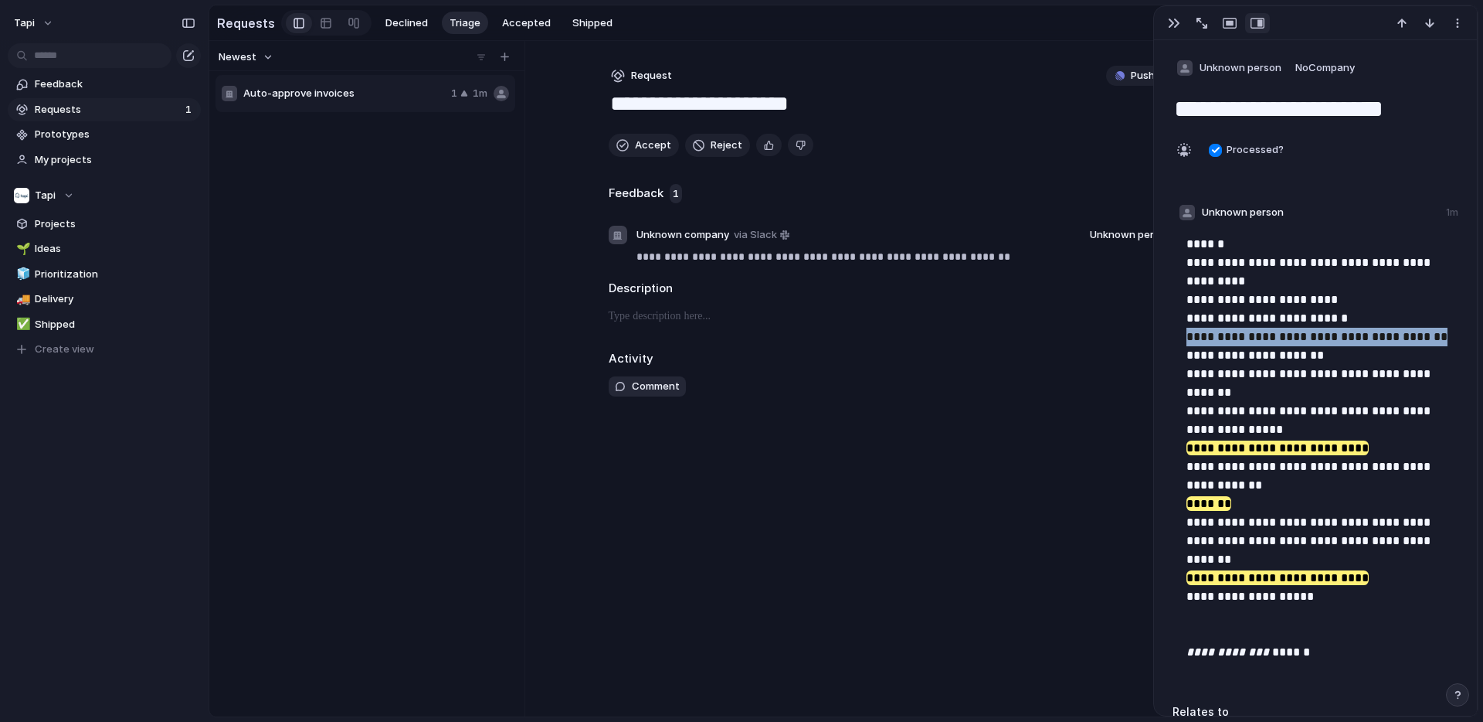
drag, startPoint x: 1180, startPoint y: 340, endPoint x: 1446, endPoint y: 338, distance: 265.8
click at [1446, 338] on div "**********" at bounding box center [1317, 454] width 283 height 454
click at [1268, 343] on p "**********" at bounding box center [1317, 448] width 261 height 426
drag, startPoint x: 1442, startPoint y: 338, endPoint x: 1185, endPoint y: 331, distance: 256.6
click at [1185, 331] on div "**********" at bounding box center [1317, 454] width 283 height 454
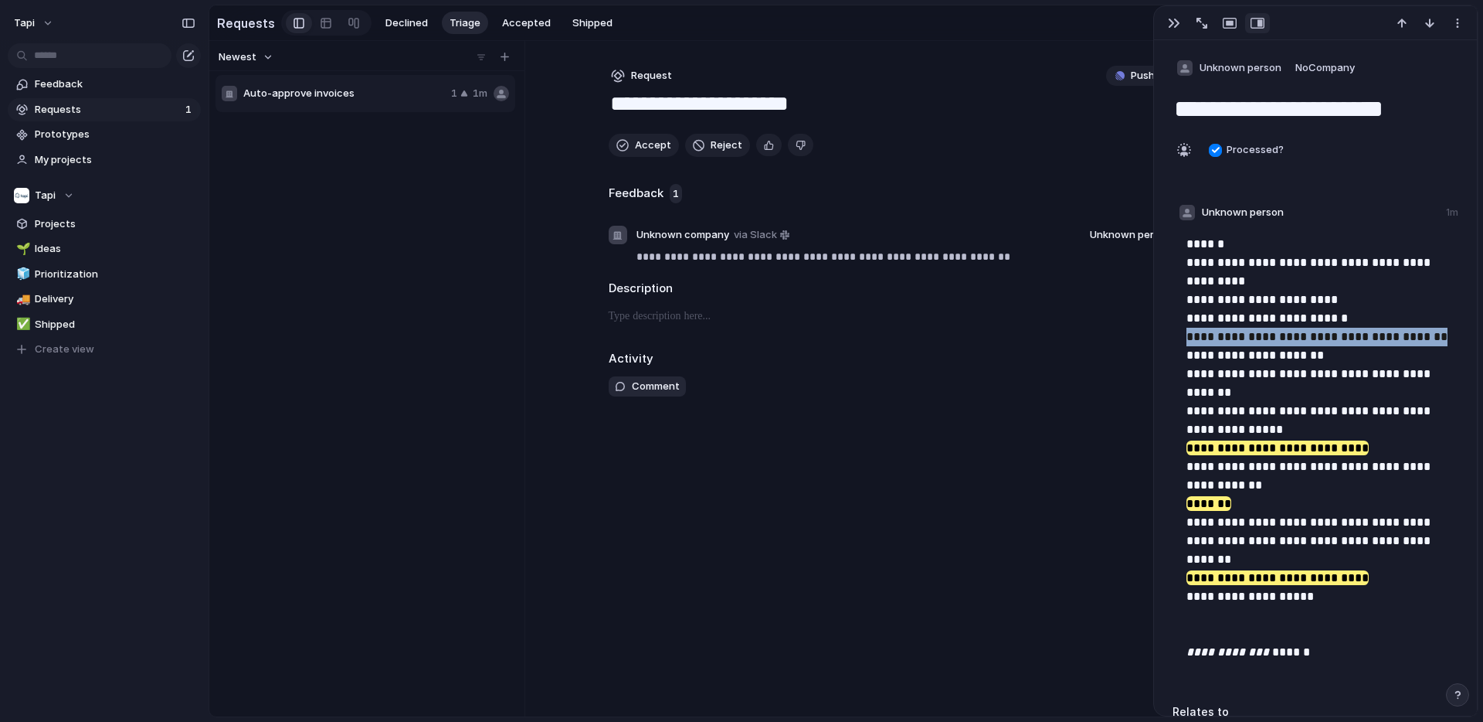
click at [1207, 339] on p "**********" at bounding box center [1317, 448] width 261 height 426
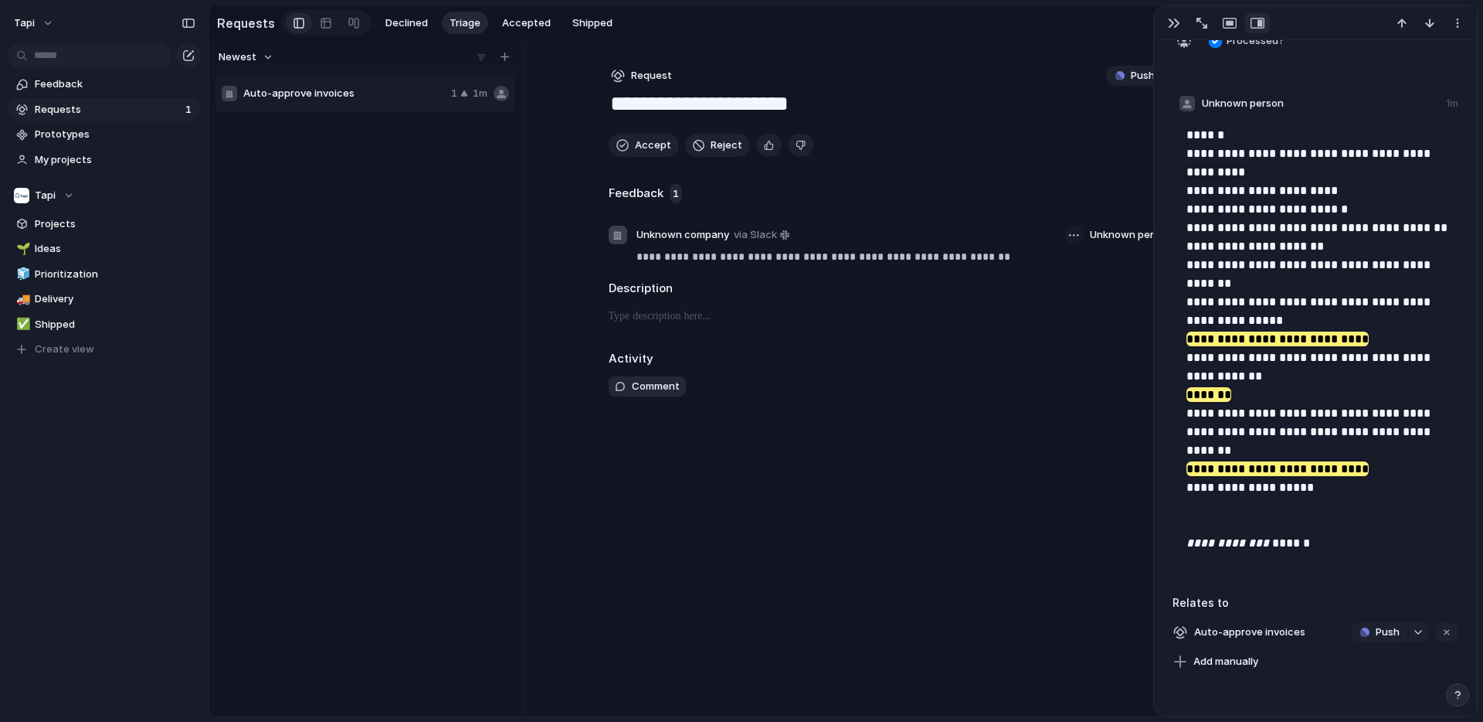
click at [1075, 231] on button "button" at bounding box center [1074, 235] width 19 height 19
click at [1028, 293] on span "Delete" at bounding box center [1031, 291] width 32 height 15
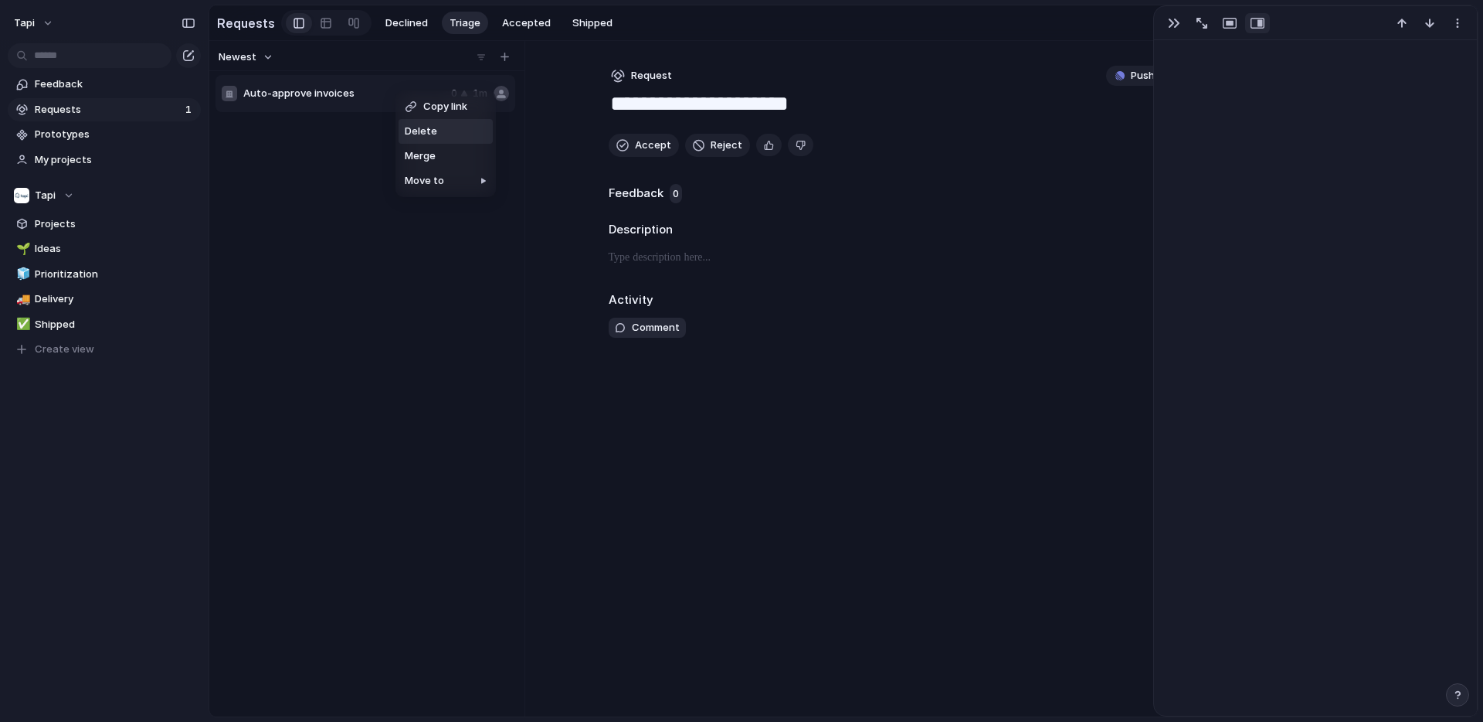
click at [453, 133] on li "Delete" at bounding box center [446, 131] width 94 height 25
